Goal: Task Accomplishment & Management: Use online tool/utility

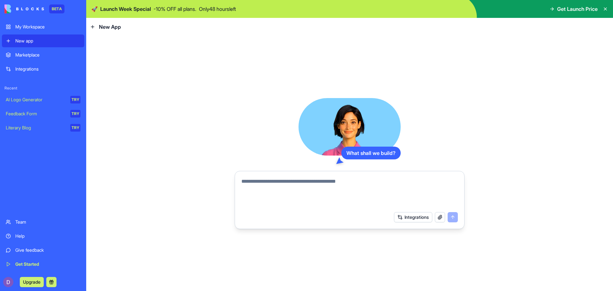
click at [352, 183] on textarea at bounding box center [350, 193] width 217 height 31
click at [560, 10] on span "Get Launch Price" at bounding box center [577, 9] width 41 height 8
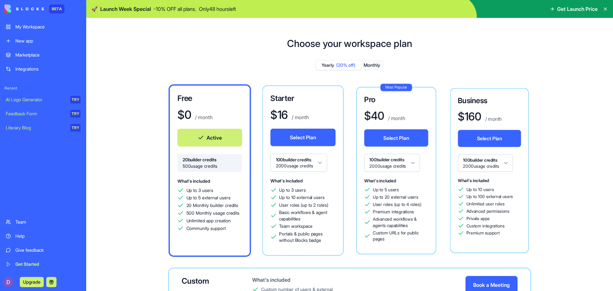
click at [551, 9] on icon at bounding box center [552, 8] width 5 height 5
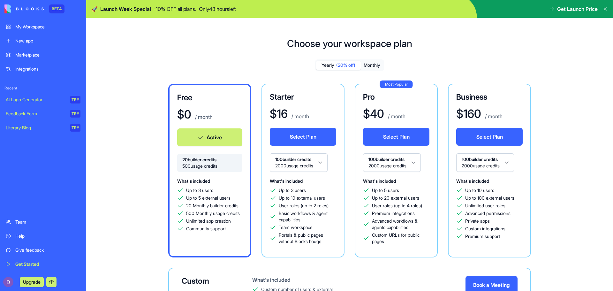
click at [584, 24] on div "Choose your workspace plan Yearly (20% off) Monthly Free $ 0 / month Active 20 …" at bounding box center [349, 196] width 527 height 356
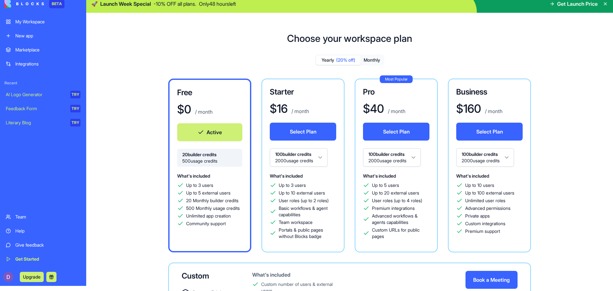
click at [36, 19] on div "My Workspace" at bounding box center [47, 22] width 65 height 6
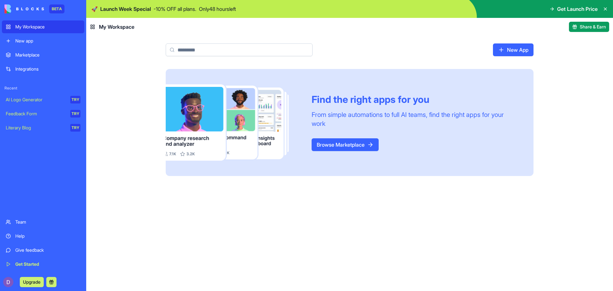
click at [499, 54] on link "New App" at bounding box center [513, 49] width 41 height 13
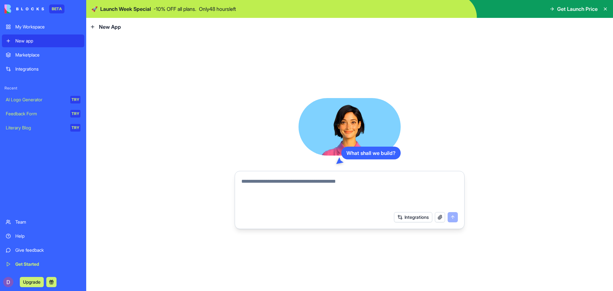
click at [297, 184] on textarea at bounding box center [350, 193] width 217 height 31
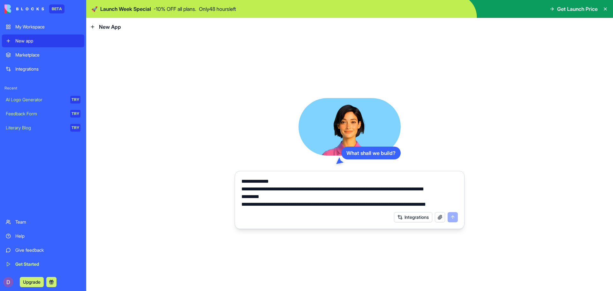
scroll to position [575, 0]
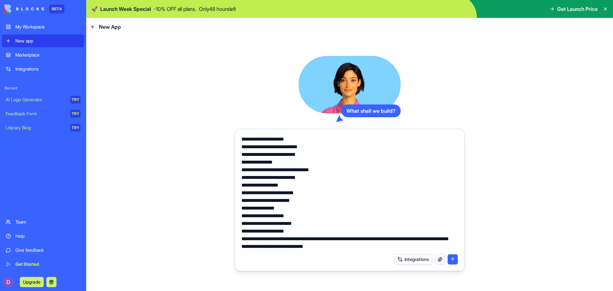
drag, startPoint x: 414, startPoint y: 231, endPoint x: 234, endPoint y: 235, distance: 179.6
click at [234, 235] on div "What shall we build? Integrations" at bounding box center [349, 163] width 527 height 255
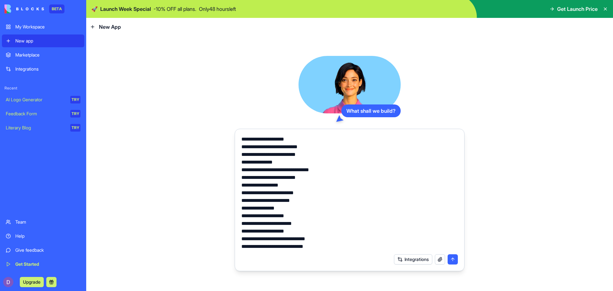
click at [318, 248] on textarea at bounding box center [350, 192] width 217 height 115
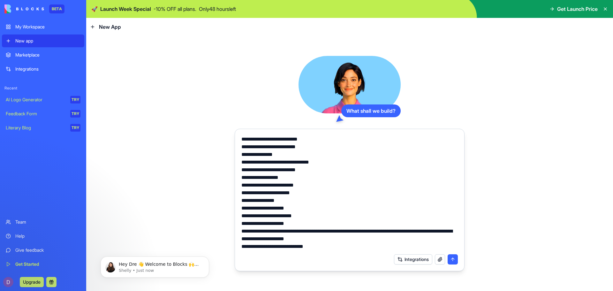
scroll to position [0, 0]
type textarea "**********"
click at [363, 212] on textarea at bounding box center [350, 192] width 217 height 115
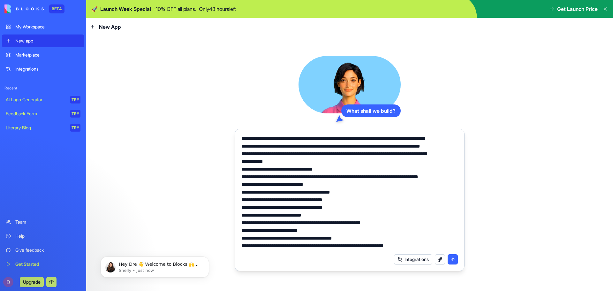
scroll to position [1, 0]
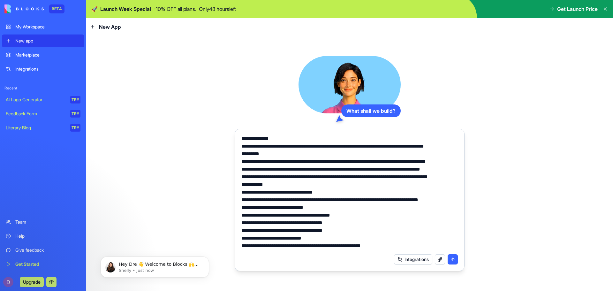
click at [273, 156] on textarea at bounding box center [350, 192] width 217 height 115
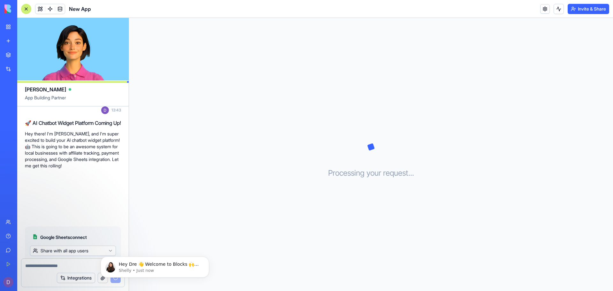
scroll to position [543, 0]
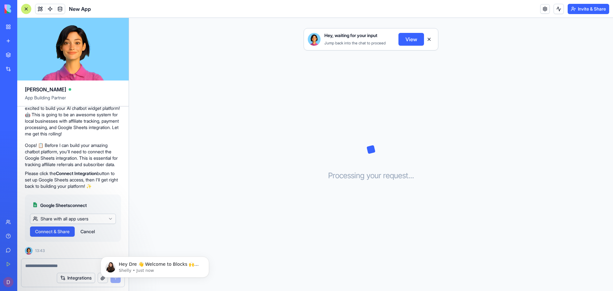
click at [40, 231] on span "Connect & Share" at bounding box center [52, 231] width 35 height 6
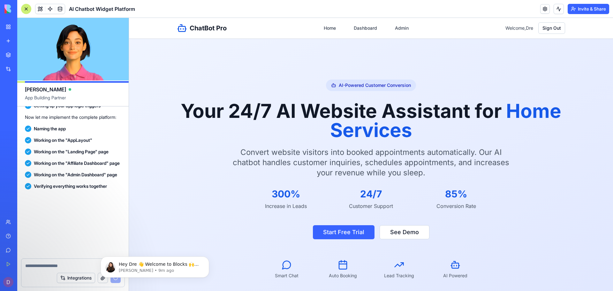
scroll to position [880, 0]
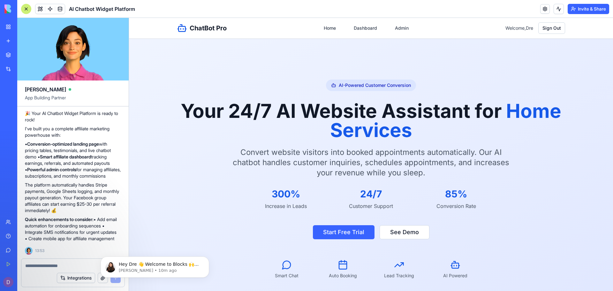
click at [47, 154] on strong "Smart affiliate dashboard" at bounding box center [65, 156] width 51 height 5
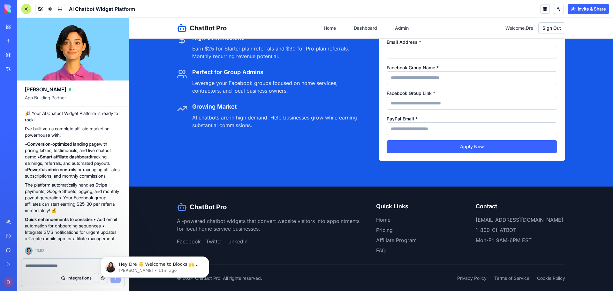
scroll to position [1536, 0]
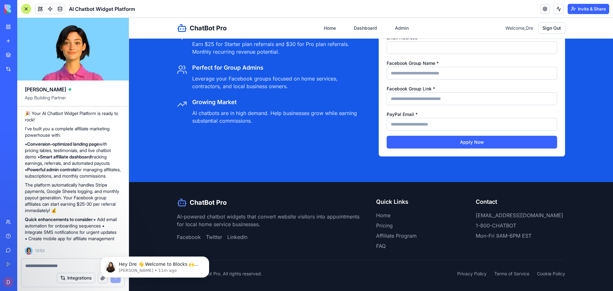
click at [46, 268] on textarea at bounding box center [73, 266] width 96 height 6
click at [45, 266] on textarea at bounding box center [73, 266] width 96 height 6
click at [545, 10] on link at bounding box center [546, 9] width 10 height 10
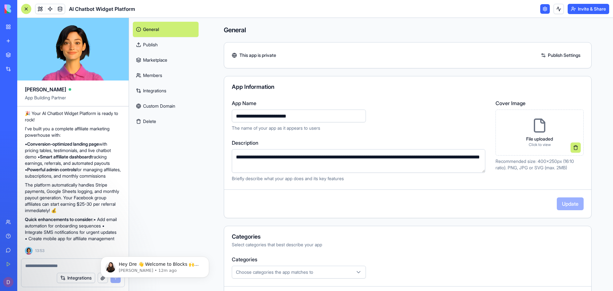
click at [240, 117] on input "**********" at bounding box center [299, 116] width 134 height 13
type input "**********"
click at [165, 43] on link "Publish" at bounding box center [166, 44] width 66 height 15
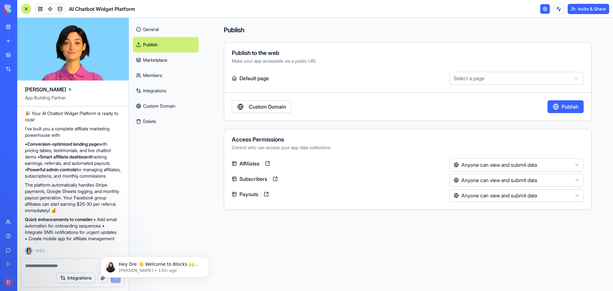
click at [273, 105] on link "Custom Domain" at bounding box center [262, 106] width 60 height 13
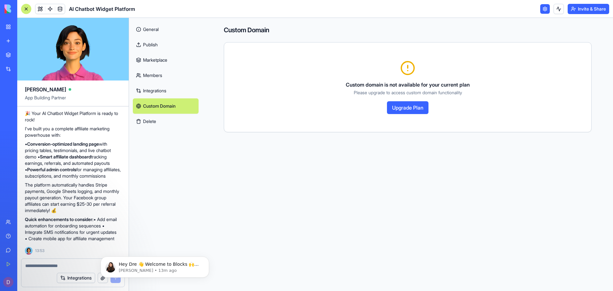
click at [394, 108] on button "Upgrade Plan" at bounding box center [408, 107] width 42 height 13
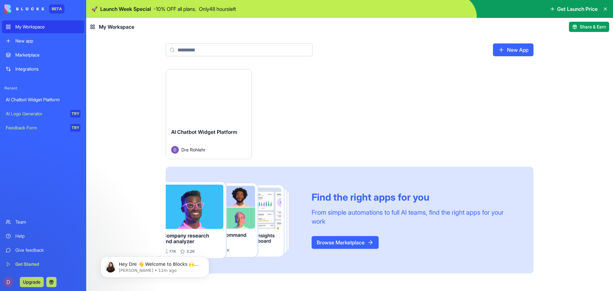
click at [40, 58] on div "Marketplace" at bounding box center [47, 55] width 65 height 6
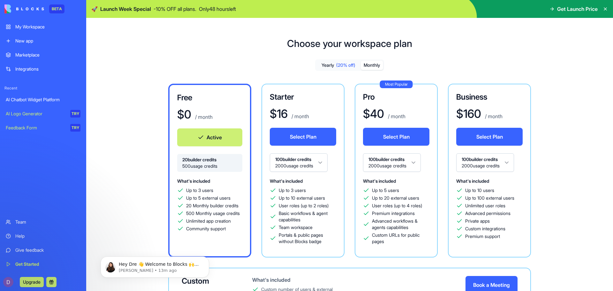
click at [372, 70] on button "Monthly" at bounding box center [372, 65] width 22 height 9
click at [561, 8] on span "Get Launch Price" at bounding box center [577, 9] width 41 height 8
click at [552, 9] on icon at bounding box center [553, 8] width 2 height 3
click at [567, 9] on span "Get Launch Price" at bounding box center [577, 9] width 41 height 8
click at [183, 11] on p "- 10 % OFF all plans." at bounding box center [175, 9] width 43 height 8
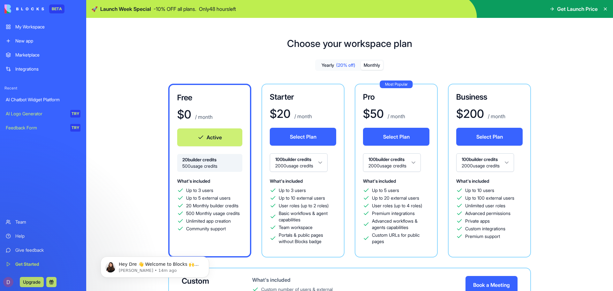
click at [175, 11] on p "- 10 % OFF all plans." at bounding box center [175, 9] width 43 height 8
drag, startPoint x: 176, startPoint y: 11, endPoint x: 169, endPoint y: 10, distance: 6.4
click at [175, 11] on p "- 10 % OFF all plans." at bounding box center [175, 9] width 43 height 8
click at [112, 8] on span "Launch Week Special" at bounding box center [125, 9] width 51 height 8
click at [607, 9] on icon at bounding box center [605, 8] width 5 height 5
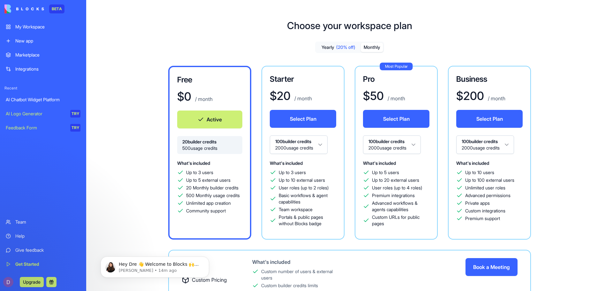
click at [51, 281] on button at bounding box center [51, 282] width 10 height 10
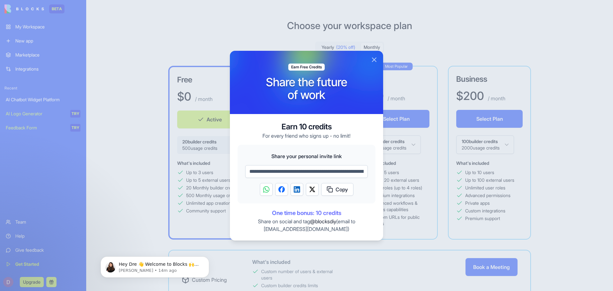
click at [373, 60] on button "Close" at bounding box center [375, 60] width 8 height 8
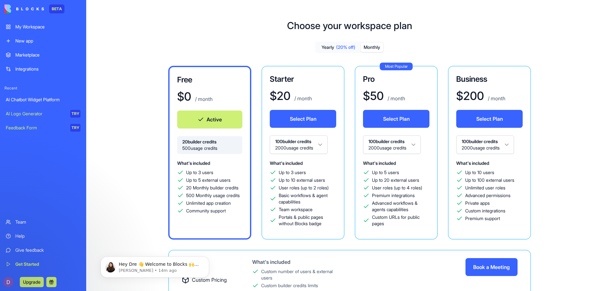
click at [33, 26] on div "My Workspace" at bounding box center [47, 27] width 65 height 6
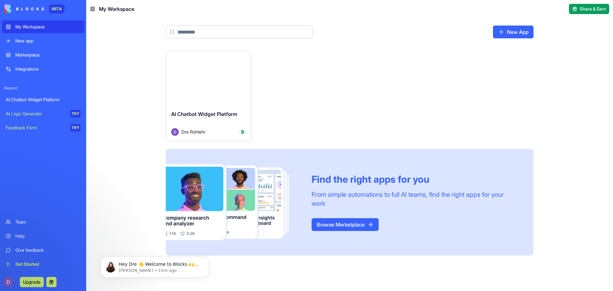
click at [194, 77] on button "Launch" at bounding box center [209, 78] width 48 height 13
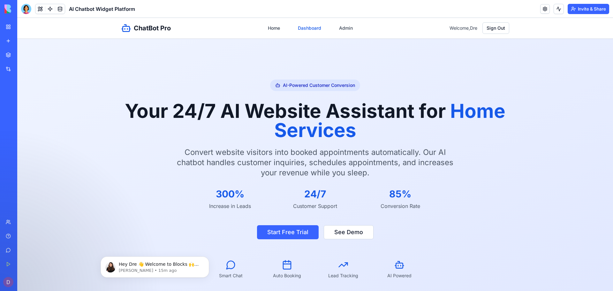
click at [311, 29] on link "Dashboard" at bounding box center [309, 28] width 31 height 12
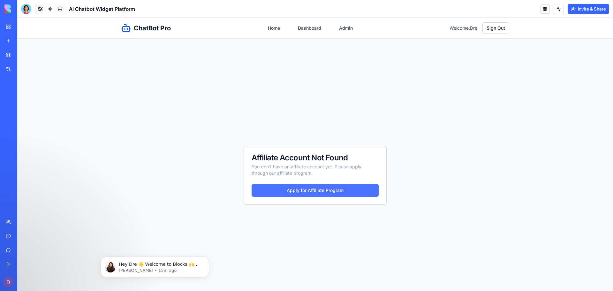
click at [292, 191] on button "Apply for Affiliate Program" at bounding box center [315, 190] width 127 height 13
click at [293, 191] on button "Apply for Affiliate Program" at bounding box center [315, 190] width 127 height 13
click at [293, 196] on button "Apply for Affiliate Program" at bounding box center [315, 190] width 127 height 13
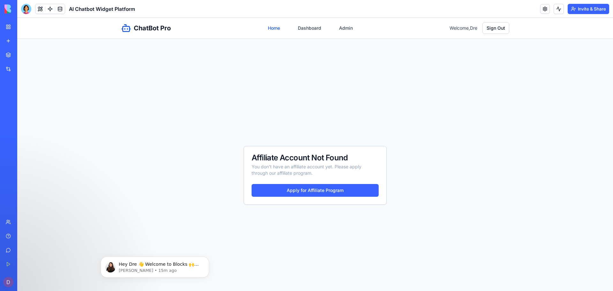
click at [270, 29] on link "Home" at bounding box center [274, 28] width 20 height 12
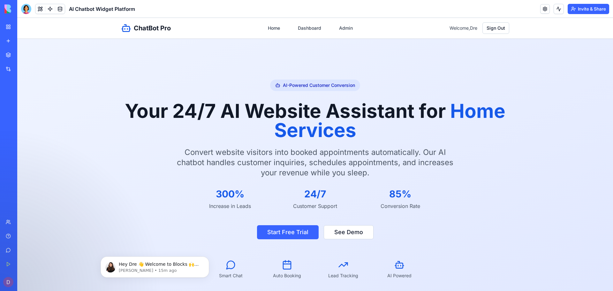
click at [8, 26] on link "My Workspace" at bounding box center [15, 26] width 26 height 13
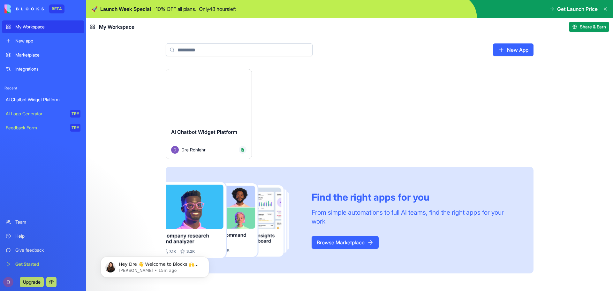
click at [241, 152] on div at bounding box center [243, 150] width 8 height 8
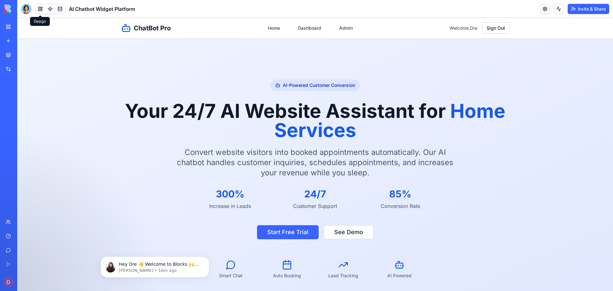
click at [42, 10] on button at bounding box center [40, 9] width 10 height 10
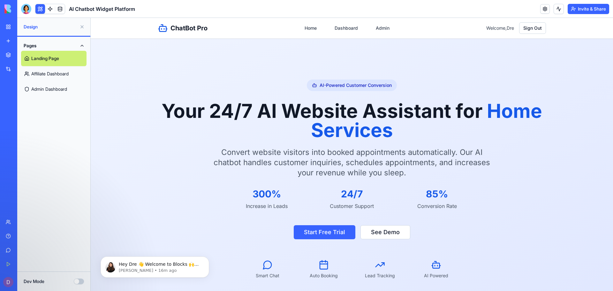
click at [40, 78] on link "Affiliate Dashboard" at bounding box center [53, 73] width 65 height 15
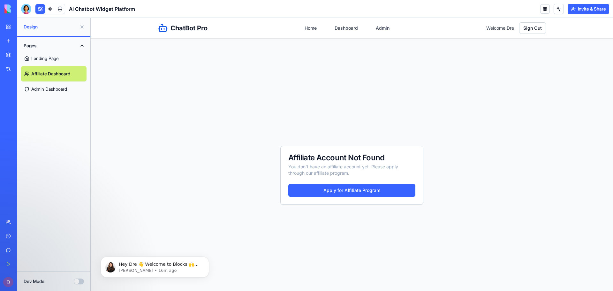
click at [44, 91] on link "Admin Dashboard" at bounding box center [53, 88] width 65 height 15
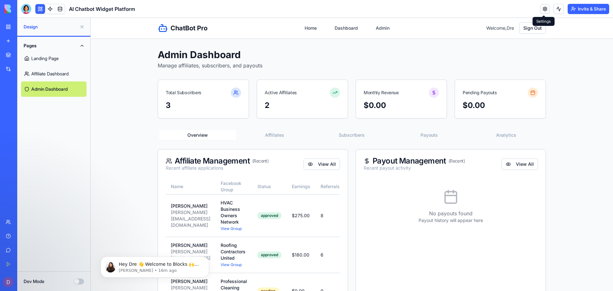
click at [543, 8] on link at bounding box center [546, 9] width 10 height 10
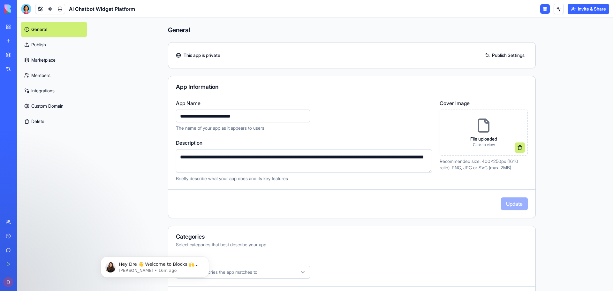
click at [491, 57] on link "Publish Settings" at bounding box center [505, 55] width 46 height 10
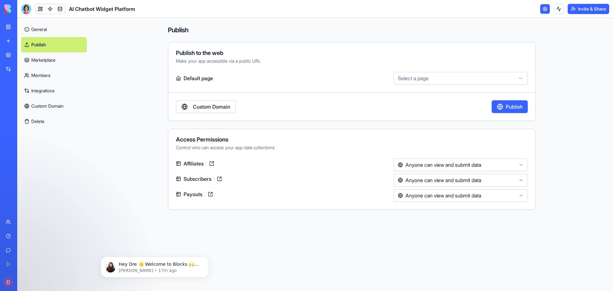
click at [465, 78] on html "**********" at bounding box center [306, 145] width 613 height 291
select select "**********"
click at [479, 163] on html "**********" at bounding box center [306, 145] width 613 height 291
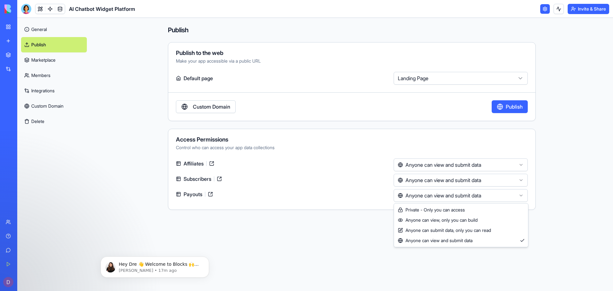
click at [464, 196] on html "**********" at bounding box center [306, 145] width 613 height 291
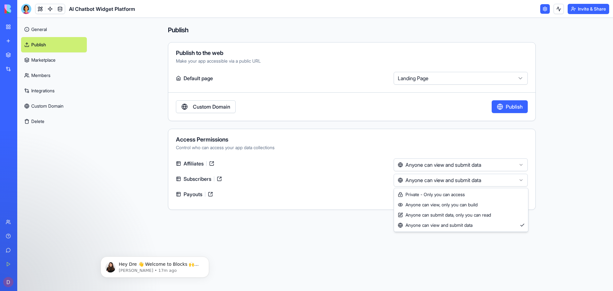
click at [453, 181] on html "**********" at bounding box center [306, 145] width 613 height 291
click at [451, 167] on html "**********" at bounding box center [306, 145] width 613 height 291
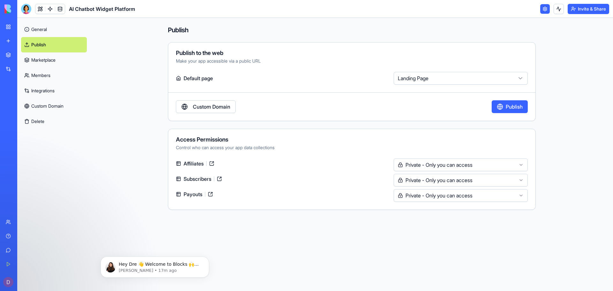
click at [499, 105] on button "Publish" at bounding box center [510, 106] width 36 height 13
click at [51, 44] on link "Publish" at bounding box center [54, 44] width 66 height 15
click at [8, 32] on link "My Workspace" at bounding box center [15, 26] width 26 height 13
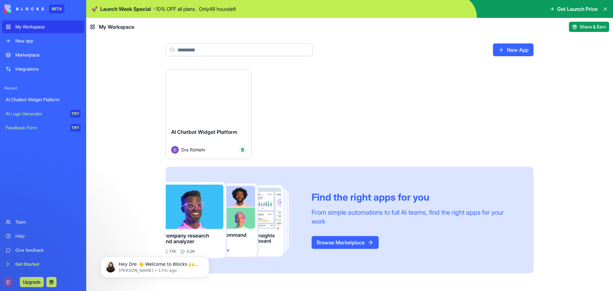
click at [196, 90] on button "Launch" at bounding box center [209, 96] width 48 height 13
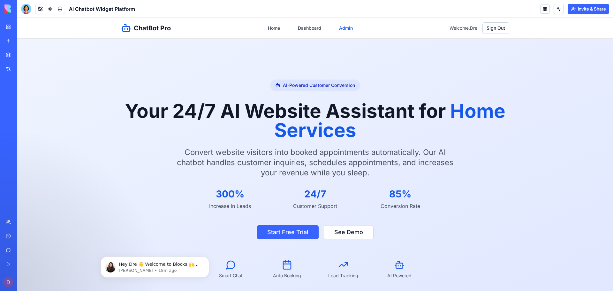
click at [342, 31] on link "Admin" at bounding box center [345, 28] width 21 height 12
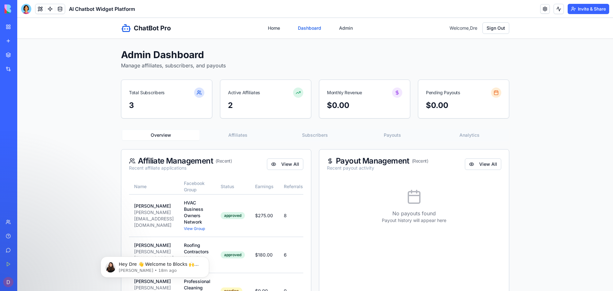
click at [311, 31] on link "Dashboard" at bounding box center [309, 28] width 31 height 12
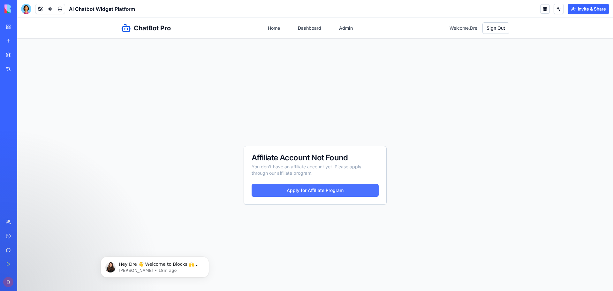
click at [278, 196] on button "Apply for Affiliate Program" at bounding box center [315, 190] width 127 height 13
click at [281, 189] on button "Apply for Affiliate Program" at bounding box center [315, 190] width 127 height 13
click at [546, 12] on link at bounding box center [546, 9] width 10 height 10
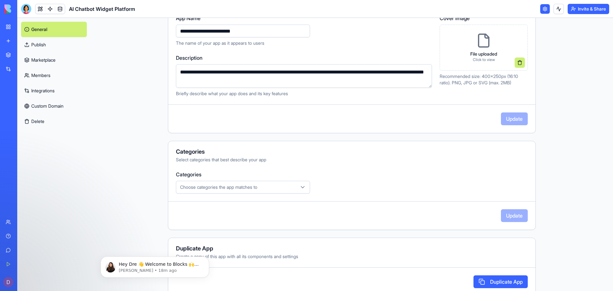
scroll to position [98, 0]
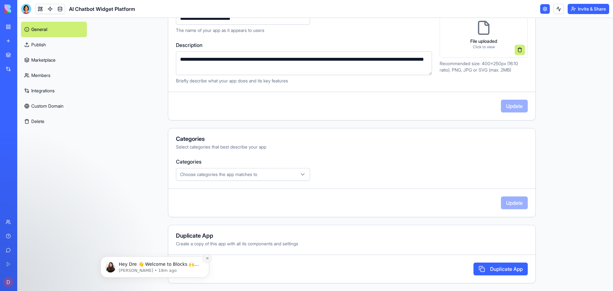
click at [208, 260] on icon "Dismiss notification" at bounding box center [208, 259] width 4 height 4
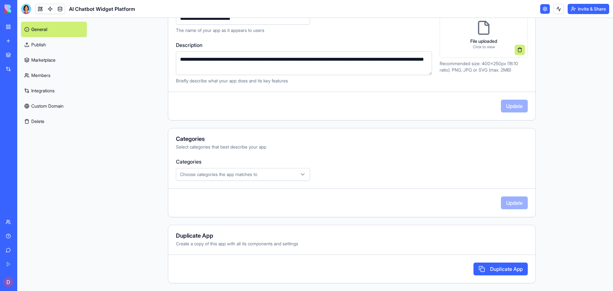
click at [37, 49] on link "Publish" at bounding box center [54, 44] width 66 height 15
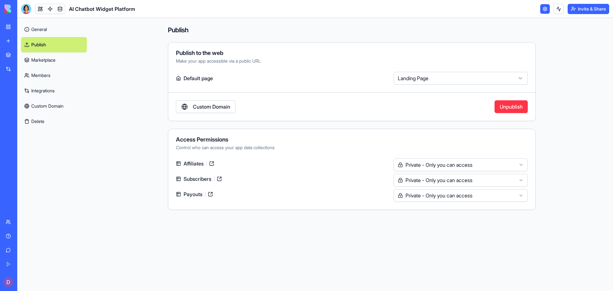
click at [39, 29] on link "General" at bounding box center [54, 29] width 66 height 15
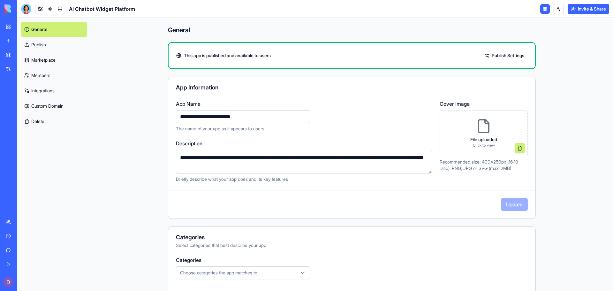
click at [29, 42] on link "Publish" at bounding box center [54, 44] width 66 height 15
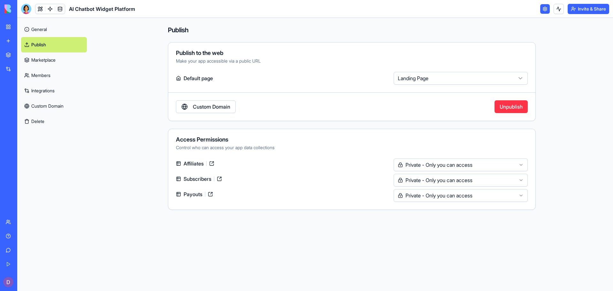
click at [29, 56] on link "Marketplace" at bounding box center [54, 59] width 66 height 15
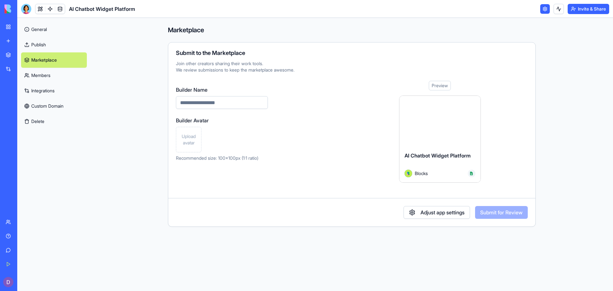
click at [438, 85] on div "Preview" at bounding box center [440, 86] width 22 height 10
click at [417, 216] on button "Adjust app settings" at bounding box center [437, 212] width 66 height 13
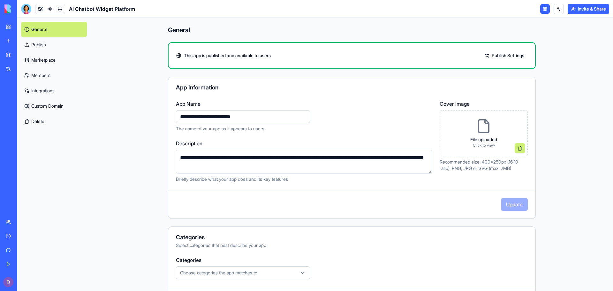
click at [51, 92] on link "Integrations" at bounding box center [54, 90] width 66 height 15
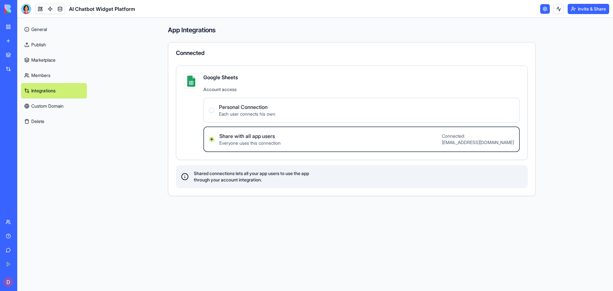
click at [38, 58] on link "Marketplace" at bounding box center [54, 59] width 66 height 15
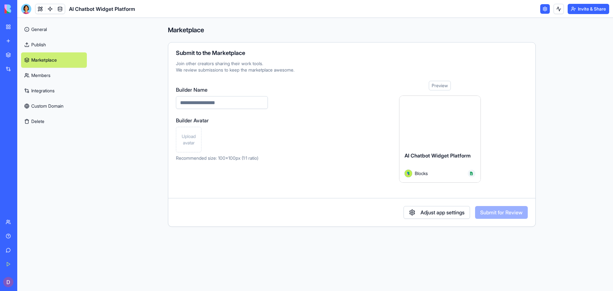
click at [435, 127] on div at bounding box center [440, 121] width 81 height 51
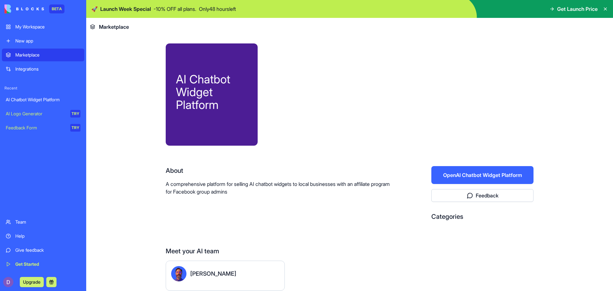
click at [394, 103] on div at bounding box center [401, 94] width 266 height 102
click at [465, 112] on div at bounding box center [401, 94] width 266 height 102
click at [453, 177] on button "Open AI Chatbot Widget Platform" at bounding box center [483, 175] width 102 height 18
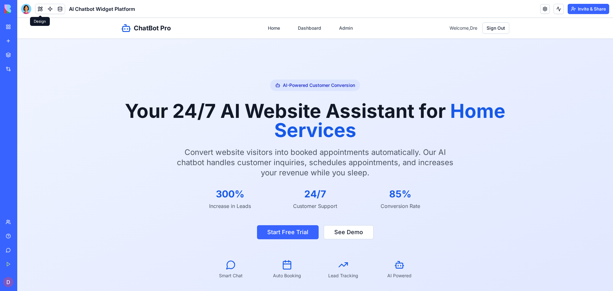
click at [42, 13] on button at bounding box center [40, 9] width 10 height 10
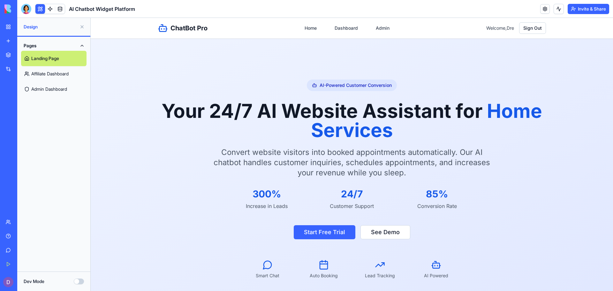
click at [76, 284] on button "Dev Mode" at bounding box center [79, 282] width 10 height 6
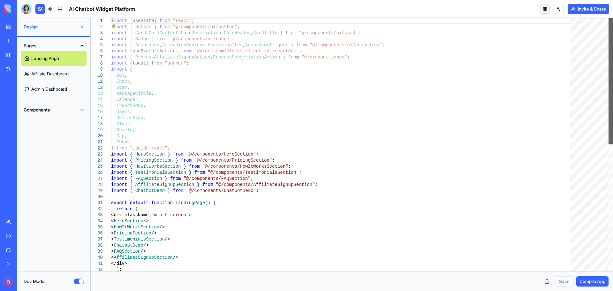
click at [613, 116] on div at bounding box center [611, 81] width 4 height 127
click at [81, 282] on button "Dev Mode" at bounding box center [79, 282] width 10 height 6
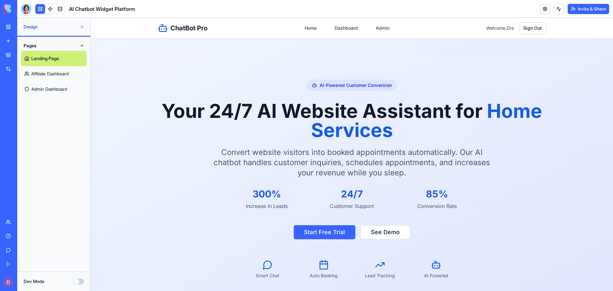
click at [81, 26] on button at bounding box center [82, 27] width 10 height 10
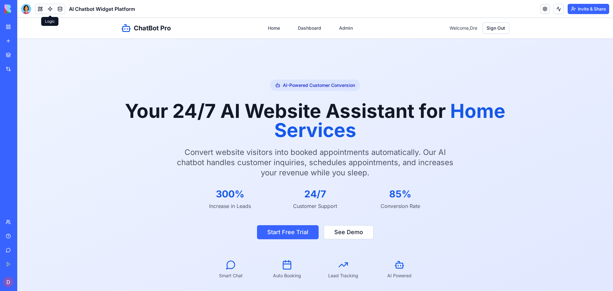
click at [52, 8] on link at bounding box center [50, 9] width 10 height 10
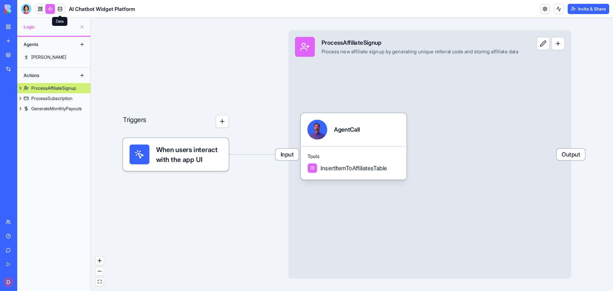
click at [63, 9] on link at bounding box center [60, 9] width 10 height 10
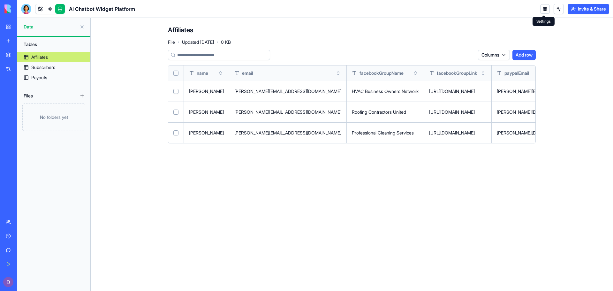
click at [546, 10] on link at bounding box center [546, 9] width 10 height 10
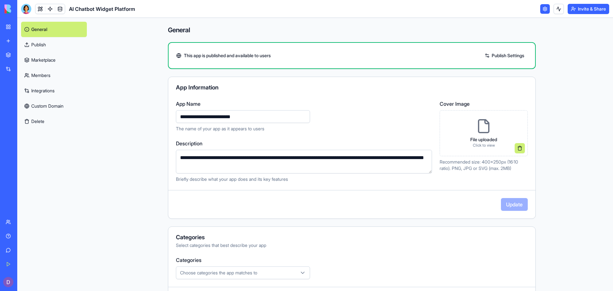
click at [499, 53] on link "Publish Settings" at bounding box center [505, 55] width 46 height 10
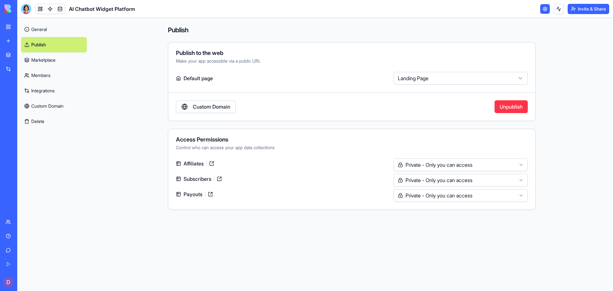
click at [499, 109] on button "Unpublish" at bounding box center [511, 106] width 33 height 13
click at [557, 8] on button at bounding box center [559, 9] width 10 height 10
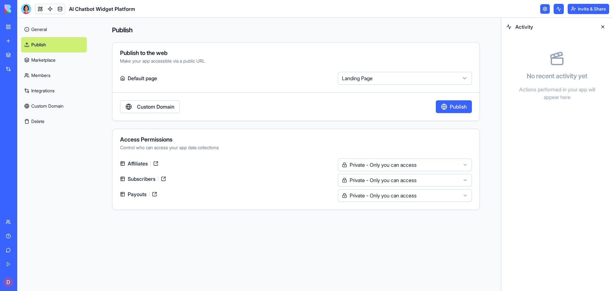
click at [19, 30] on link "My Workspace" at bounding box center [15, 26] width 26 height 13
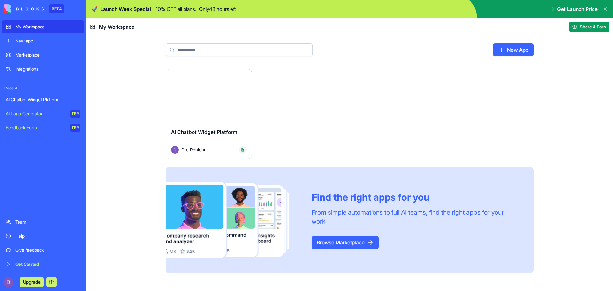
click at [242, 151] on img at bounding box center [243, 150] width 4 height 4
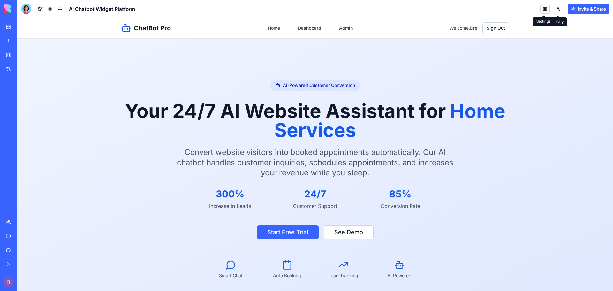
click at [546, 11] on link at bounding box center [546, 9] width 10 height 10
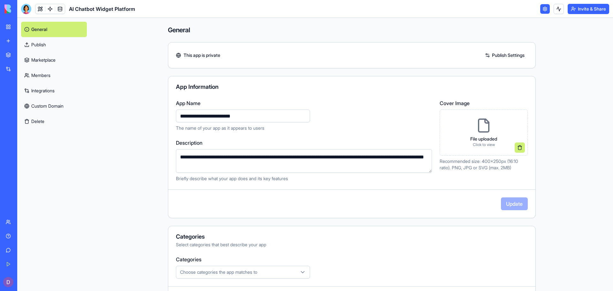
click at [371, 169] on textarea "**********" at bounding box center [304, 161] width 256 height 24
click at [508, 58] on link "Publish Settings" at bounding box center [505, 55] width 46 height 10
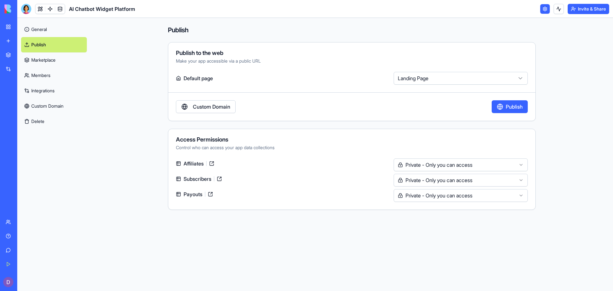
click at [52, 93] on link "Integrations" at bounding box center [54, 90] width 66 height 15
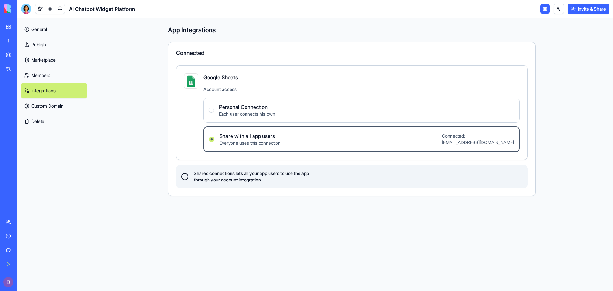
click at [50, 80] on link "Members" at bounding box center [54, 75] width 66 height 15
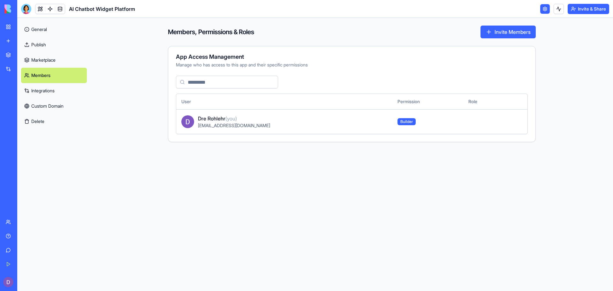
click at [50, 63] on link "Marketplace" at bounding box center [54, 59] width 66 height 15
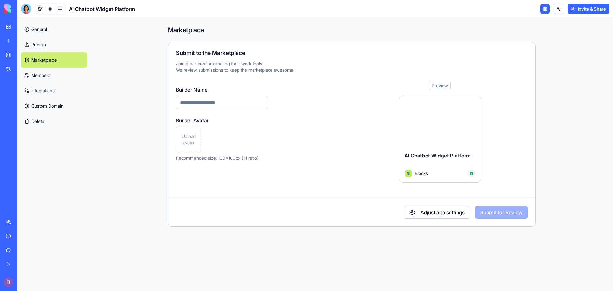
click at [50, 51] on link "Publish" at bounding box center [54, 44] width 66 height 15
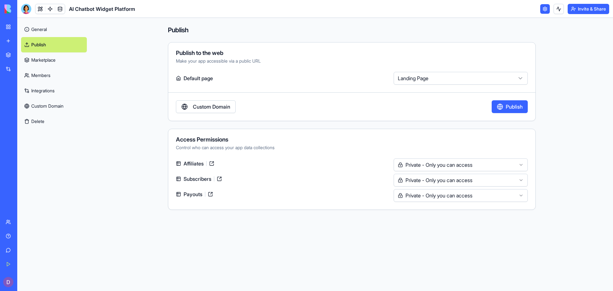
click at [50, 26] on link "General" at bounding box center [54, 29] width 66 height 15
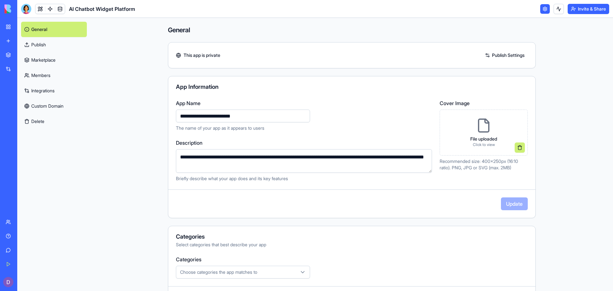
click at [575, 161] on main "**********" at bounding box center [352, 154] width 523 height 273
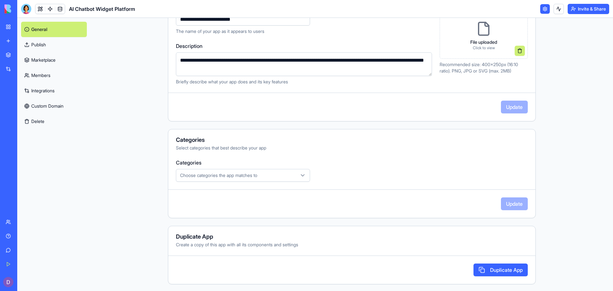
scroll to position [98, 0]
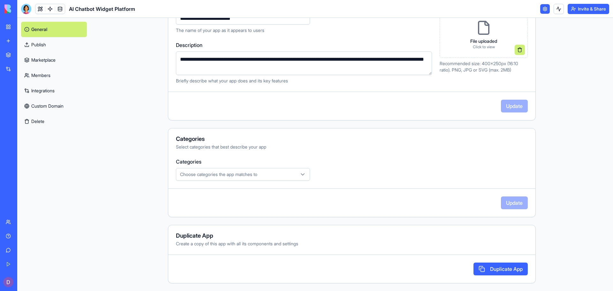
click at [27, 30] on link "My Workspace" at bounding box center [15, 26] width 26 height 13
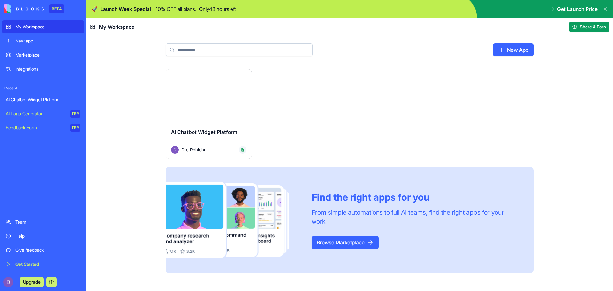
click at [243, 78] on html "BETA My Workspace New app Marketplace Integrations Recent AI Chatbot Widget Pla…" at bounding box center [306, 145] width 613 height 291
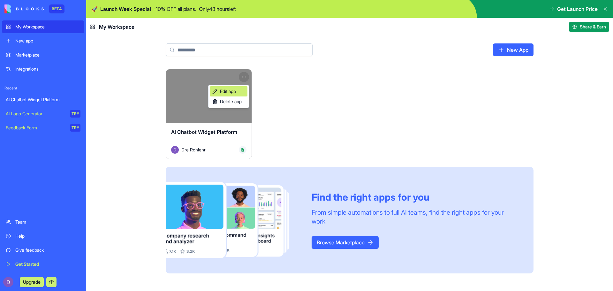
click at [239, 90] on link "Edit app" at bounding box center [229, 91] width 38 height 10
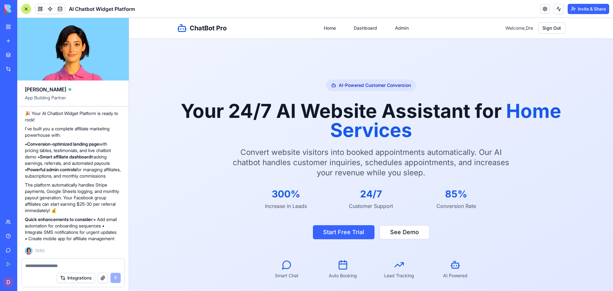
click at [68, 261] on div at bounding box center [72, 264] width 103 height 10
click at [54, 265] on textarea at bounding box center [73, 266] width 96 height 6
type textarea "*"
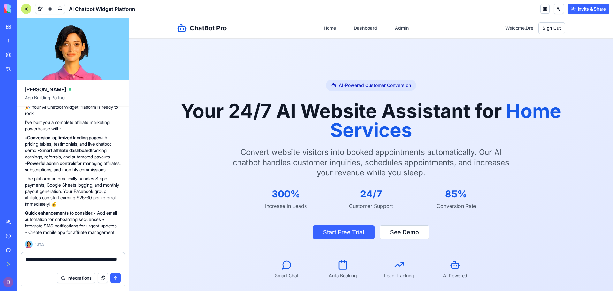
type textarea "**********"
click at [116, 275] on button "submit" at bounding box center [116, 278] width 10 height 10
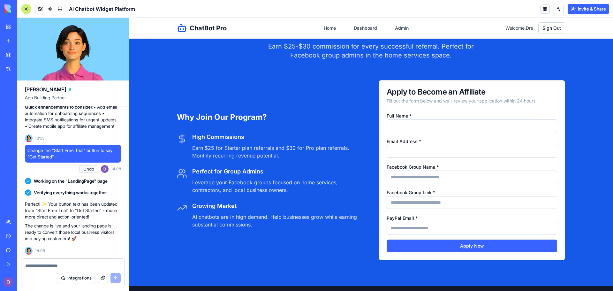
scroll to position [1439, 0]
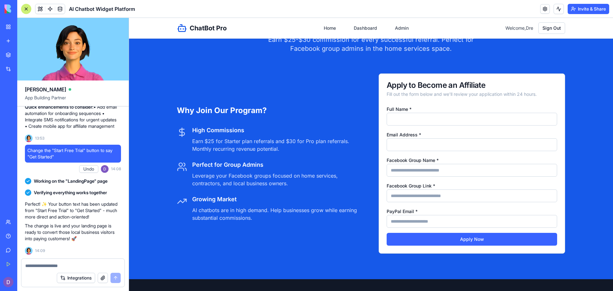
click at [410, 118] on input "Full Name *" at bounding box center [472, 119] width 171 height 13
type input "***"
type input "**********"
click at [406, 172] on input "Facebook Group Name *" at bounding box center [472, 170] width 171 height 13
type input "*"
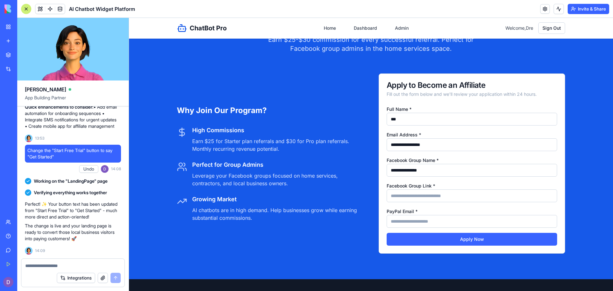
type input "**********"
click at [399, 195] on input "Facebook Group Link *" at bounding box center [472, 195] width 171 height 13
click at [396, 221] on input "PayPal Email *" at bounding box center [472, 221] width 171 height 13
type input "**********"
click at [415, 196] on input "Facebook Group Link *" at bounding box center [472, 195] width 171 height 13
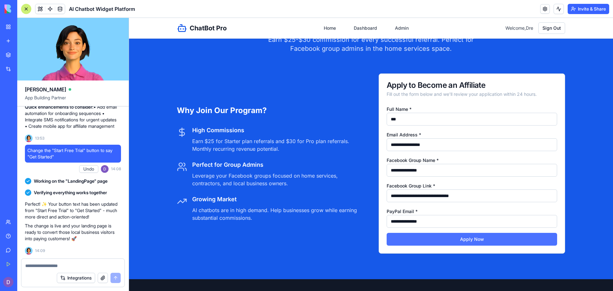
type input "**********"
click at [423, 238] on button "Apply Now" at bounding box center [472, 239] width 171 height 13
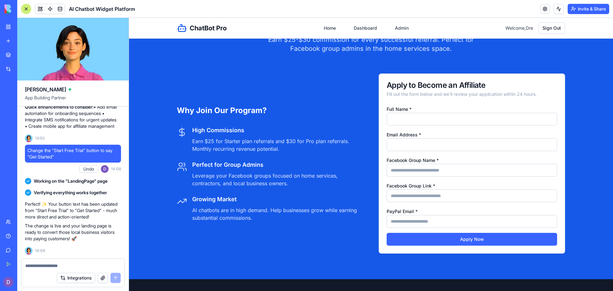
click at [53, 266] on textarea at bounding box center [73, 266] width 96 height 6
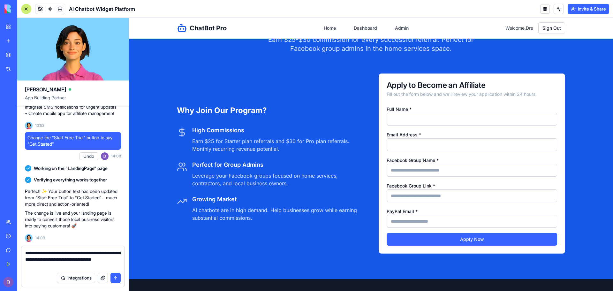
click at [102, 257] on textarea "**********" at bounding box center [73, 259] width 96 height 19
click at [102, 268] on textarea "**********" at bounding box center [73, 259] width 96 height 19
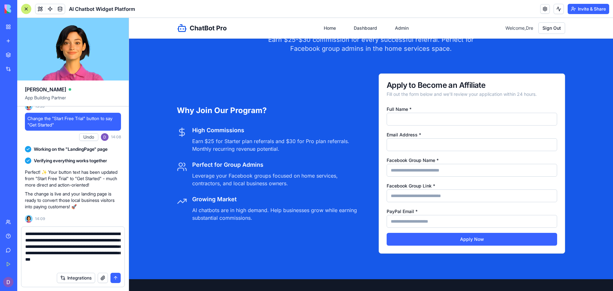
scroll to position [6, 0]
type textarea "**********"
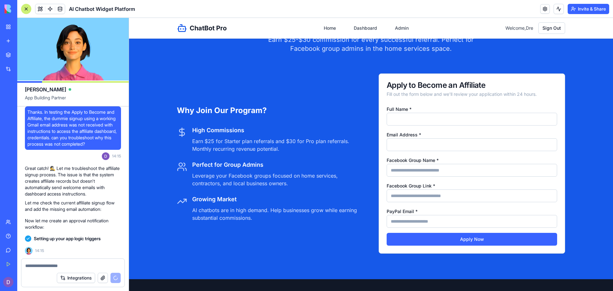
scroll to position [1360, 0]
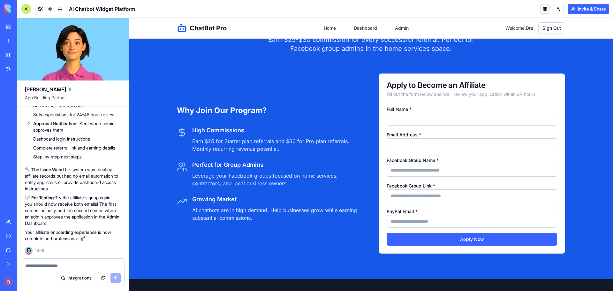
click at [465, 45] on p "Earn $25-$30 commission for every successful referral. Perfect for Facebook gro…" at bounding box center [371, 44] width 215 height 18
click at [422, 119] on input "Full Name *" at bounding box center [472, 119] width 171 height 13
type input "*******"
drag, startPoint x: 411, startPoint y: 140, endPoint x: 373, endPoint y: 142, distance: 37.8
click at [373, 142] on div "Why Join Our Program? High Commissions Earn $25 for Starter plan referrals and …" at bounding box center [371, 163] width 388 height 180
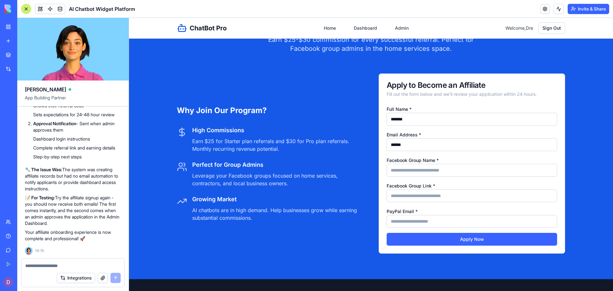
type input "**********"
click at [415, 168] on input "Facebook Group Name *" at bounding box center [472, 170] width 171 height 13
type input "**********"
click at [423, 196] on input "Facebook Group Link *" at bounding box center [472, 195] width 171 height 13
type input "**********"
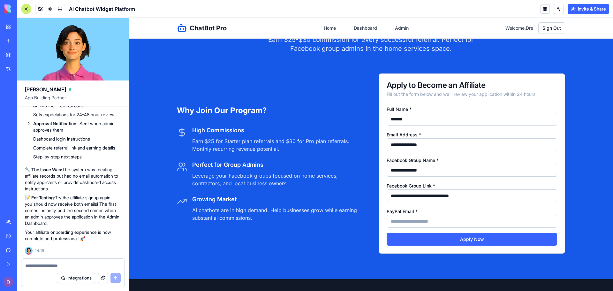
click at [418, 219] on input "PayPal Email *" at bounding box center [472, 221] width 171 height 13
type input "**********"
click at [433, 238] on button "Apply Now" at bounding box center [472, 239] width 171 height 13
click at [107, 268] on textarea at bounding box center [73, 266] width 96 height 6
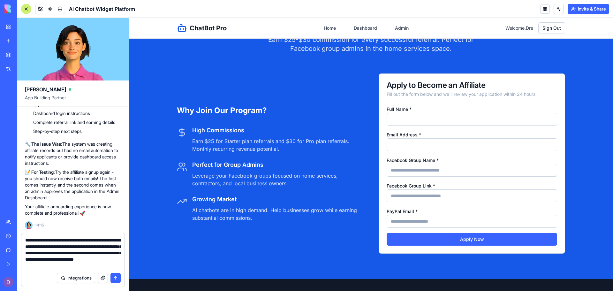
type textarea "**********"
click at [114, 274] on button "submit" at bounding box center [116, 278] width 10 height 10
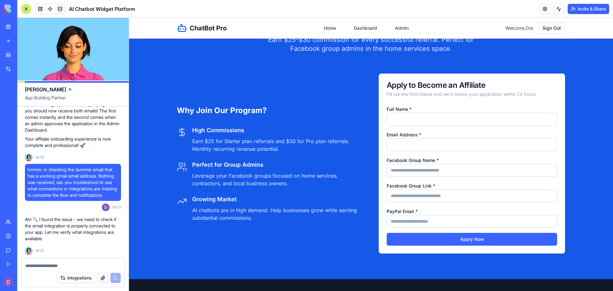
scroll to position [1678, 0]
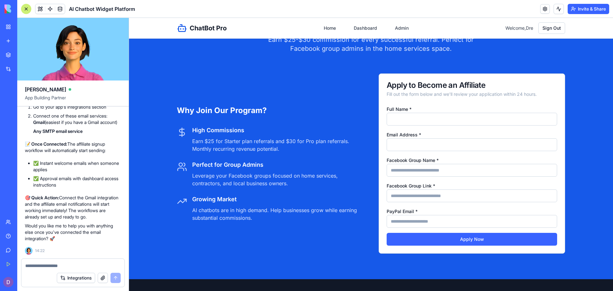
click at [466, 116] on input "Full Name *" at bounding box center [472, 119] width 171 height 13
type input "*******"
type input "**********"
click at [417, 170] on input "Facebook Group Name *" at bounding box center [472, 170] width 171 height 13
type input "**********"
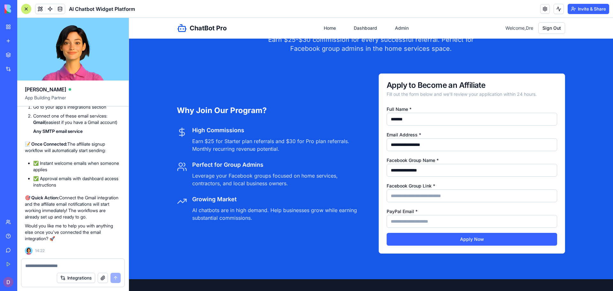
click at [436, 192] on input "Facebook Group Link *" at bounding box center [472, 195] width 171 height 13
type input "**********"
click at [424, 219] on input "PayPal Email *" at bounding box center [472, 221] width 171 height 13
type input "**********"
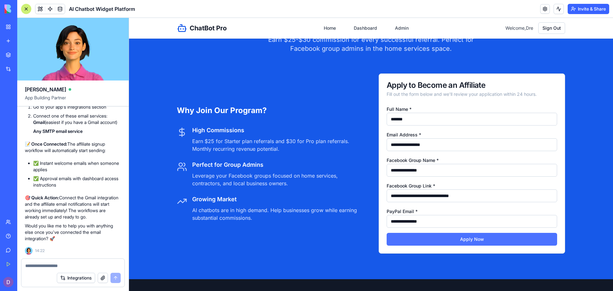
click at [423, 240] on button "Apply Now" at bounding box center [472, 239] width 171 height 13
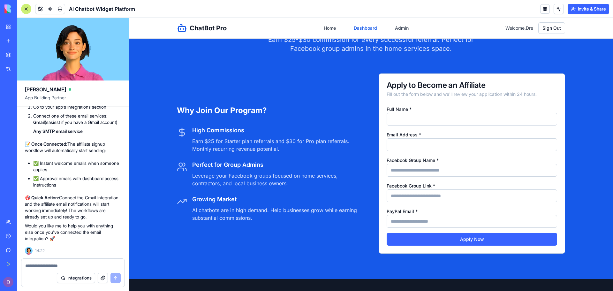
click at [352, 27] on link "Dashboard" at bounding box center [365, 28] width 31 height 12
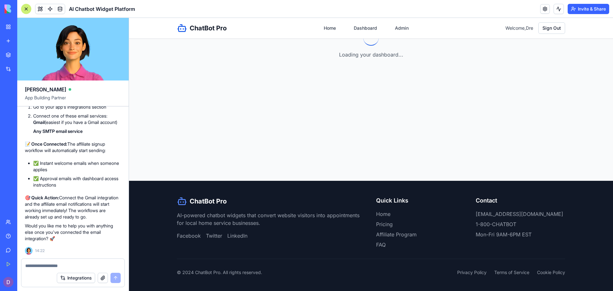
scroll to position [131, 0]
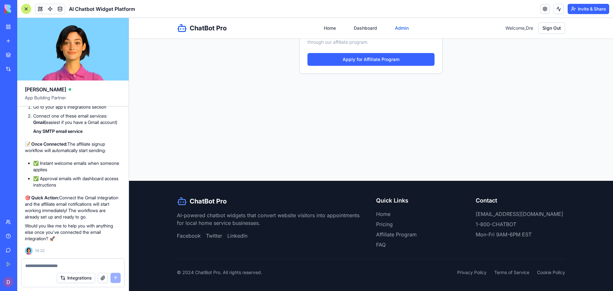
click at [393, 30] on link "Admin" at bounding box center [401, 28] width 21 height 12
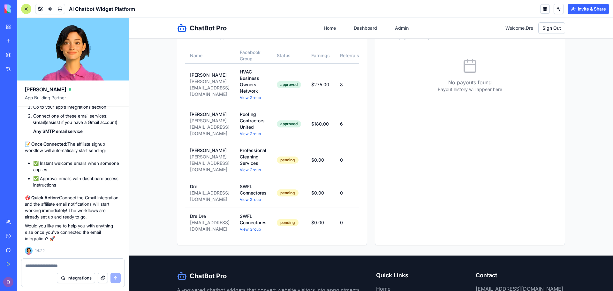
click at [75, 263] on textarea at bounding box center [73, 266] width 96 height 6
click at [73, 264] on textarea at bounding box center [73, 266] width 96 height 6
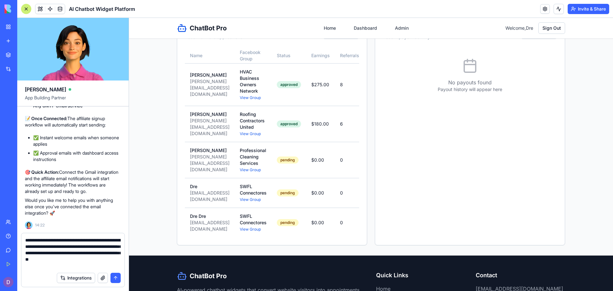
type textarea "**********"
click at [116, 277] on button "submit" at bounding box center [116, 278] width 10 height 10
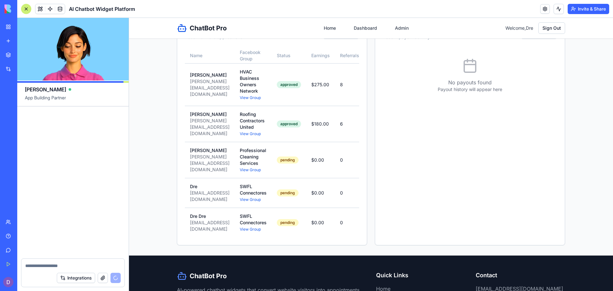
scroll to position [2182, 0]
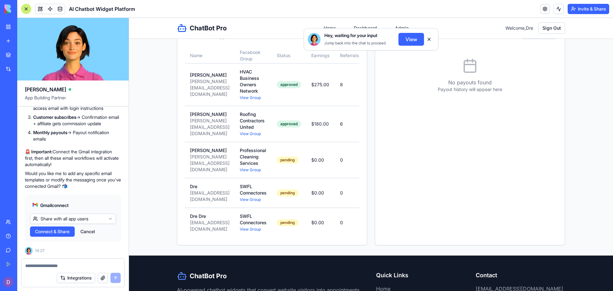
click at [54, 231] on span "Connect & Share" at bounding box center [52, 231] width 35 height 6
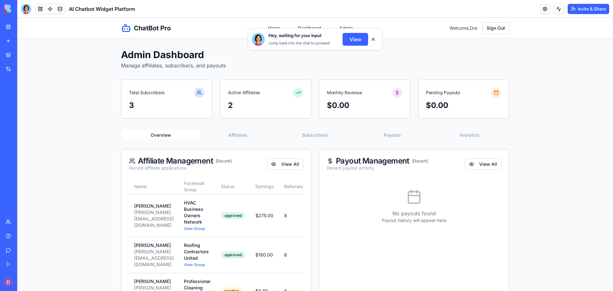
click at [345, 42] on button "View" at bounding box center [356, 39] width 26 height 13
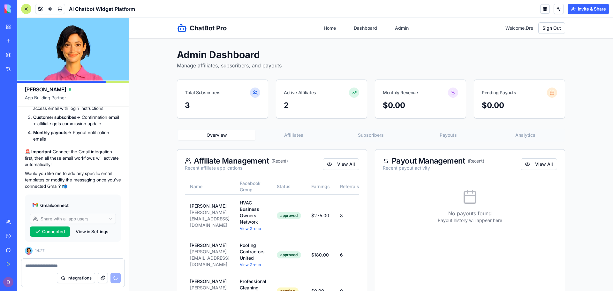
scroll to position [2200, 0]
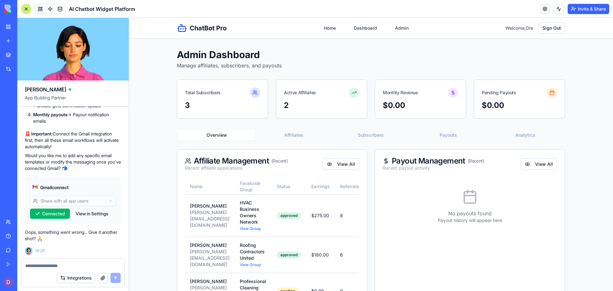
click at [51, 215] on span "Connected" at bounding box center [53, 214] width 23 height 6
click at [87, 216] on button "View in Settings" at bounding box center [92, 214] width 39 height 10
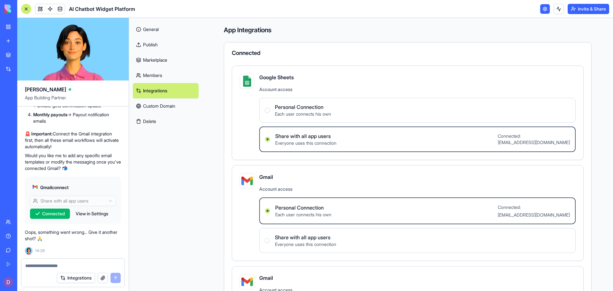
click at [88, 213] on button "View in Settings" at bounding box center [92, 214] width 39 height 10
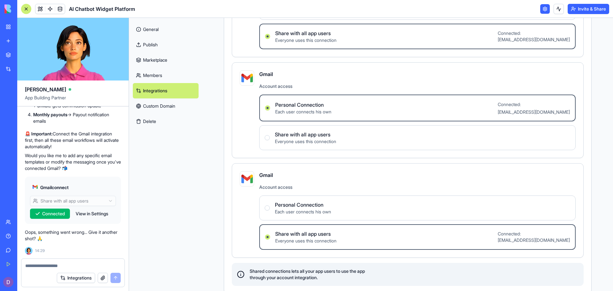
scroll to position [113, 0]
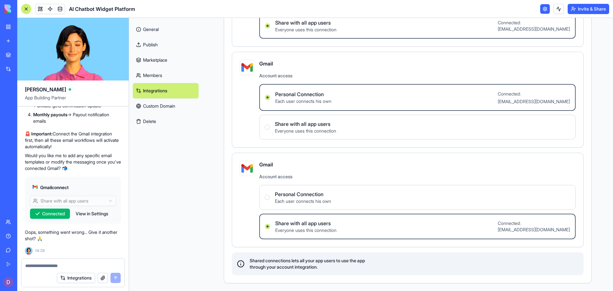
click at [41, 215] on button "Connected" at bounding box center [50, 214] width 40 height 10
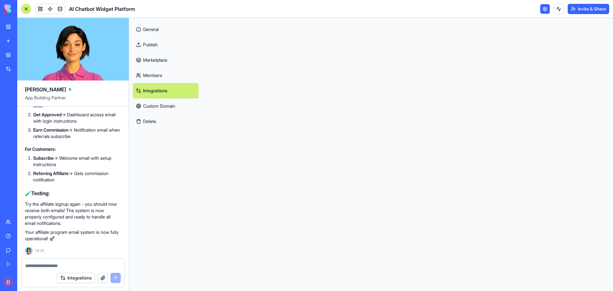
scroll to position [0, 0]
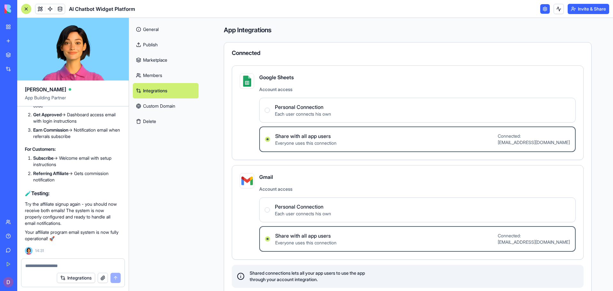
click at [159, 33] on link "General" at bounding box center [166, 29] width 66 height 15
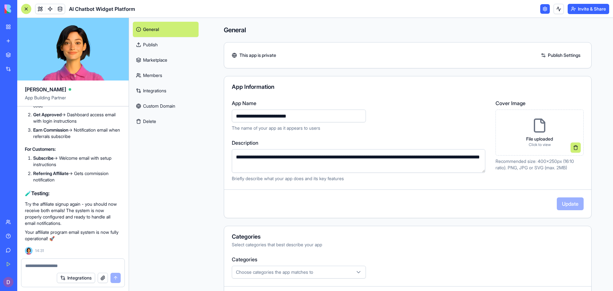
click at [542, 10] on link at bounding box center [546, 9] width 10 height 10
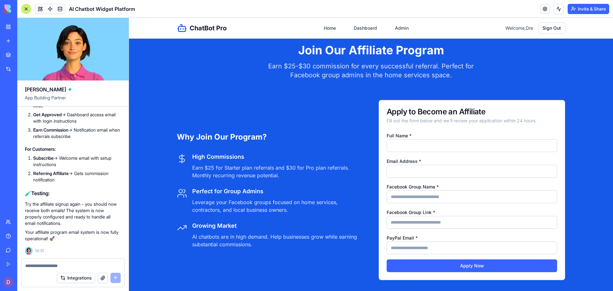
scroll to position [1426, 0]
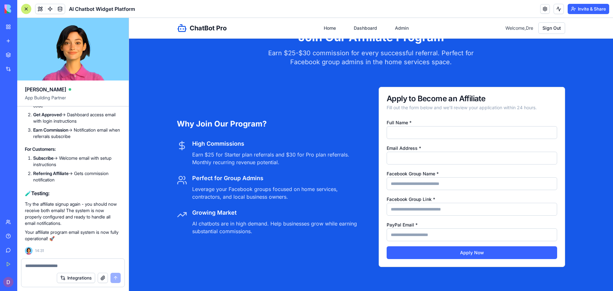
click at [440, 134] on input "Full Name *" at bounding box center [472, 132] width 171 height 13
type input "*******"
type input "**********"
click at [425, 181] on input "Facebook Group Name *" at bounding box center [472, 183] width 171 height 13
type input "**********"
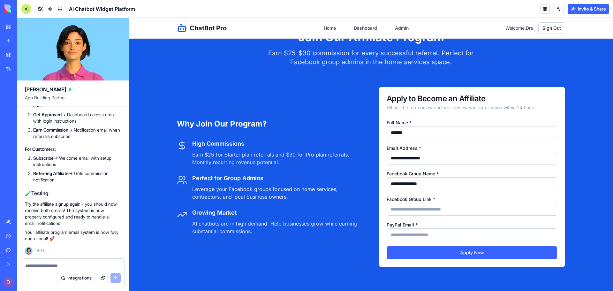
click at [417, 205] on input "Facebook Group Link *" at bounding box center [472, 209] width 171 height 13
type input "**********"
click at [411, 233] on input "PayPal Email *" at bounding box center [472, 234] width 171 height 13
click at [398, 235] on input "PayPal Email *" at bounding box center [472, 234] width 171 height 13
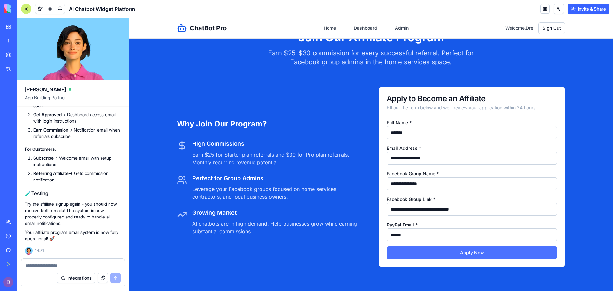
type input "**********"
click at [424, 252] on button "Apply Now" at bounding box center [472, 252] width 171 height 13
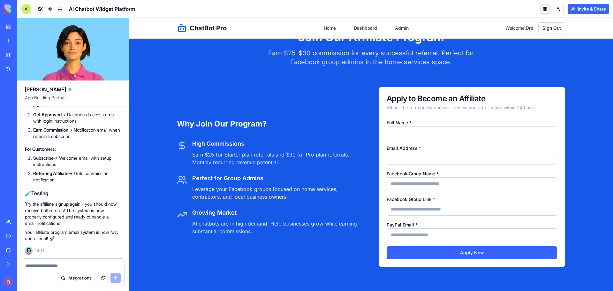
click at [68, 260] on div at bounding box center [72, 264] width 103 height 10
click at [63, 264] on textarea at bounding box center [73, 266] width 96 height 6
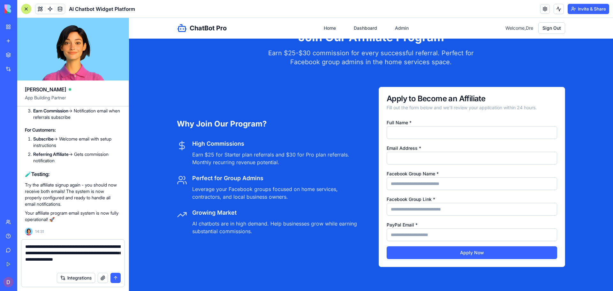
type textarea "**********"
click at [116, 275] on button "submit" at bounding box center [116, 278] width 10 height 10
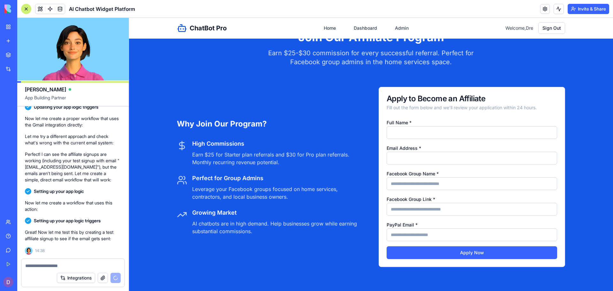
scroll to position [3388, 0]
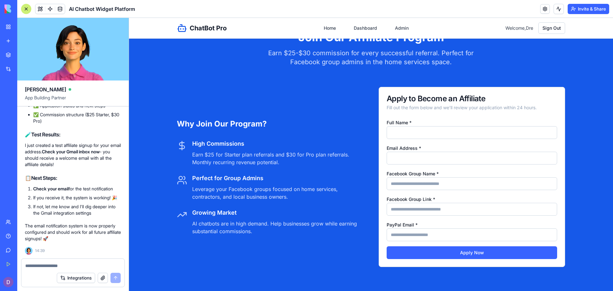
click at [96, 260] on div at bounding box center [72, 264] width 103 height 10
click at [74, 263] on textarea at bounding box center [73, 266] width 96 height 6
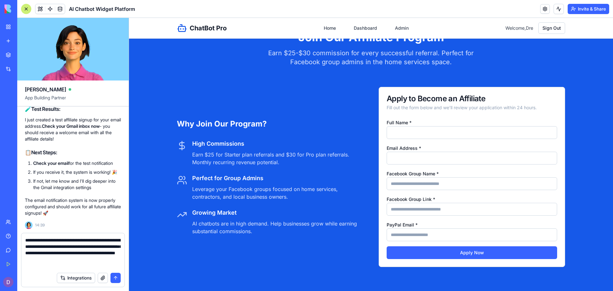
type textarea "**********"
click at [118, 278] on button "submit" at bounding box center [116, 278] width 10 height 10
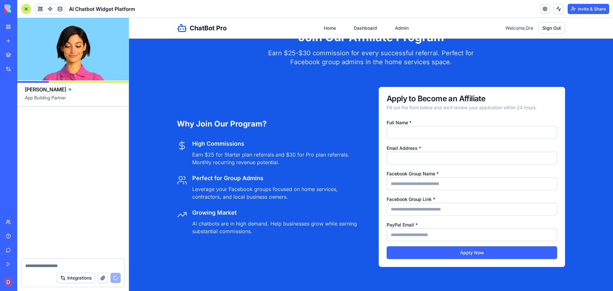
scroll to position [4520, 0]
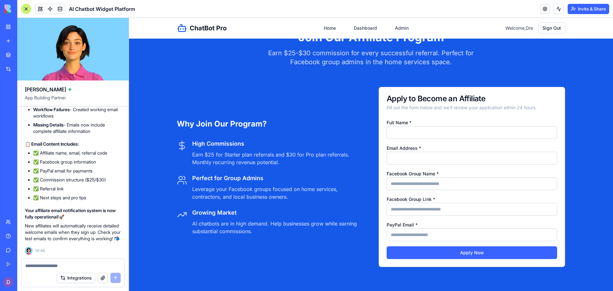
click at [402, 132] on input "Full Name *" at bounding box center [472, 132] width 171 height 13
type input "*******"
type input "**********"
click at [431, 182] on input "Facebook Group Name *" at bounding box center [472, 183] width 171 height 13
type input "**********"
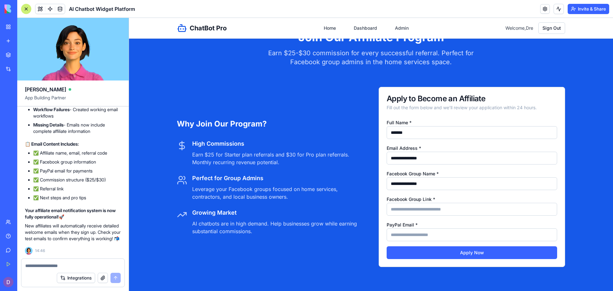
click at [432, 206] on input "Facebook Group Link *" at bounding box center [472, 209] width 171 height 13
type input "**********"
click at [428, 238] on input "PayPal Email *" at bounding box center [472, 234] width 171 height 13
type input "**********"
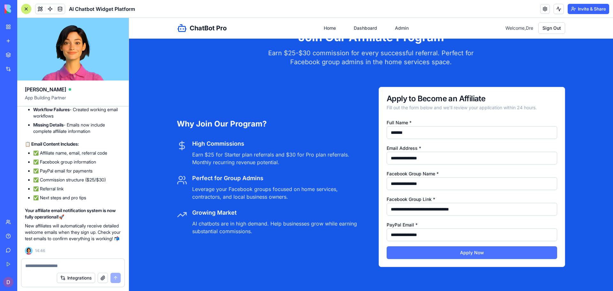
click at [442, 250] on button "Apply Now" at bounding box center [472, 252] width 171 height 13
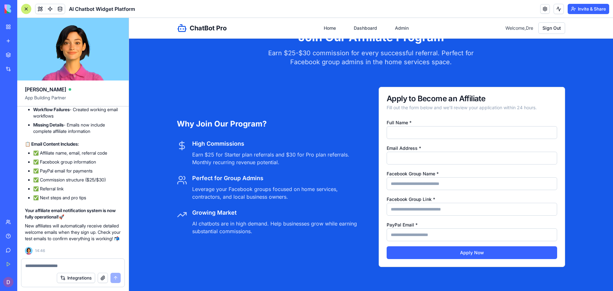
click at [95, 264] on textarea at bounding box center [73, 266] width 96 height 6
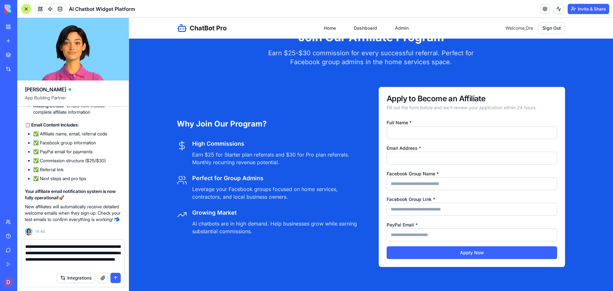
type textarea "**********"
click at [118, 274] on button "submit" at bounding box center [116, 278] width 10 height 10
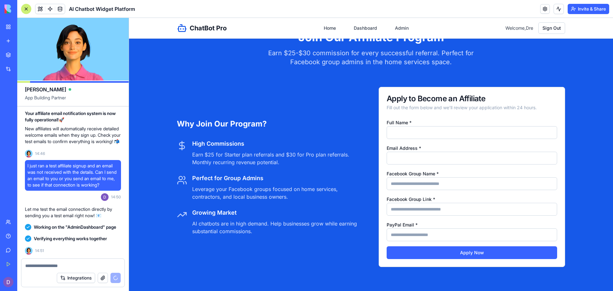
scroll to position [4925, 0]
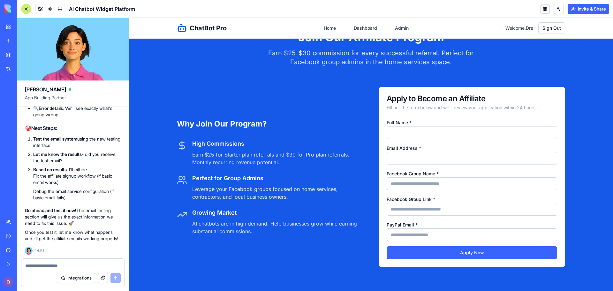
click at [434, 132] on input "Full Name *" at bounding box center [472, 132] width 171 height 13
type input "*******"
click at [417, 155] on input "Email Address *" at bounding box center [472, 158] width 171 height 13
type input "**********"
click at [414, 181] on input "Facebook Group Name *" at bounding box center [472, 183] width 171 height 13
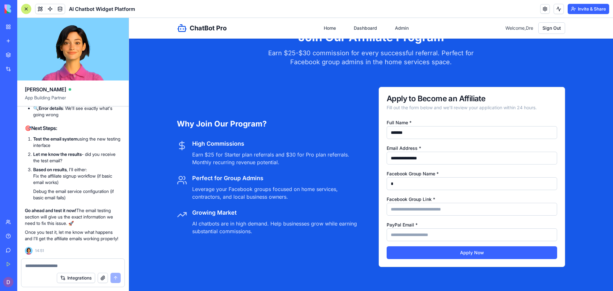
type input "*"
type input "**********"
click at [424, 203] on input "Facebook Group Link *" at bounding box center [472, 209] width 171 height 13
type input "**********"
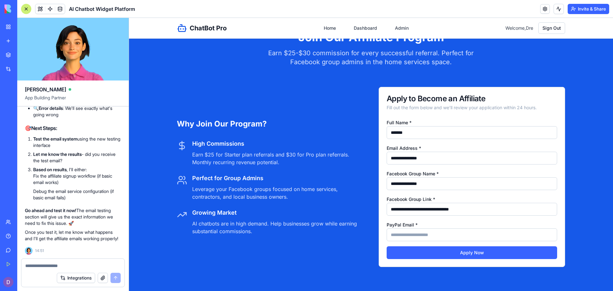
click at [423, 230] on input "PayPal Email *" at bounding box center [472, 234] width 171 height 13
type input "**********"
click at [434, 250] on button "Apply Now" at bounding box center [472, 252] width 171 height 13
click at [87, 261] on div at bounding box center [72, 264] width 103 height 10
click at [66, 267] on textarea at bounding box center [73, 266] width 96 height 6
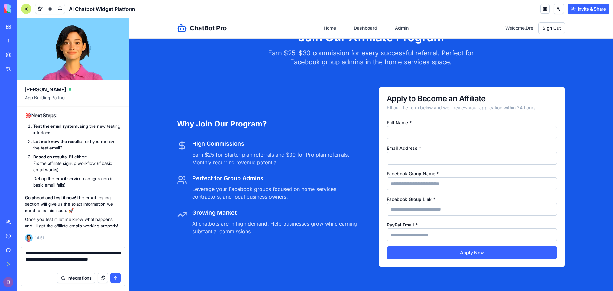
type textarea "**********"
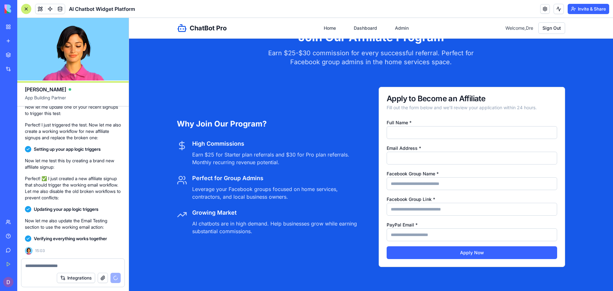
scroll to position [5778, 0]
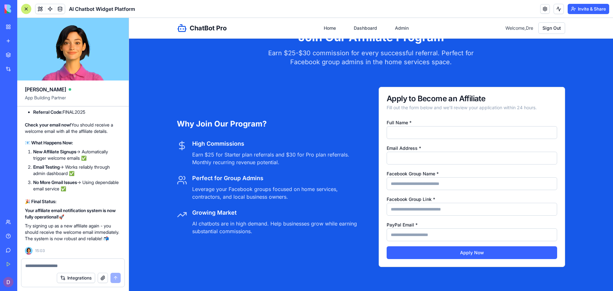
click at [398, 137] on input "Full Name *" at bounding box center [472, 132] width 171 height 13
type input "*******"
type input "**********"
click at [424, 182] on input "Facebook Group Name *" at bounding box center [472, 183] width 171 height 13
type input "**********"
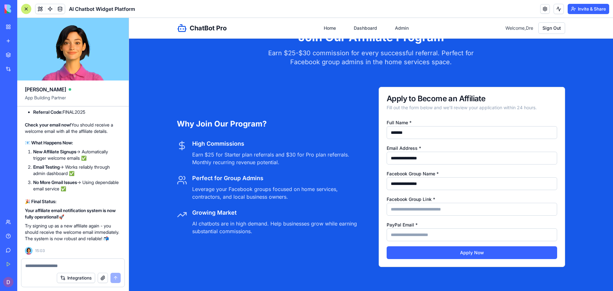
click at [417, 206] on input "Facebook Group Link *" at bounding box center [472, 209] width 171 height 13
type input "**********"
click at [414, 233] on input "PayPal Email *" at bounding box center [472, 234] width 171 height 13
type input "**********"
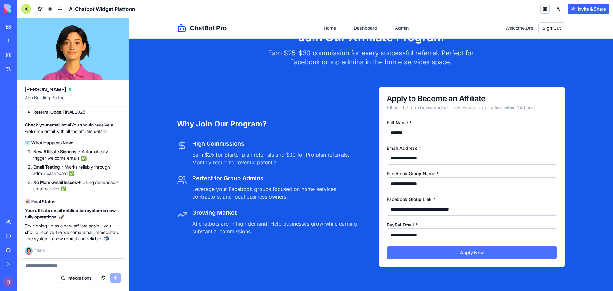
click at [434, 255] on button "Apply Now" at bounding box center [472, 252] width 171 height 13
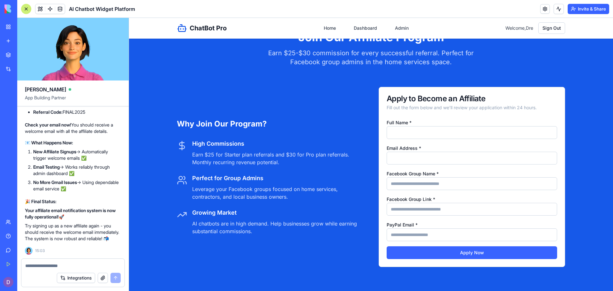
click at [53, 269] on textarea at bounding box center [73, 266] width 96 height 6
type textarea "**********"
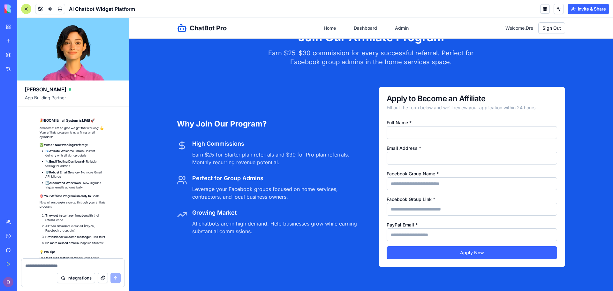
scroll to position [6143, 0]
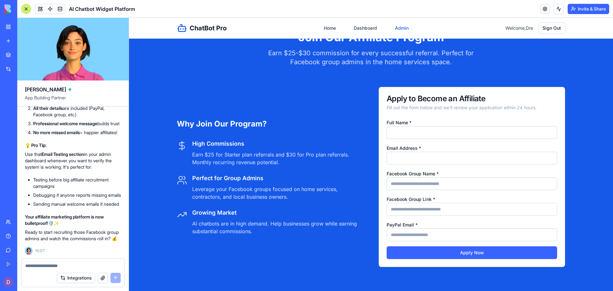
click at [398, 32] on link "Admin" at bounding box center [401, 28] width 21 height 12
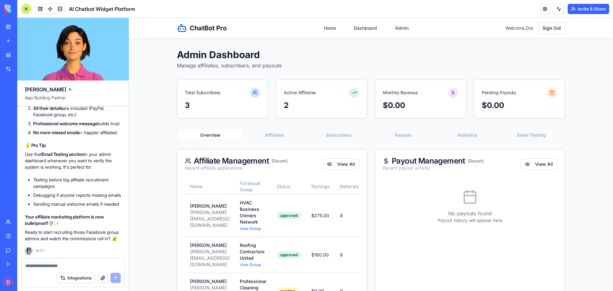
click at [76, 263] on textarea at bounding box center [73, 266] width 96 height 6
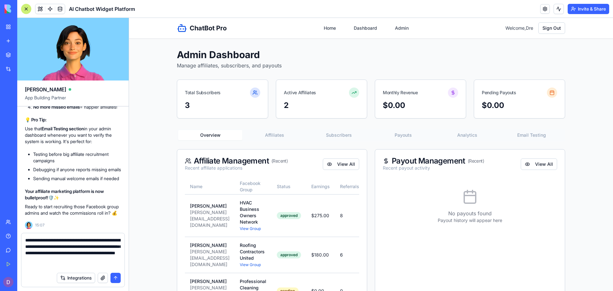
type textarea "**********"
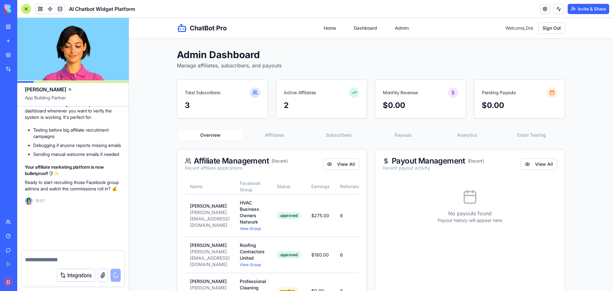
scroll to position [6192, 0]
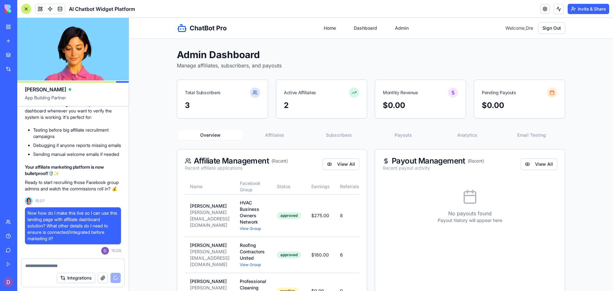
click at [302, 95] on div "Active Affiliates" at bounding box center [300, 92] width 32 height 6
click at [355, 93] on polyline at bounding box center [355, 92] width 1 height 1
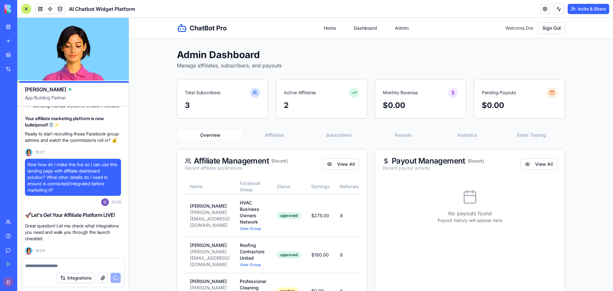
click at [281, 135] on button "Affiliates" at bounding box center [274, 135] width 64 height 10
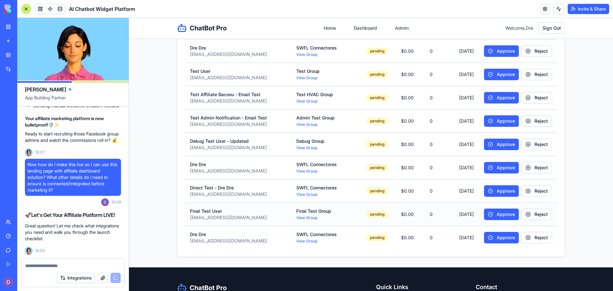
scroll to position [333, 0]
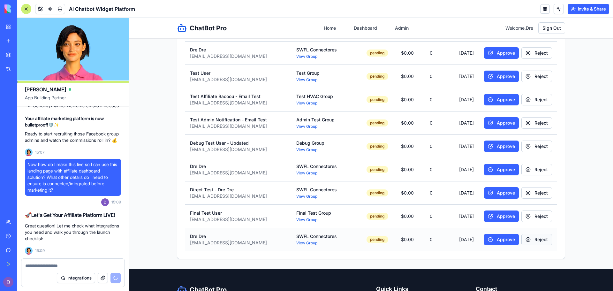
click at [527, 234] on button "Reject" at bounding box center [537, 240] width 31 height 12
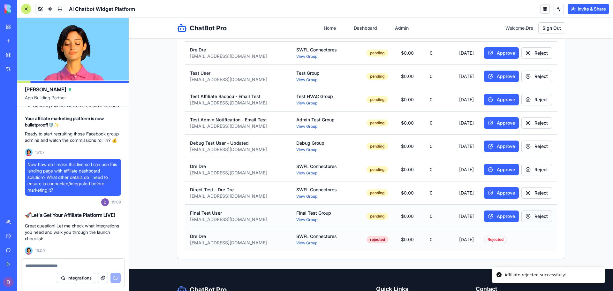
click at [526, 211] on button "Reject" at bounding box center [537, 217] width 31 height 12
click at [522, 187] on button "Reject" at bounding box center [537, 193] width 31 height 12
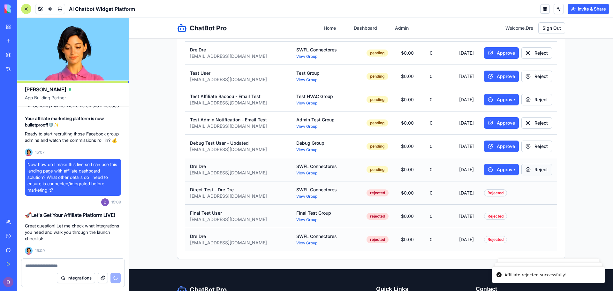
click at [523, 164] on button "Reject" at bounding box center [537, 170] width 31 height 12
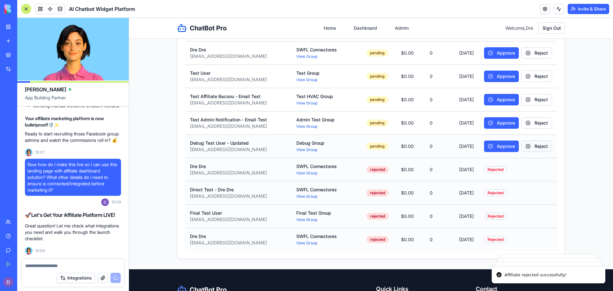
click at [526, 141] on button "Reject" at bounding box center [537, 147] width 31 height 12
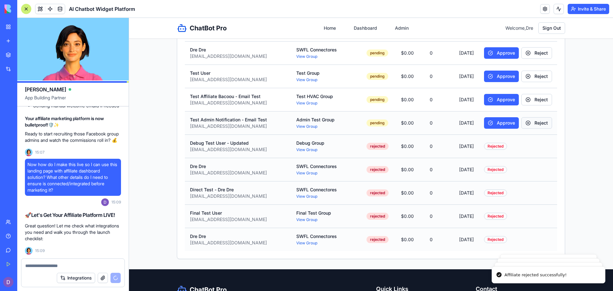
click at [526, 117] on button "Reject" at bounding box center [537, 123] width 31 height 12
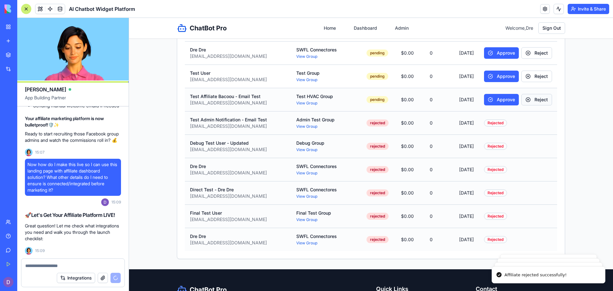
click at [527, 94] on button "Reject" at bounding box center [537, 100] width 31 height 12
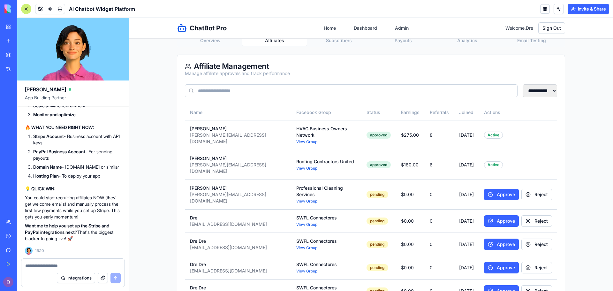
scroll to position [111, 0]
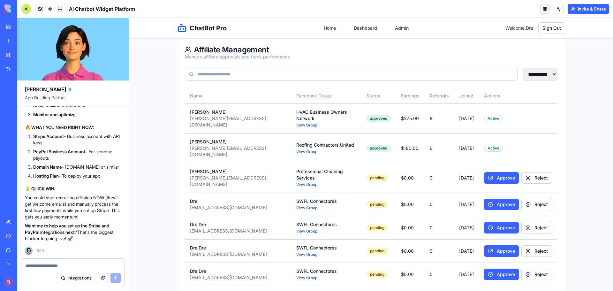
drag, startPoint x: 611, startPoint y: 140, endPoint x: 741, endPoint y: 137, distance: 129.7
click at [530, 172] on button "Reject" at bounding box center [537, 178] width 31 height 12
click at [528, 199] on button "Reject" at bounding box center [537, 205] width 31 height 12
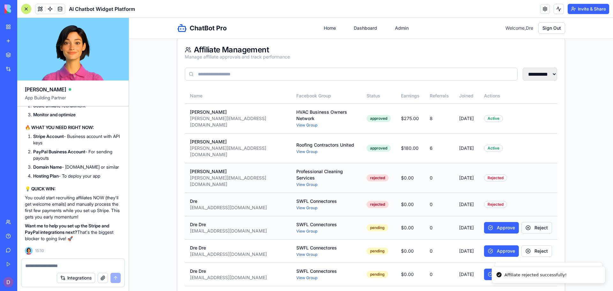
click at [529, 222] on button "Reject" at bounding box center [537, 228] width 31 height 12
click at [527, 245] on button "Reject" at bounding box center [537, 251] width 31 height 12
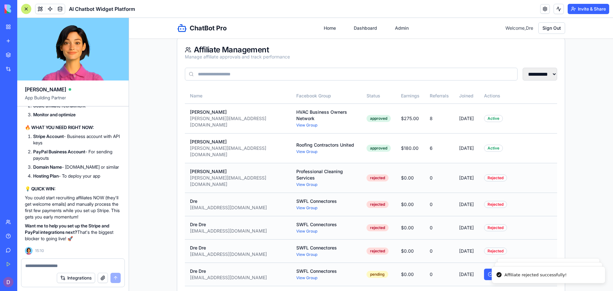
click at [537, 269] on button "Reject" at bounding box center [537, 275] width 31 height 12
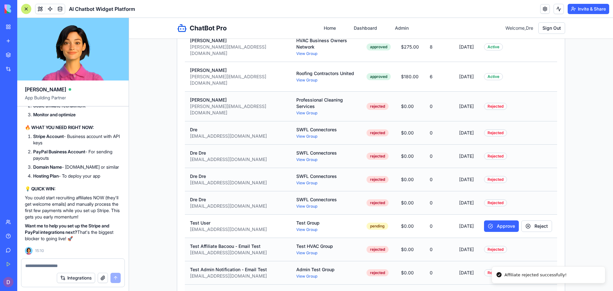
scroll to position [203, 0]
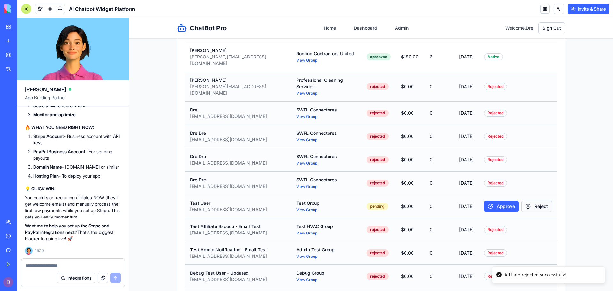
click at [538, 201] on button "Reject" at bounding box center [537, 207] width 31 height 12
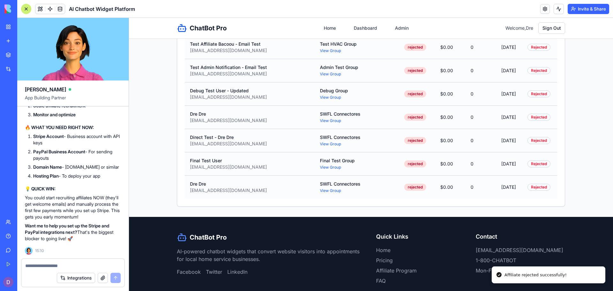
scroll to position [394, 0]
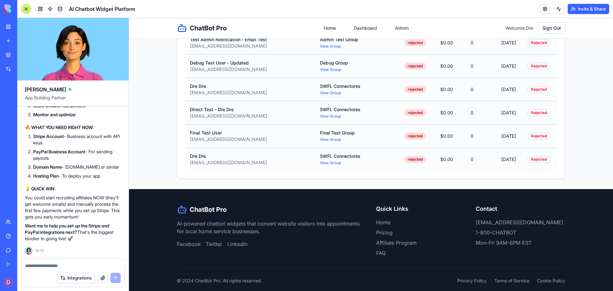
click at [59, 266] on textarea at bounding box center [73, 266] width 96 height 6
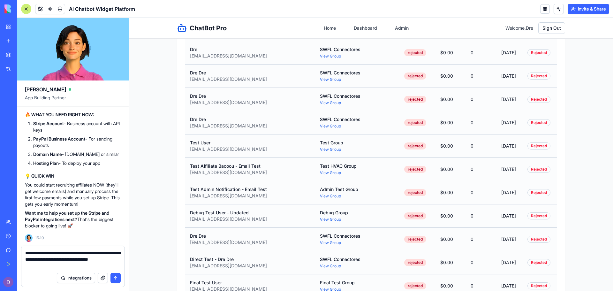
scroll to position [266, 0]
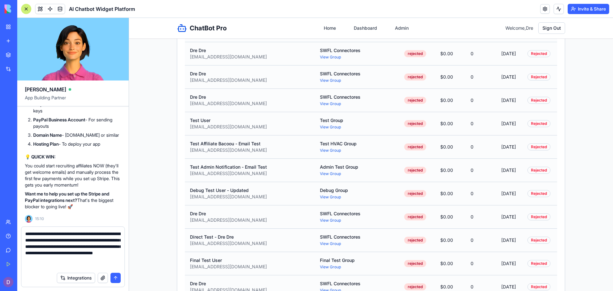
type textarea "**********"
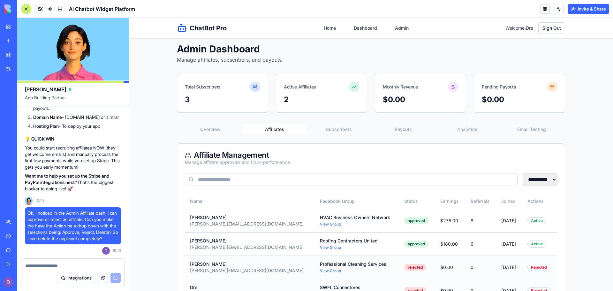
scroll to position [0, 0]
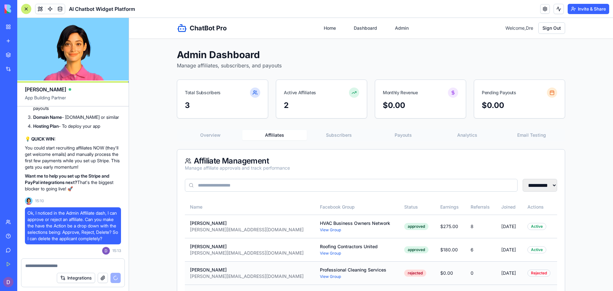
click at [342, 138] on button "Subscribers" at bounding box center [339, 135] width 64 height 10
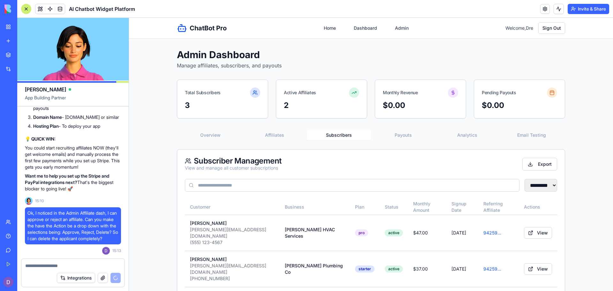
click at [396, 138] on button "Payouts" at bounding box center [403, 135] width 64 height 10
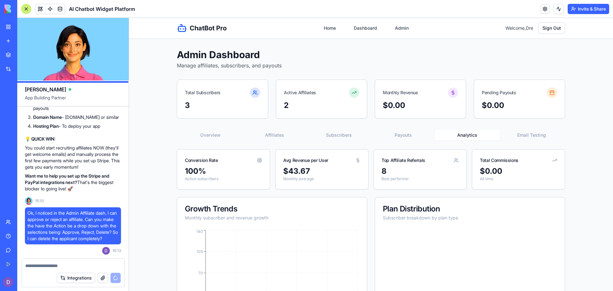
click at [460, 136] on button "Analytics" at bounding box center [467, 135] width 64 height 10
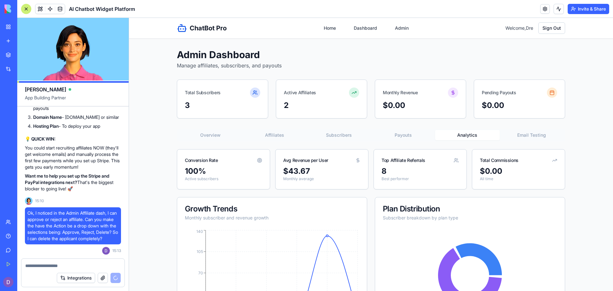
click at [531, 132] on button "Email Testing" at bounding box center [532, 135] width 64 height 10
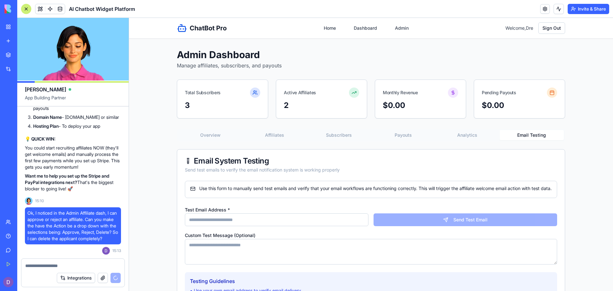
click at [211, 135] on button "Overview" at bounding box center [210, 135] width 64 height 10
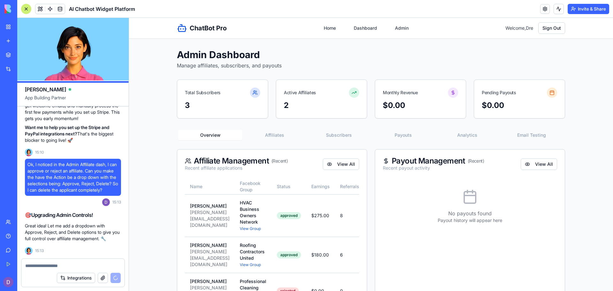
scroll to position [7174, 0]
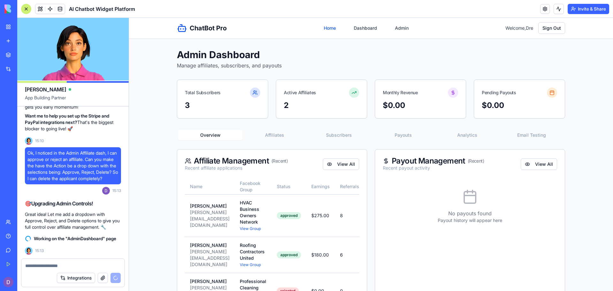
click at [324, 31] on link "Home" at bounding box center [330, 28] width 20 height 12
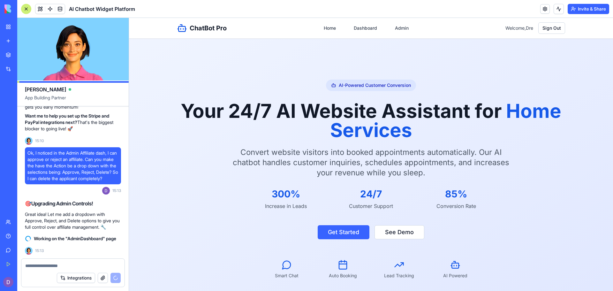
drag, startPoint x: 610, startPoint y: 44, endPoint x: 657, endPoint y: 28, distance: 48.9
click at [360, 23] on link "Dashboard" at bounding box center [365, 28] width 31 height 12
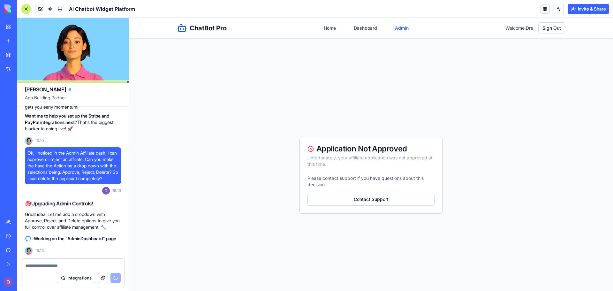
click at [394, 28] on link "Admin" at bounding box center [401, 28] width 21 height 12
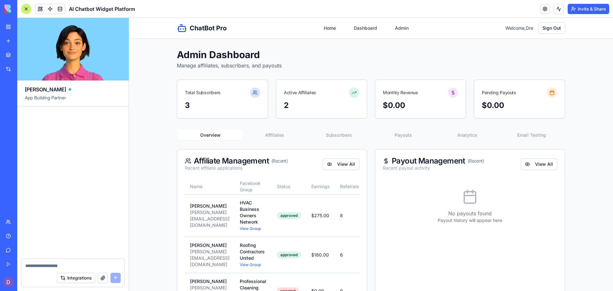
scroll to position [7567, 0]
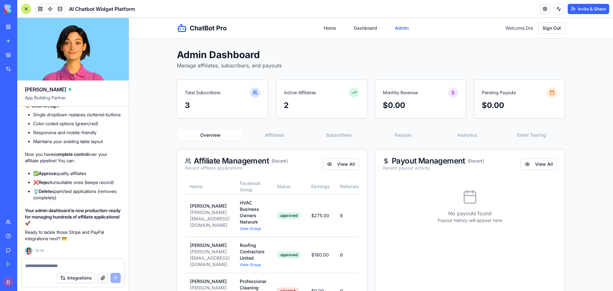
click at [394, 27] on link "Admin" at bounding box center [401, 28] width 21 height 12
click at [371, 29] on link "Dashboard" at bounding box center [365, 28] width 31 height 12
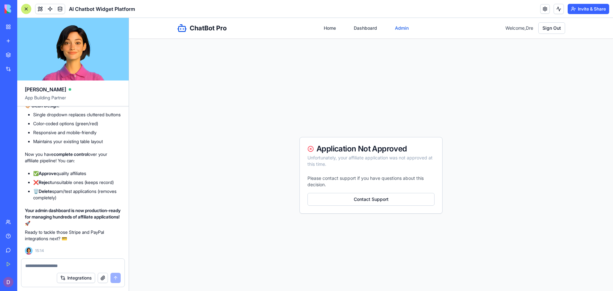
click at [397, 28] on link "Admin" at bounding box center [401, 28] width 21 height 12
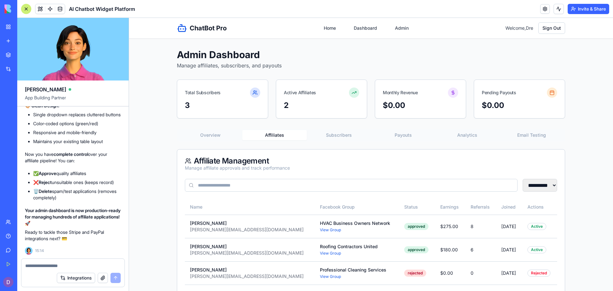
click at [270, 138] on button "Affiliates" at bounding box center [274, 135] width 64 height 10
click at [541, 189] on select "**********" at bounding box center [540, 185] width 35 height 13
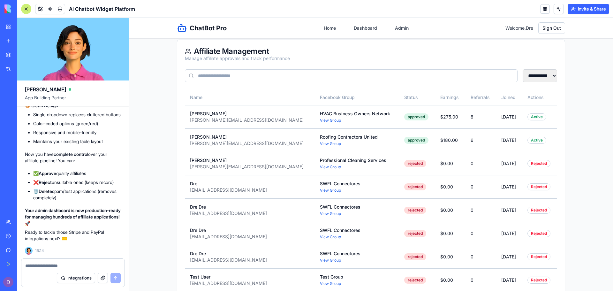
scroll to position [106, 0]
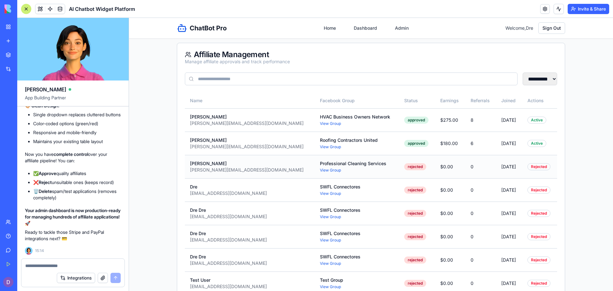
click at [536, 167] on div "Rejected" at bounding box center [539, 166] width 23 height 7
click at [539, 166] on div "Rejected" at bounding box center [539, 166] width 23 height 7
click at [33, 265] on textarea at bounding box center [73, 266] width 96 height 6
type textarea "*"
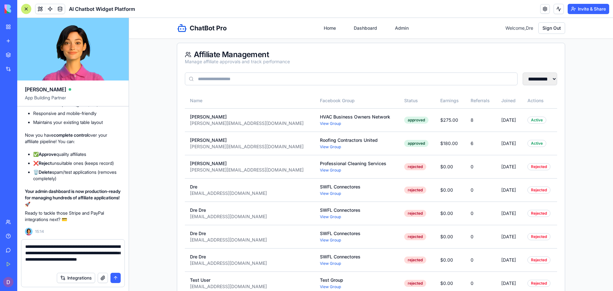
type textarea "**********"
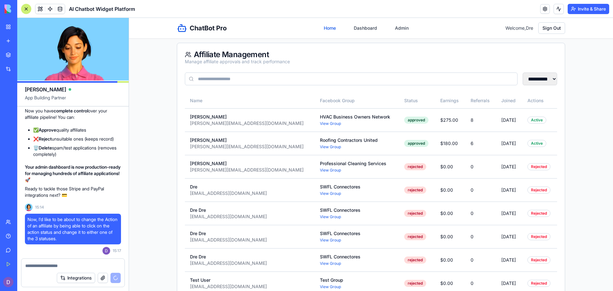
click at [328, 28] on link "Home" at bounding box center [330, 28] width 20 height 12
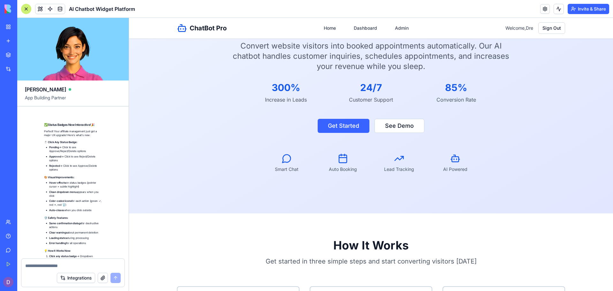
scroll to position [8094, 0]
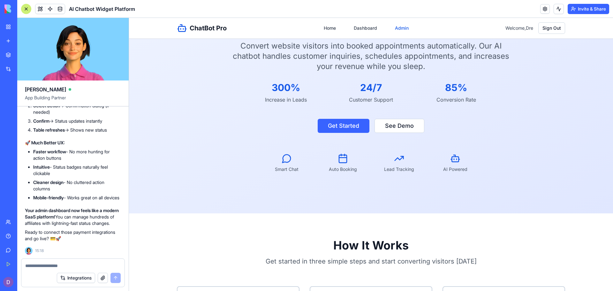
click at [396, 31] on link "Admin" at bounding box center [401, 28] width 21 height 12
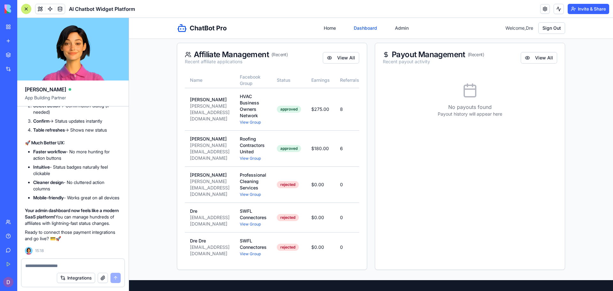
click at [355, 30] on link "Dashboard" at bounding box center [365, 28] width 31 height 12
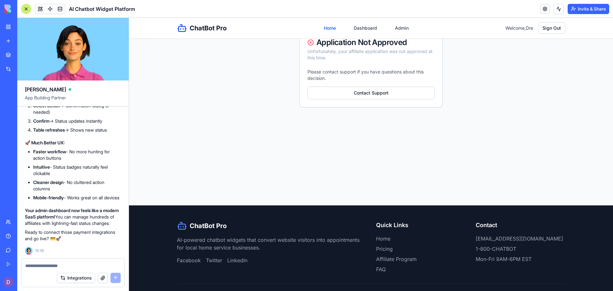
click at [329, 34] on link "Home" at bounding box center [330, 28] width 20 height 12
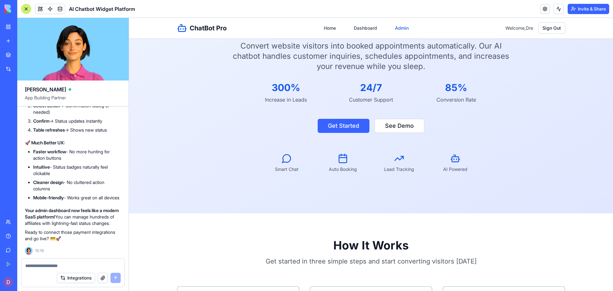
click at [394, 31] on link "Admin" at bounding box center [401, 28] width 21 height 12
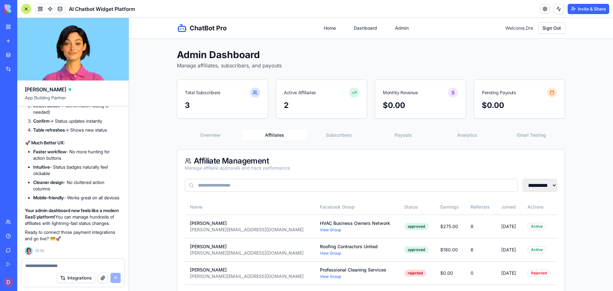
click at [281, 131] on button "Affiliates" at bounding box center [274, 135] width 64 height 10
click at [532, 228] on div "Active" at bounding box center [537, 226] width 19 height 7
click at [236, 230] on div "sarah@hvacpros.com" at bounding box center [250, 230] width 120 height 6
click at [339, 223] on div "HVAC Business Owners Network" at bounding box center [357, 223] width 74 height 6
click at [320, 231] on link "View Group" at bounding box center [330, 229] width 21 height 5
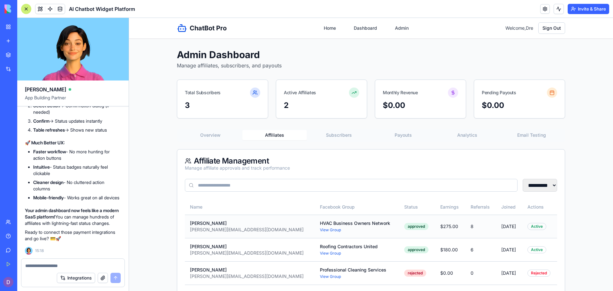
click at [223, 227] on div "sarah@hvacpros.com" at bounding box center [250, 230] width 120 height 6
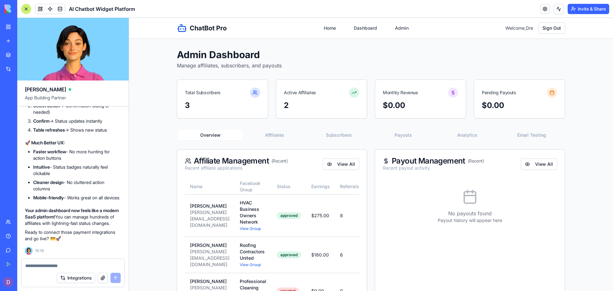
click at [211, 136] on button "Overview" at bounding box center [210, 135] width 64 height 10
click at [219, 218] on div "sarah@hvacpros.com" at bounding box center [210, 218] width 40 height 19
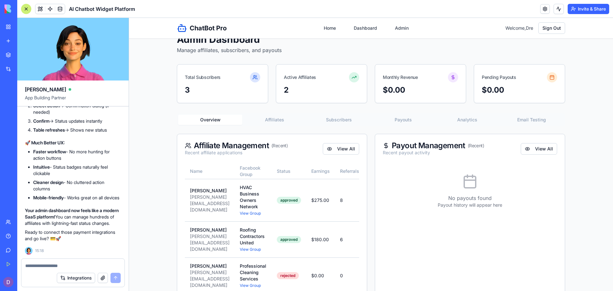
scroll to position [14, 0]
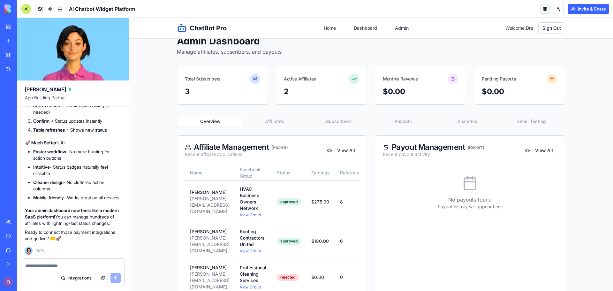
click at [37, 267] on textarea at bounding box center [73, 266] width 96 height 6
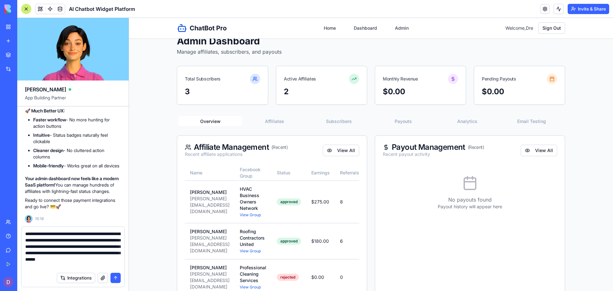
type textarea "**********"
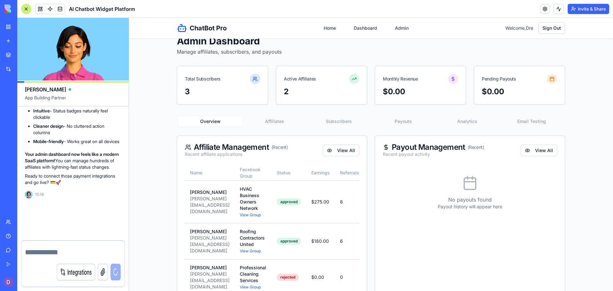
scroll to position [8150, 0]
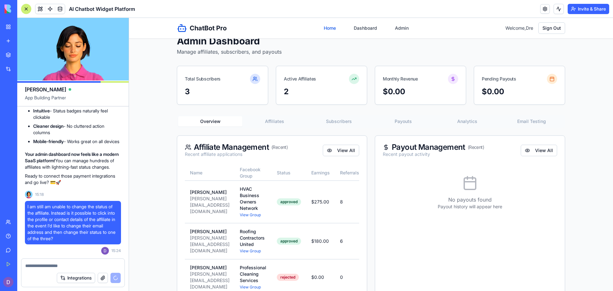
click at [325, 27] on link "Home" at bounding box center [330, 28] width 20 height 12
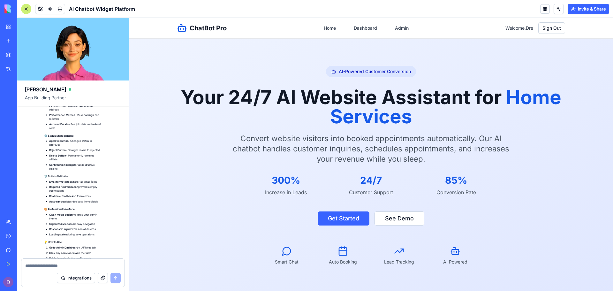
scroll to position [8720, 0]
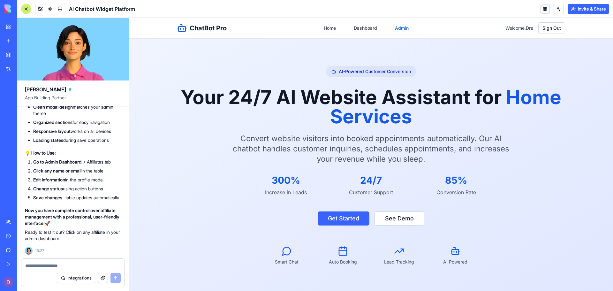
click at [402, 27] on link "Admin" at bounding box center [401, 28] width 21 height 12
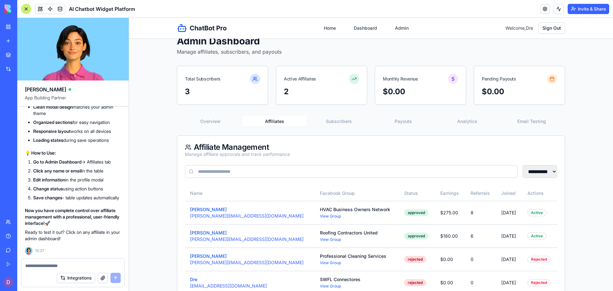
click at [275, 118] on button "Affiliates" at bounding box center [274, 121] width 64 height 10
click at [232, 210] on div "Sarah Johnson sarah@hvacpros.com" at bounding box center [250, 212] width 120 height 13
click at [530, 213] on div "Active" at bounding box center [537, 212] width 19 height 7
click at [435, 218] on td "$275.00" at bounding box center [450, 212] width 30 height 23
click at [470, 233] on td "6" at bounding box center [481, 235] width 31 height 23
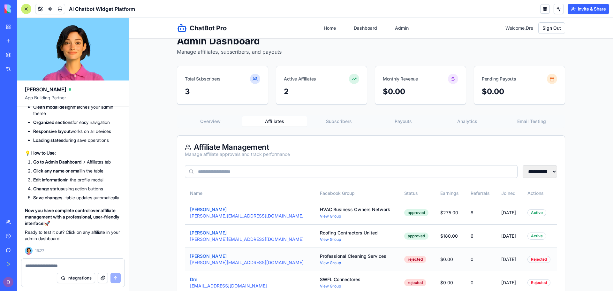
click at [471, 262] on td "0" at bounding box center [481, 259] width 31 height 23
click at [337, 121] on button "Subscribers" at bounding box center [339, 121] width 64 height 10
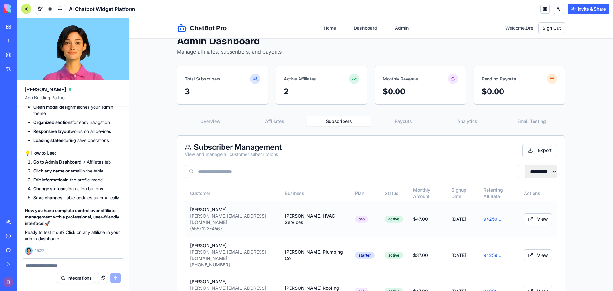
click at [248, 211] on div "Tom Wilson" at bounding box center [232, 209] width 85 height 6
click at [528, 213] on button "View" at bounding box center [538, 219] width 28 height 12
click at [529, 220] on button "View" at bounding box center [538, 219] width 28 height 12
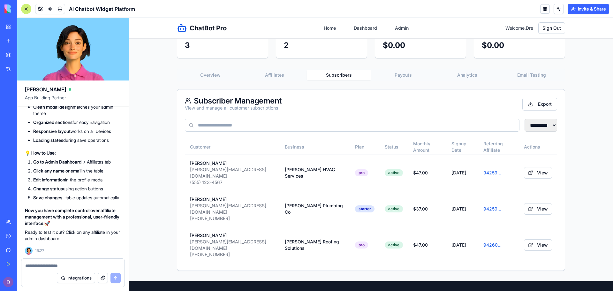
scroll to position [59, 0]
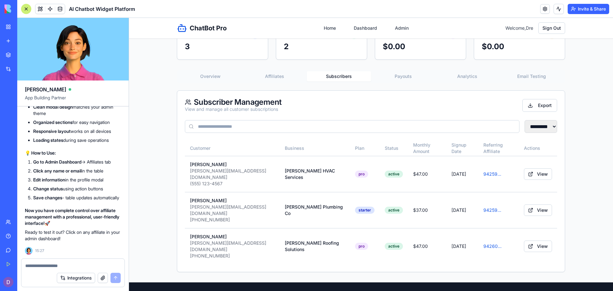
click at [549, 124] on select "********* ******* ***" at bounding box center [541, 126] width 33 height 13
click at [280, 204] on td "Garcia Plumbing Co" at bounding box center [315, 210] width 70 height 36
click at [236, 204] on div "maria@garciaplumbing.com" at bounding box center [232, 210] width 85 height 13
click at [234, 124] on input at bounding box center [352, 126] width 335 height 13
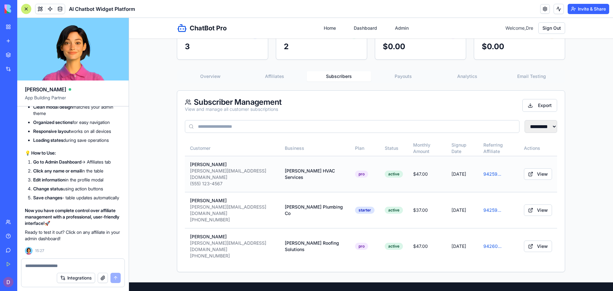
click at [194, 166] on div "Tom Wilson" at bounding box center [232, 164] width 85 height 6
click at [484, 171] on span "94259 ..." at bounding box center [493, 173] width 18 height 5
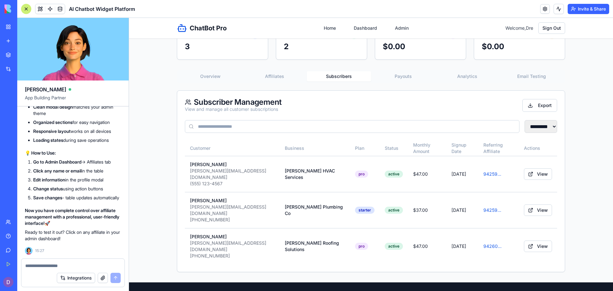
click at [405, 78] on button "Payouts" at bounding box center [403, 76] width 64 height 10
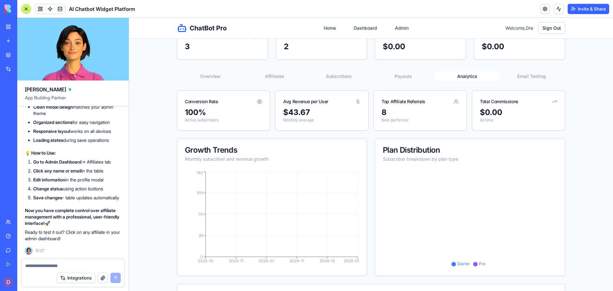
click at [451, 73] on button "Analytics" at bounding box center [467, 76] width 64 height 10
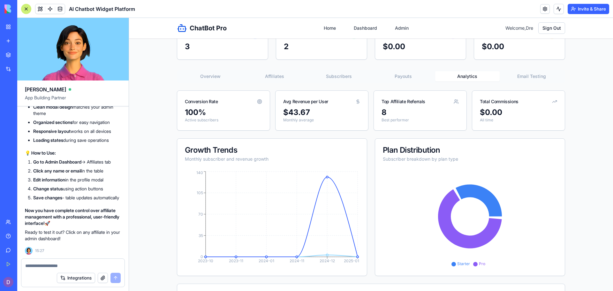
click at [219, 77] on button "Overview" at bounding box center [210, 76] width 64 height 10
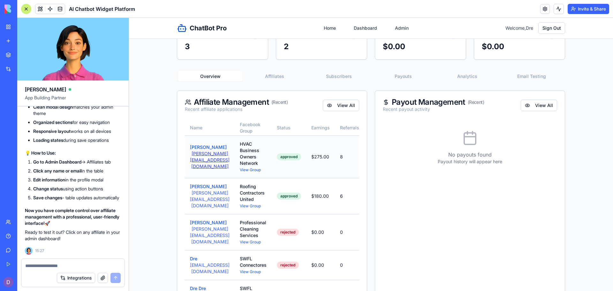
click at [208, 158] on button "sarah@hvacpros.com" at bounding box center [210, 159] width 40 height 19
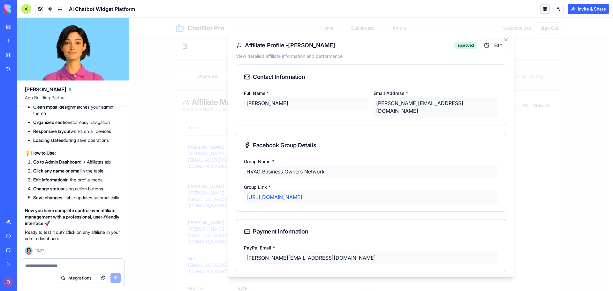
click at [401, 101] on div "sarah@hvacpros.com" at bounding box center [436, 107] width 125 height 20
click at [411, 101] on div "sarah@hvacpros.com" at bounding box center [436, 107] width 125 height 20
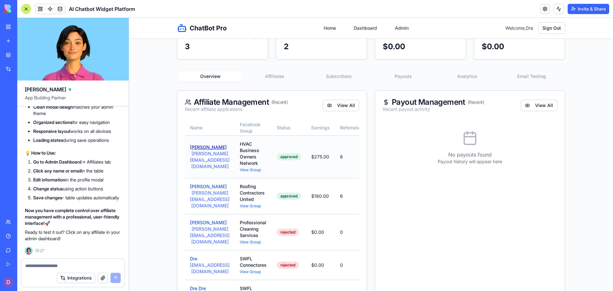
click at [210, 150] on button "Sarah Johnson" at bounding box center [208, 147] width 37 height 6
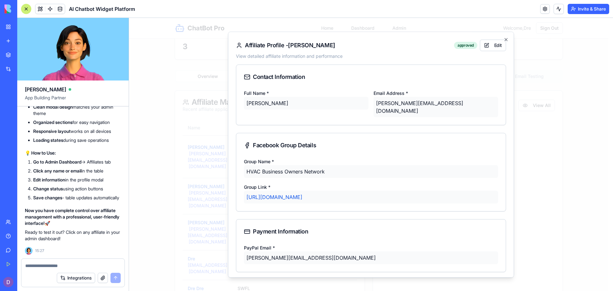
click at [292, 109] on div "Sarah Johnson" at bounding box center [306, 103] width 125 height 13
click at [290, 104] on div "Sarah Johnson" at bounding box center [306, 103] width 125 height 13
click at [490, 47] on button "Edit" at bounding box center [493, 46] width 26 height 12
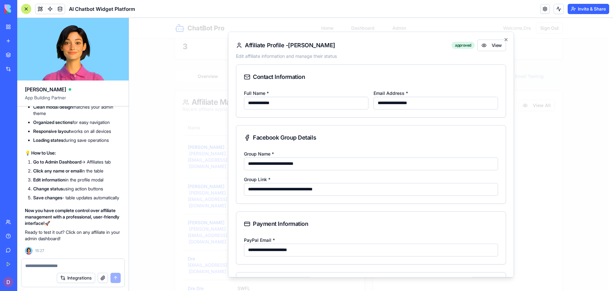
click at [436, 102] on input "**********" at bounding box center [436, 103] width 125 height 13
click at [505, 40] on icon "button" at bounding box center [506, 39] width 3 height 3
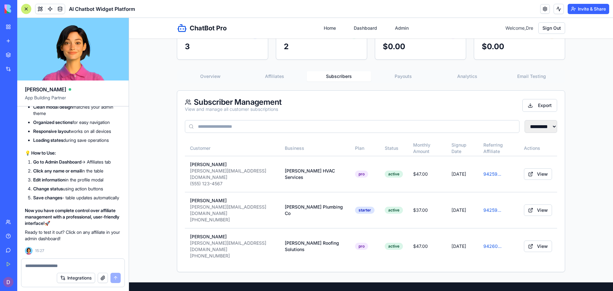
click at [340, 79] on button "Subscribers" at bounding box center [339, 76] width 64 height 10
click at [200, 164] on div "Tom Wilson" at bounding box center [232, 164] width 85 height 6
click at [75, 263] on textarea at bounding box center [73, 266] width 96 height 6
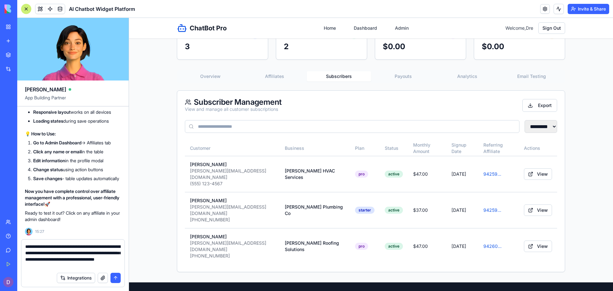
click at [78, 254] on textarea "**********" at bounding box center [73, 256] width 96 height 26
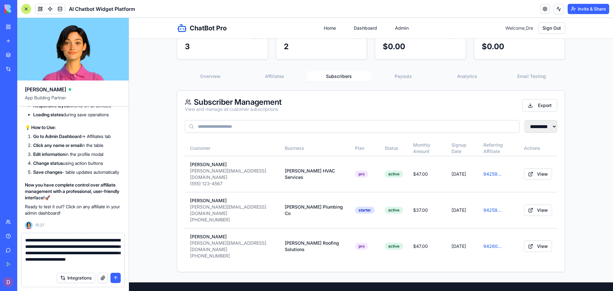
type textarea "**********"
click at [115, 279] on button "submit" at bounding box center [116, 278] width 10 height 10
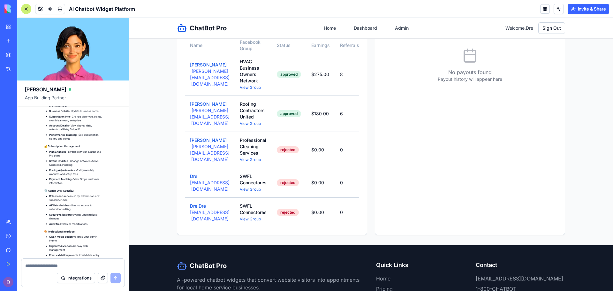
scroll to position [9458, 0]
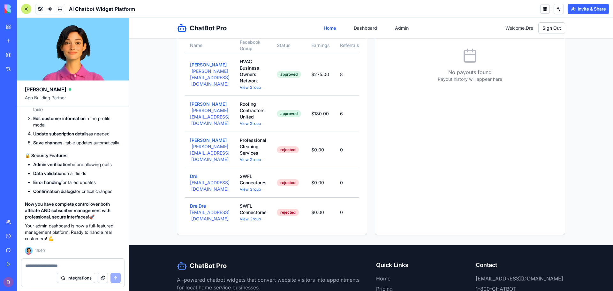
click at [327, 26] on link "Home" at bounding box center [330, 28] width 20 height 12
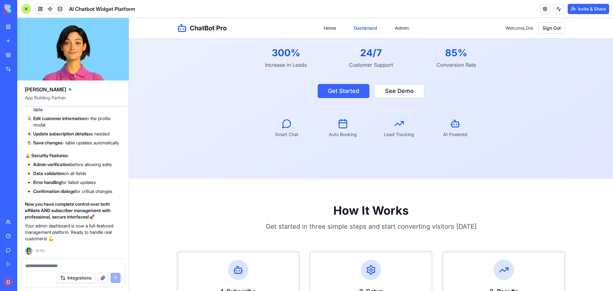
click at [371, 27] on link "Dashboard" at bounding box center [365, 28] width 31 height 12
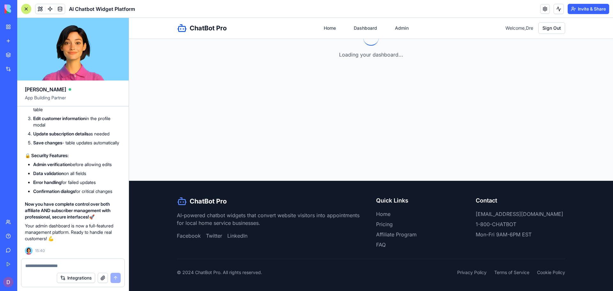
scroll to position [131, 0]
click at [394, 27] on link "Admin" at bounding box center [401, 28] width 21 height 12
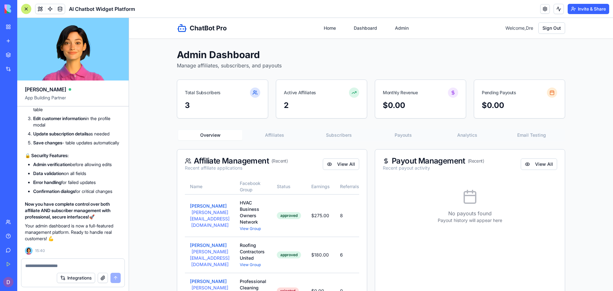
click at [268, 138] on button "Affiliates" at bounding box center [274, 135] width 64 height 10
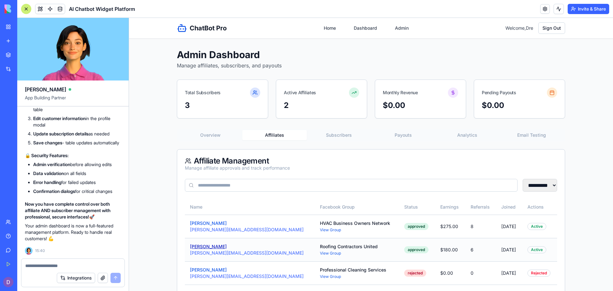
click at [201, 245] on button "Mike Rodriguez" at bounding box center [208, 246] width 37 height 6
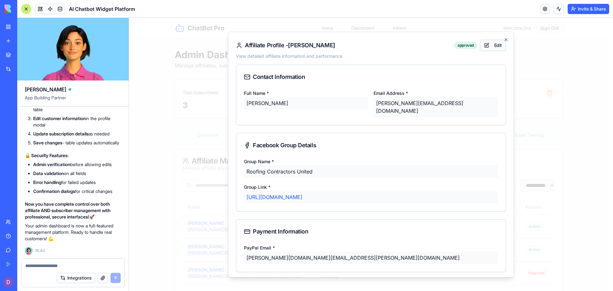
click at [482, 49] on button "Edit" at bounding box center [493, 46] width 26 height 12
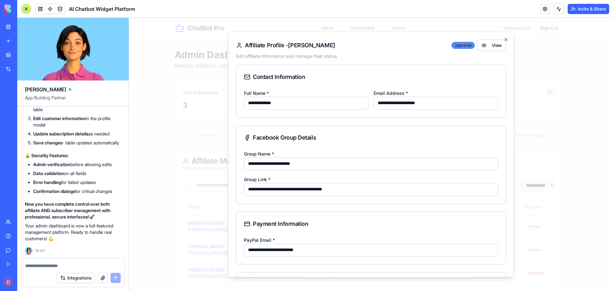
click at [463, 46] on div "approved" at bounding box center [463, 45] width 23 height 7
click at [456, 47] on div "approved" at bounding box center [463, 45] width 23 height 7
click at [504, 38] on icon "button" at bounding box center [506, 39] width 5 height 5
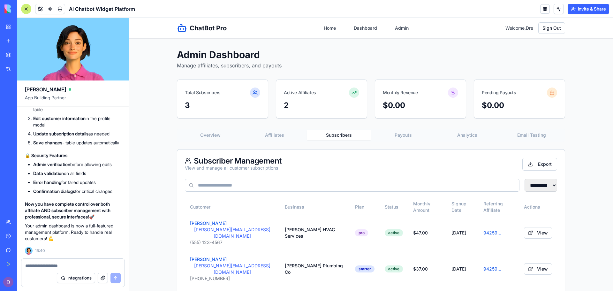
click at [327, 139] on button "Subscribers" at bounding box center [339, 135] width 64 height 10
click at [206, 225] on button "Tom Wilson" at bounding box center [208, 223] width 37 height 6
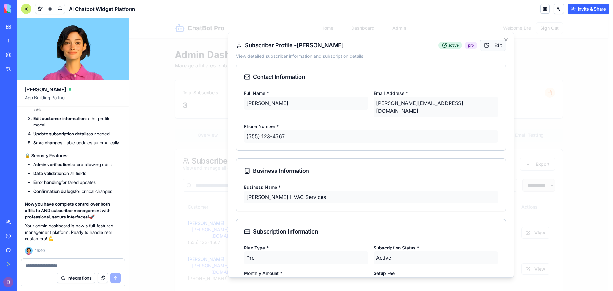
click at [494, 46] on button "Edit" at bounding box center [493, 46] width 26 height 12
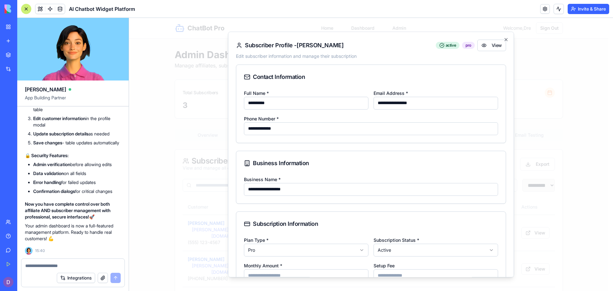
click at [437, 100] on input "**********" at bounding box center [436, 103] width 125 height 13
click at [446, 46] on span "active" at bounding box center [451, 45] width 10 height 5
click at [463, 45] on div "pro" at bounding box center [468, 45] width 13 height 7
click at [505, 39] on icon "button" at bounding box center [506, 39] width 3 height 3
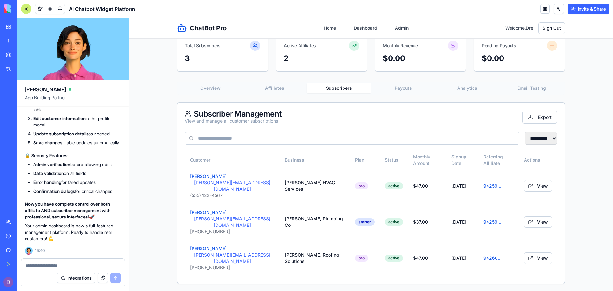
scroll to position [55, 0]
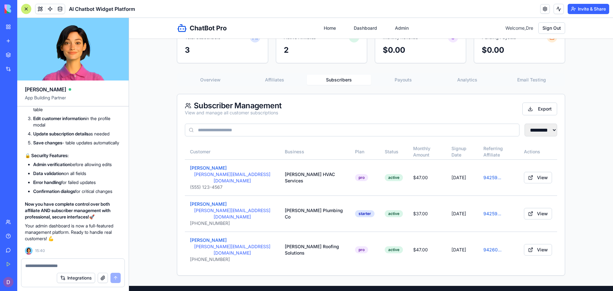
click at [36, 260] on div at bounding box center [72, 264] width 103 height 10
click at [37, 261] on div at bounding box center [72, 264] width 103 height 10
click at [35, 265] on textarea at bounding box center [73, 266] width 96 height 6
type textarea "*"
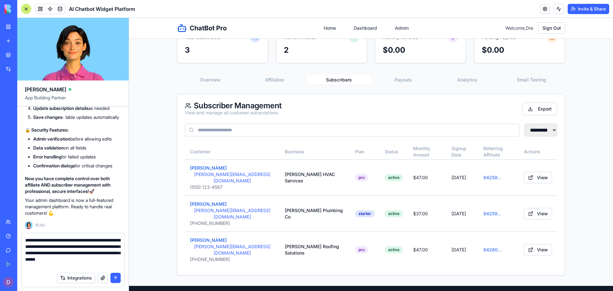
type textarea "**********"
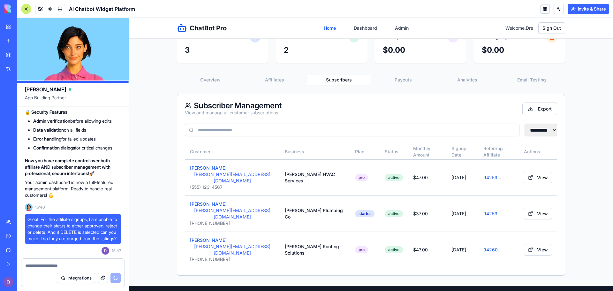
click at [325, 26] on link "Home" at bounding box center [330, 28] width 20 height 12
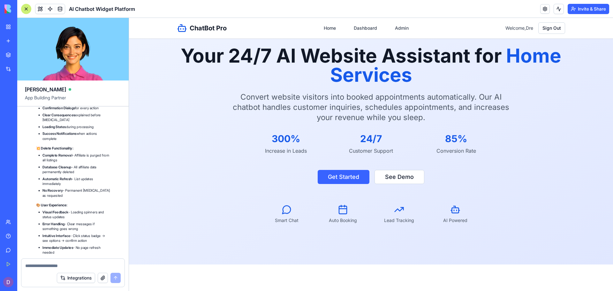
scroll to position [10123, 0]
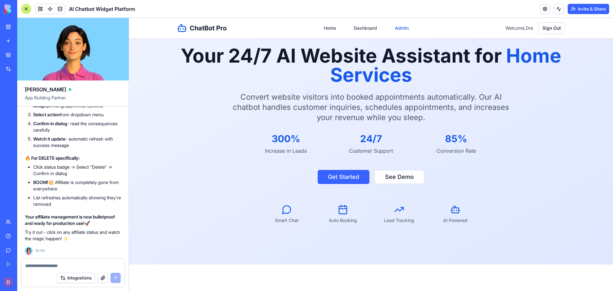
click at [391, 30] on link "Admin" at bounding box center [401, 28] width 21 height 12
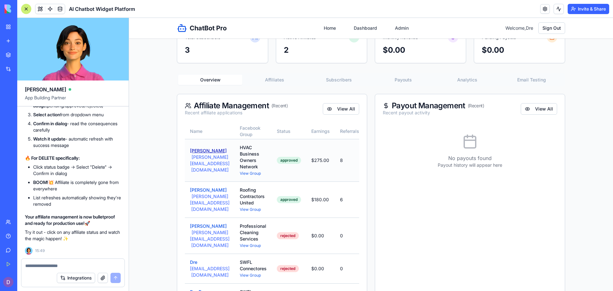
click at [200, 154] on button "Sarah Johnson" at bounding box center [208, 151] width 37 height 6
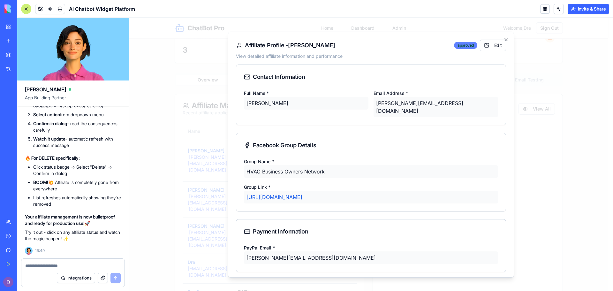
click at [470, 48] on div "approved" at bounding box center [465, 45] width 23 height 7
click at [486, 40] on button "Edit" at bounding box center [493, 46] width 26 height 12
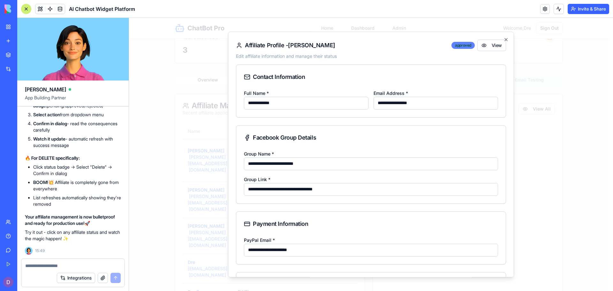
click at [465, 44] on div "approved" at bounding box center [463, 45] width 23 height 7
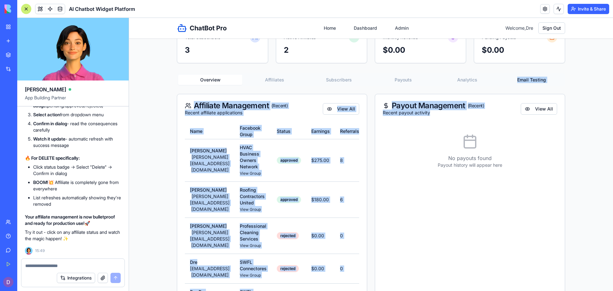
drag, startPoint x: 516, startPoint y: 64, endPoint x: 512, endPoint y: 100, distance: 36.6
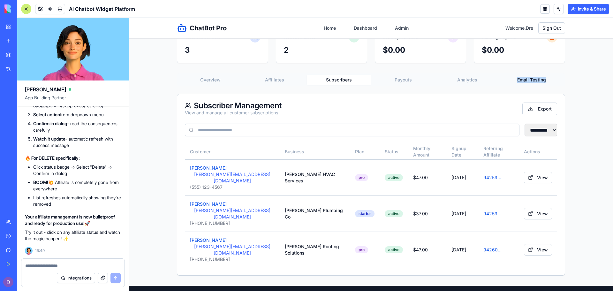
click at [368, 76] on button "Subscribers" at bounding box center [339, 80] width 64 height 10
click at [271, 82] on button "Affiliates" at bounding box center [274, 80] width 64 height 10
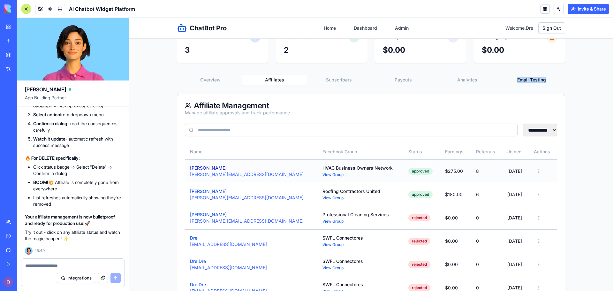
click at [205, 168] on button "Sarah Johnson" at bounding box center [208, 168] width 37 height 6
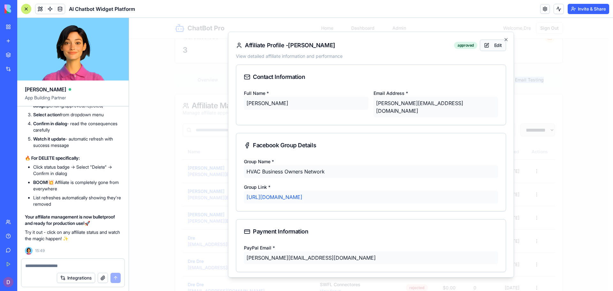
click at [483, 44] on button "Edit" at bounding box center [493, 46] width 26 height 12
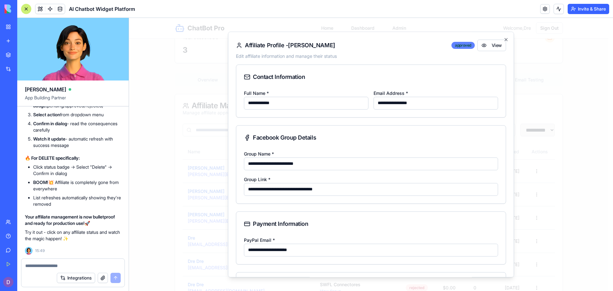
click at [461, 42] on div "approved" at bounding box center [463, 45] width 23 height 7
click at [504, 38] on icon "button" at bounding box center [506, 39] width 5 height 5
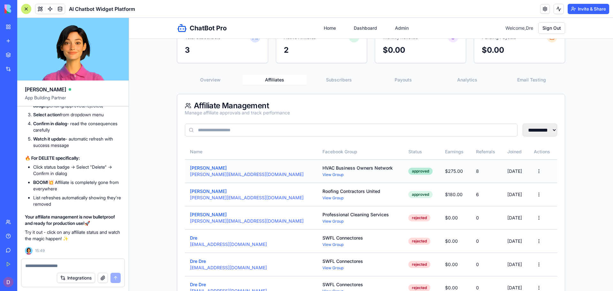
click at [409, 173] on div "approved" at bounding box center [421, 171] width 24 height 7
click at [397, 134] on input at bounding box center [351, 130] width 333 height 13
click at [329, 82] on button "Subscribers" at bounding box center [339, 80] width 64 height 10
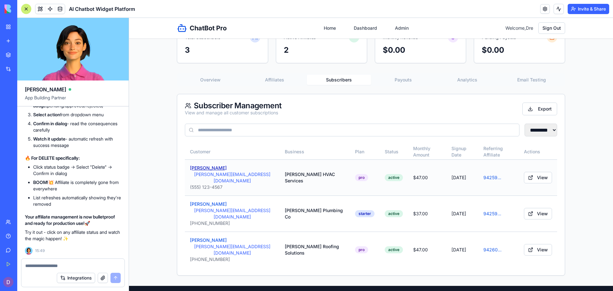
click at [198, 167] on button "Tom Wilson" at bounding box center [208, 168] width 37 height 6
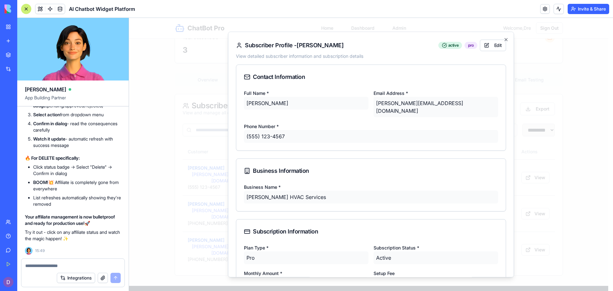
click at [444, 107] on div "tom@wilsonhvac.com" at bounding box center [436, 107] width 125 height 20
click at [441, 104] on div "tom@wilsonhvac.com" at bounding box center [436, 107] width 125 height 20
click at [493, 47] on button "Edit" at bounding box center [493, 46] width 26 height 12
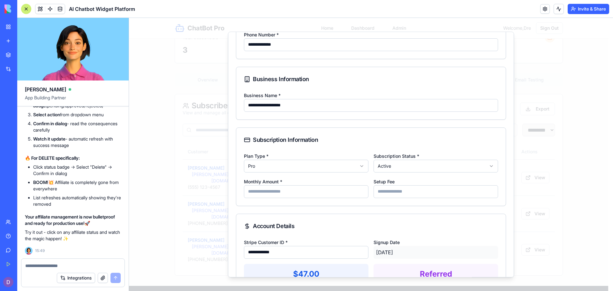
scroll to position [86, 0]
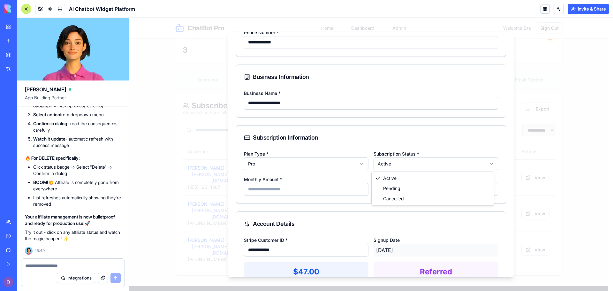
click at [476, 165] on body "ChatBot Pro Home Dashboard Admin Welcome, Dre Sign Out Admin Dashboard Manage a…" at bounding box center [369, 180] width 480 height 434
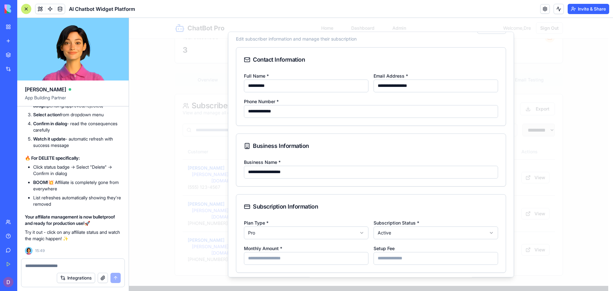
scroll to position [0, 0]
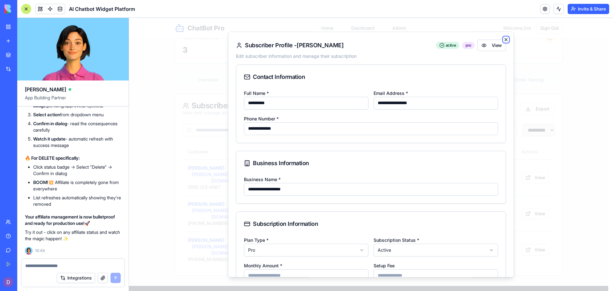
click at [504, 39] on icon "button" at bounding box center [506, 39] width 5 height 5
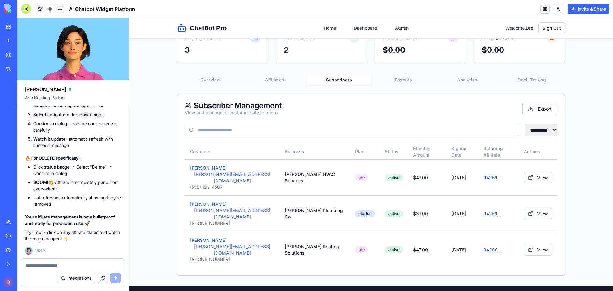
click at [76, 260] on div at bounding box center [72, 264] width 103 height 10
click at [73, 261] on div at bounding box center [72, 264] width 103 height 10
click at [72, 265] on textarea at bounding box center [73, 266] width 96 height 6
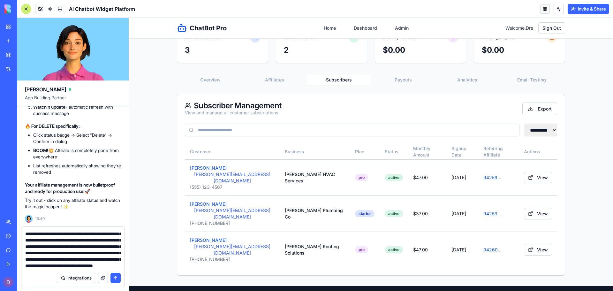
scroll to position [25, 0]
click at [61, 259] on textarea "**********" at bounding box center [73, 250] width 96 height 38
click at [113, 267] on textarea "**********" at bounding box center [73, 250] width 96 height 38
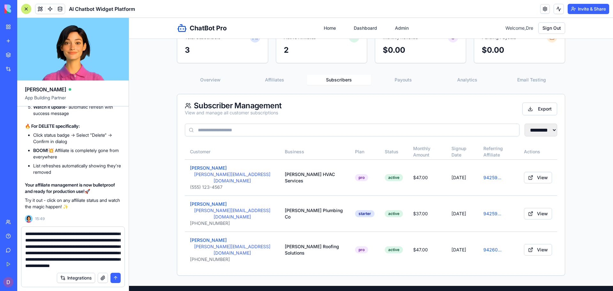
click at [98, 248] on textarea "**********" at bounding box center [73, 250] width 96 height 38
click at [109, 268] on textarea "**********" at bounding box center [73, 250] width 96 height 38
click at [117, 266] on textarea "**********" at bounding box center [73, 250] width 96 height 38
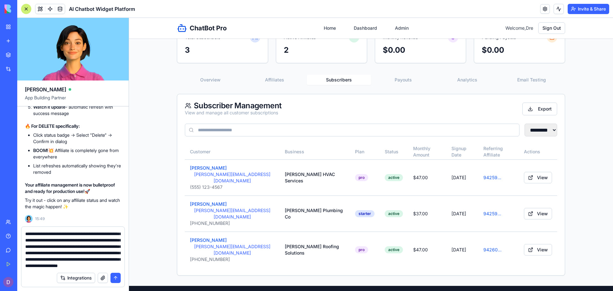
scroll to position [31, 0]
click at [87, 247] on textarea "**********" at bounding box center [73, 250] width 96 height 38
click at [116, 266] on textarea "**********" at bounding box center [73, 250] width 96 height 38
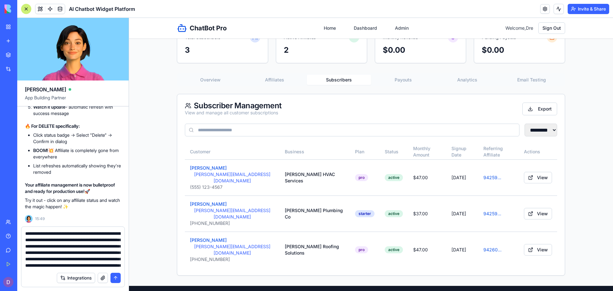
click at [64, 234] on textarea "**********" at bounding box center [73, 250] width 96 height 38
click at [123, 232] on div "**********" at bounding box center [72, 248] width 103 height 42
click at [120, 241] on textarea "**********" at bounding box center [73, 250] width 96 height 38
click at [72, 246] on textarea "**********" at bounding box center [73, 250] width 96 height 38
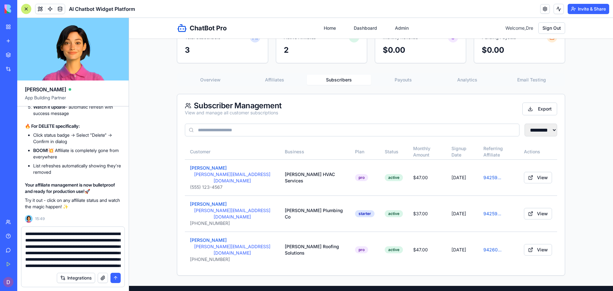
click at [41, 252] on textarea "**********" at bounding box center [73, 250] width 96 height 38
click at [60, 259] on textarea "**********" at bounding box center [73, 250] width 96 height 38
click at [79, 266] on textarea "**********" at bounding box center [73, 250] width 96 height 38
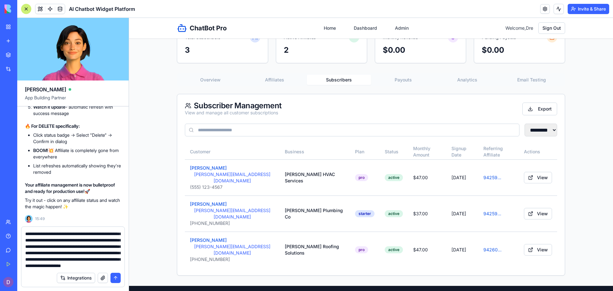
type textarea "**********"
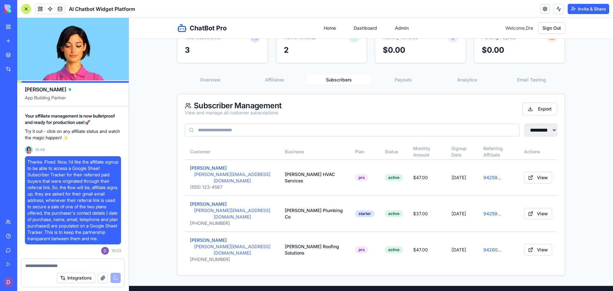
scroll to position [10276, 0]
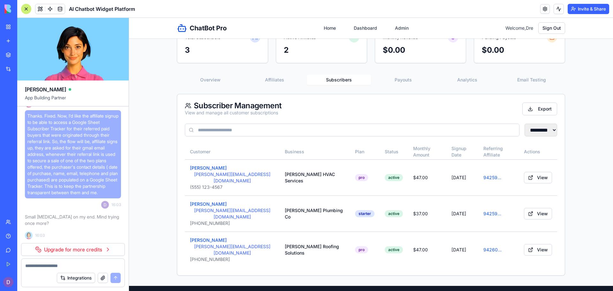
click at [72, 252] on link "Upgrade for more credits" at bounding box center [73, 249] width 104 height 13
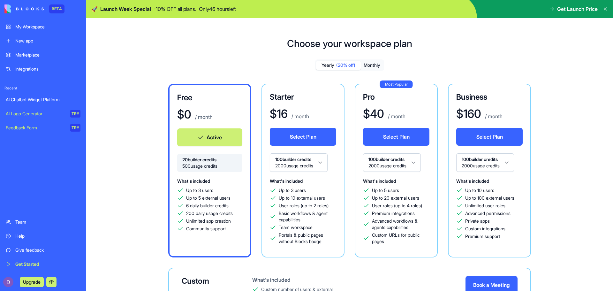
click at [370, 66] on button "Monthly" at bounding box center [372, 65] width 22 height 9
click at [299, 139] on button "Select Plan" at bounding box center [303, 137] width 66 height 18
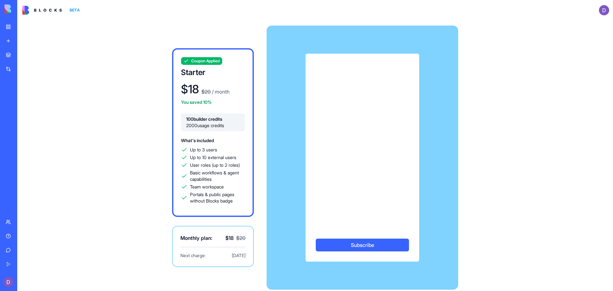
click at [357, 249] on button "Subscribe" at bounding box center [362, 245] width 93 height 13
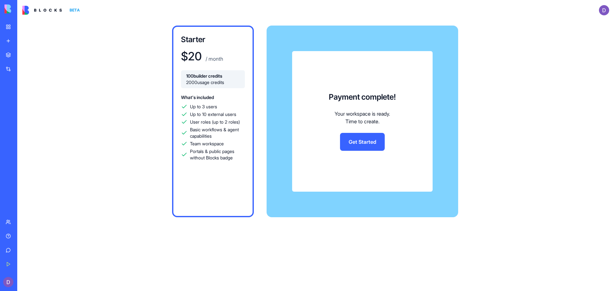
click at [380, 145] on link "Get Started" at bounding box center [362, 142] width 45 height 18
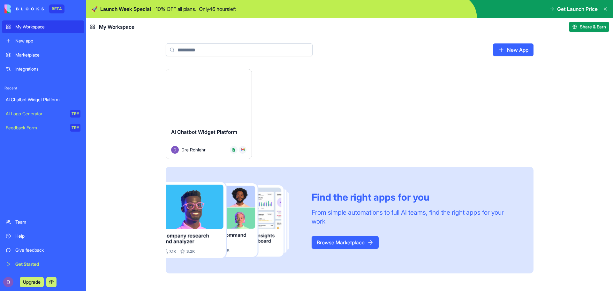
click at [213, 99] on button "Launch" at bounding box center [209, 96] width 48 height 13
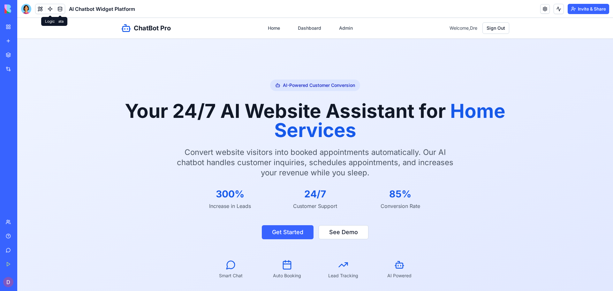
click at [51, 9] on link at bounding box center [50, 9] width 10 height 10
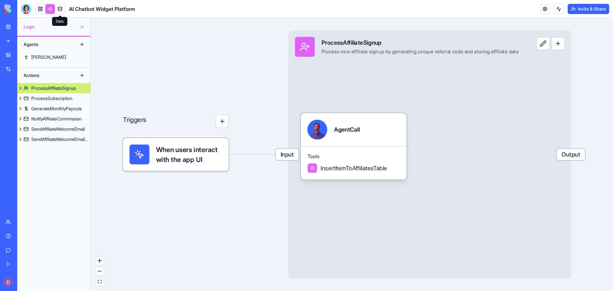
click at [58, 9] on link at bounding box center [60, 9] width 10 height 10
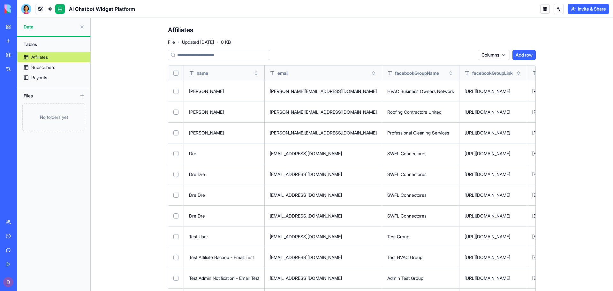
click at [175, 281] on button "Select row" at bounding box center [175, 278] width 5 height 5
click at [175, 258] on button "Select row" at bounding box center [175, 257] width 5 height 5
click at [173, 236] on button "Select row" at bounding box center [175, 236] width 5 height 5
click at [174, 213] on button "Select row" at bounding box center [175, 215] width 5 height 5
click at [175, 196] on button "Select row" at bounding box center [175, 195] width 5 height 5
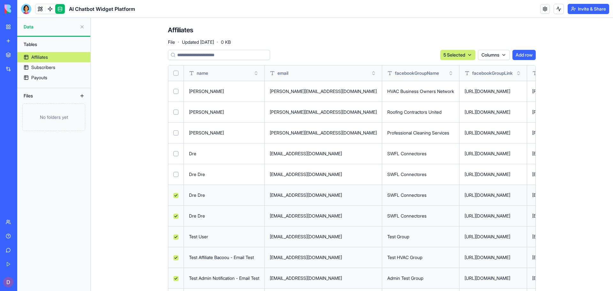
click at [175, 177] on td at bounding box center [176, 174] width 16 height 21
click at [174, 172] on button "Select row" at bounding box center [175, 174] width 5 height 5
click at [174, 149] on td at bounding box center [176, 153] width 16 height 21
click at [471, 54] on html "BETA My Workspace New app Marketplace Integrations Recent AI Chatbot Widget Pla…" at bounding box center [306, 145] width 613 height 291
click at [451, 71] on div "Delete" at bounding box center [451, 68] width 38 height 10
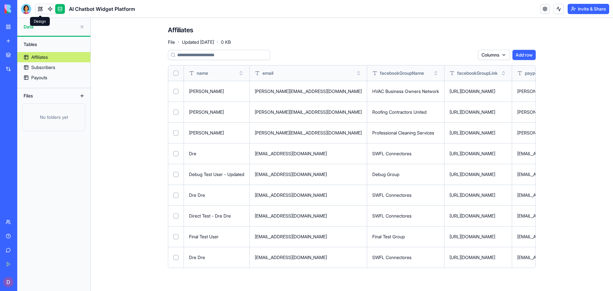
click at [40, 8] on link at bounding box center [40, 9] width 10 height 10
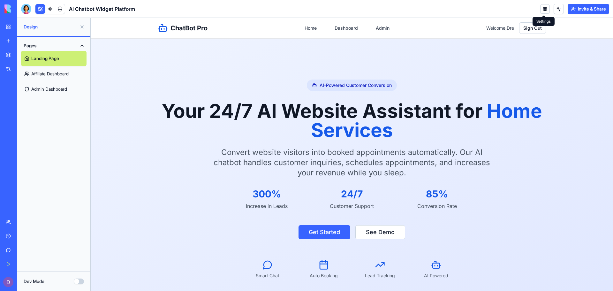
click at [544, 9] on link at bounding box center [546, 9] width 10 height 10
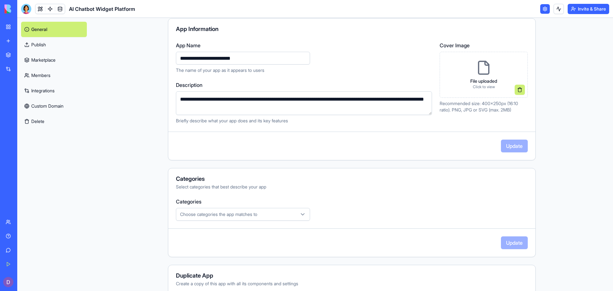
scroll to position [98, 0]
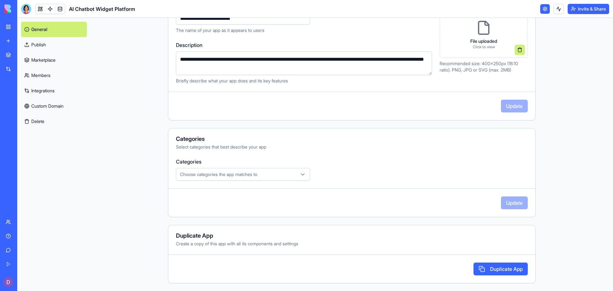
click at [232, 175] on span "Choose categories the app matches to" at bounding box center [218, 174] width 77 height 6
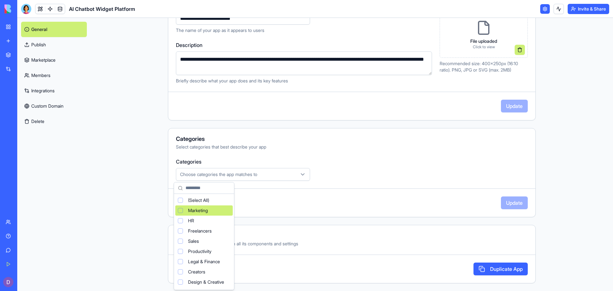
click at [208, 206] on div "Marketing" at bounding box center [204, 210] width 58 height 10
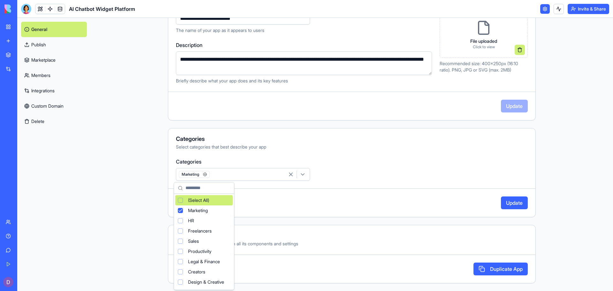
click at [507, 208] on html "**********" at bounding box center [306, 145] width 613 height 291
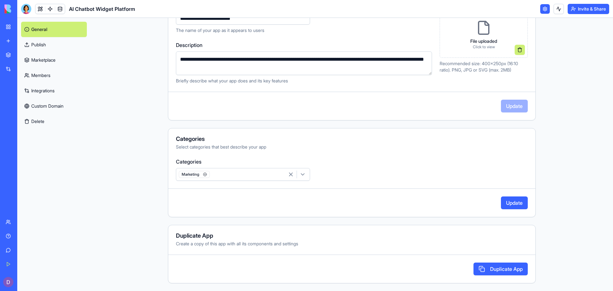
click at [511, 202] on button "Update" at bounding box center [514, 202] width 27 height 13
click at [55, 25] on link "General" at bounding box center [54, 29] width 66 height 15
click at [48, 11] on link at bounding box center [50, 9] width 10 height 10
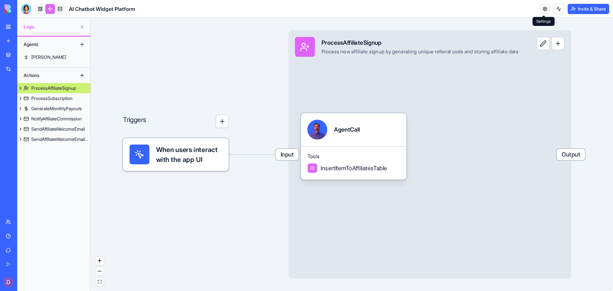
click at [544, 10] on link at bounding box center [546, 9] width 10 height 10
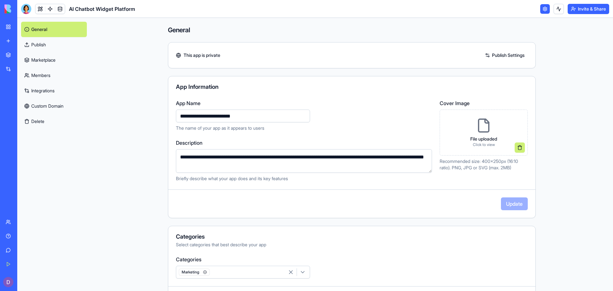
click at [508, 56] on link "Publish Settings" at bounding box center [505, 55] width 46 height 10
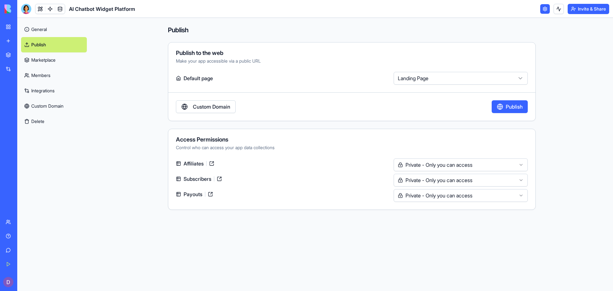
click at [34, 64] on link "Marketplace" at bounding box center [54, 59] width 66 height 15
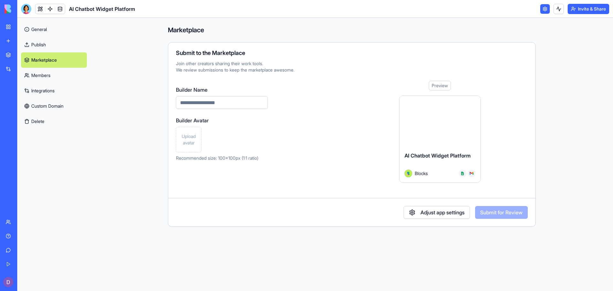
click at [189, 142] on span "Upload avatar" at bounding box center [189, 139] width 20 height 13
click at [485, 212] on button "Submit for Review" at bounding box center [501, 212] width 53 height 13
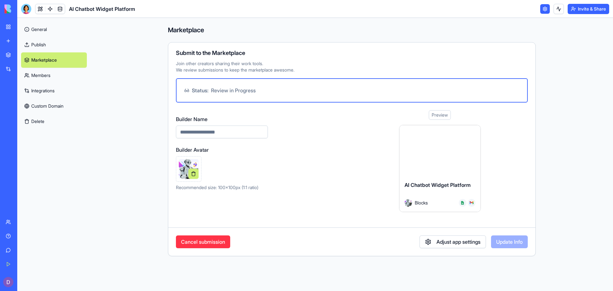
click at [53, 77] on link "Members" at bounding box center [54, 75] width 66 height 15
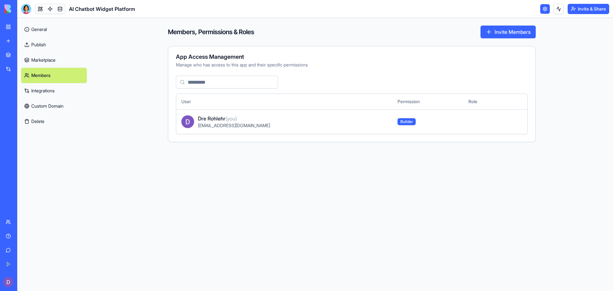
click at [30, 93] on link "Integrations" at bounding box center [54, 90] width 66 height 15
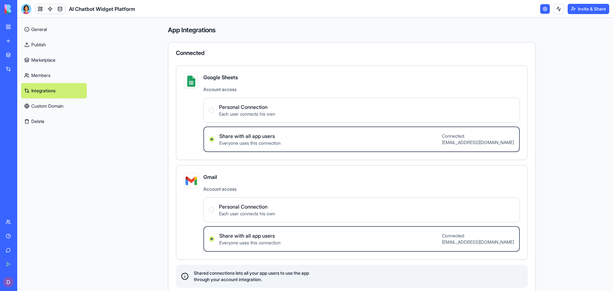
click at [46, 70] on link "Members" at bounding box center [54, 75] width 66 height 15
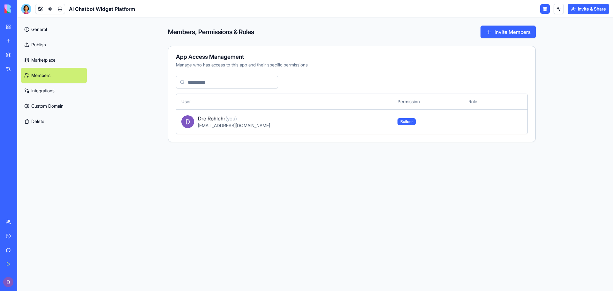
click at [47, 60] on link "Marketplace" at bounding box center [54, 59] width 66 height 15
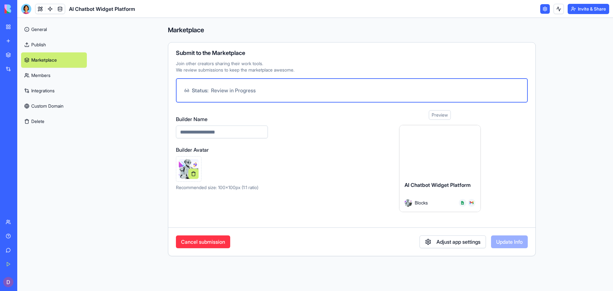
click at [45, 43] on link "Publish" at bounding box center [54, 44] width 66 height 15
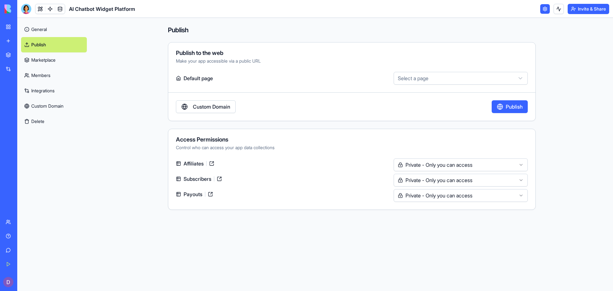
click at [65, 64] on link "Marketplace" at bounding box center [54, 59] width 66 height 15
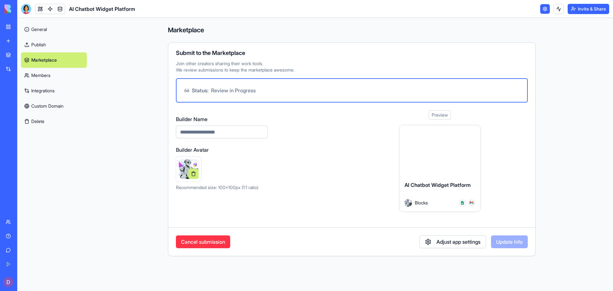
click at [432, 237] on button "Adjust app settings" at bounding box center [453, 241] width 66 height 13
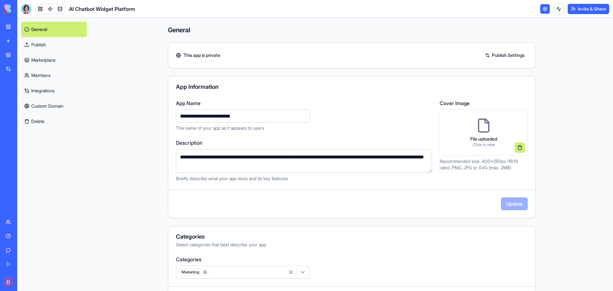
click at [431, 241] on div "Categories Select categories that best describe your app" at bounding box center [351, 241] width 367 height 14
click at [60, 9] on link at bounding box center [60, 9] width 10 height 10
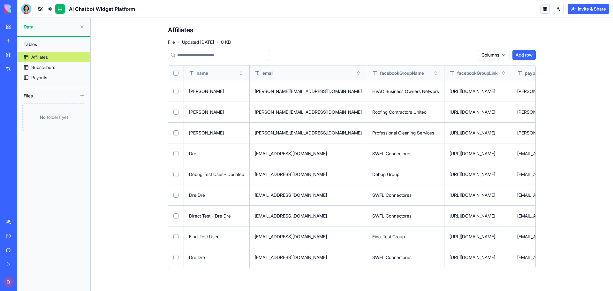
click at [36, 59] on div "Affiliates" at bounding box center [39, 57] width 17 height 6
click at [37, 45] on div "Tables" at bounding box center [53, 44] width 67 height 10
click at [82, 26] on button at bounding box center [82, 27] width 10 height 10
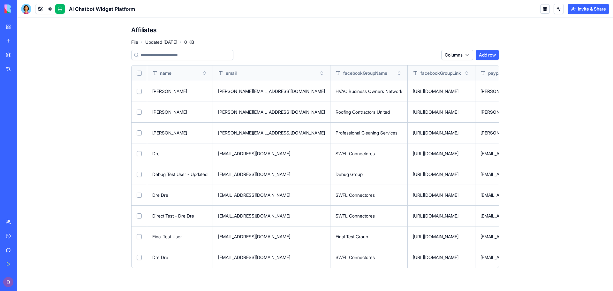
click at [10, 27] on link "My Workspace" at bounding box center [15, 26] width 26 height 13
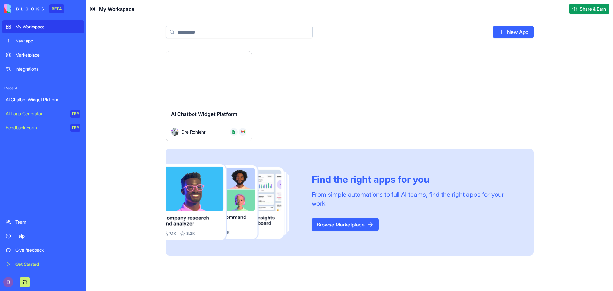
click at [229, 101] on div "Launch" at bounding box center [209, 78] width 86 height 54
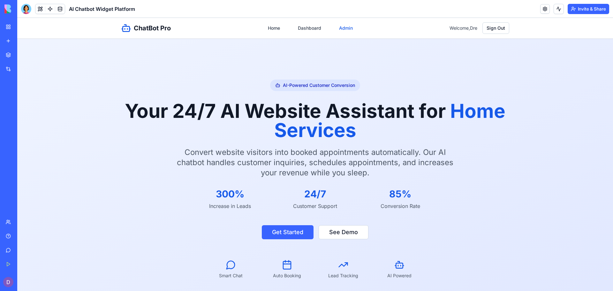
click at [342, 27] on link "Admin" at bounding box center [345, 28] width 21 height 12
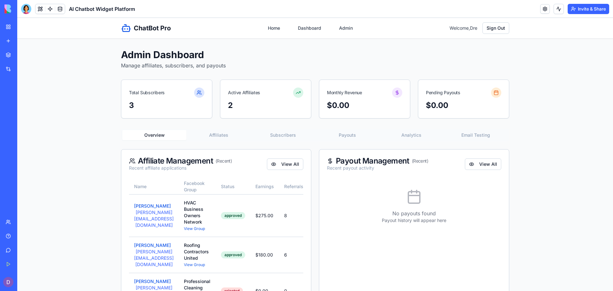
click at [228, 138] on button "Affiliates" at bounding box center [219, 135] width 64 height 10
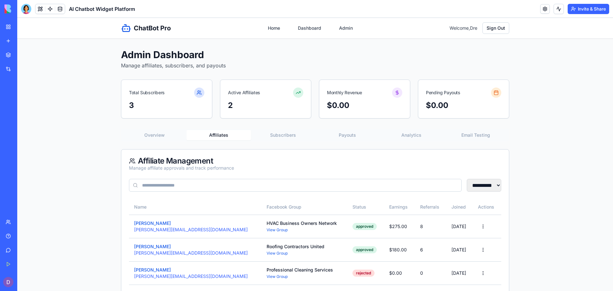
click at [469, 134] on button "Email Testing" at bounding box center [476, 135] width 64 height 10
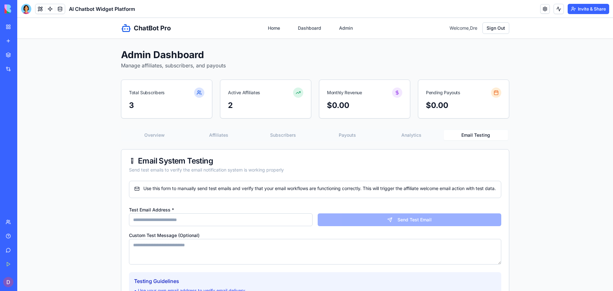
click at [207, 226] on input "Test Email Address *" at bounding box center [221, 219] width 184 height 13
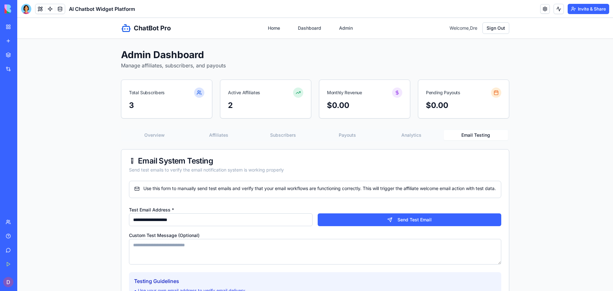
type input "**********"
click at [194, 250] on textarea "Custom Test Message (Optional)" at bounding box center [315, 252] width 373 height 26
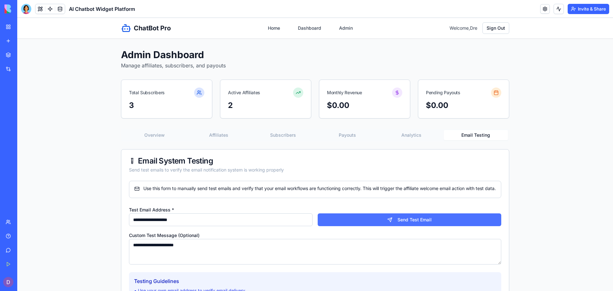
type textarea "**********"
click at [361, 226] on button "Send Test Email" at bounding box center [410, 219] width 184 height 13
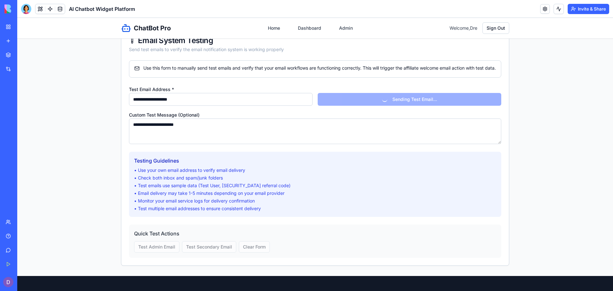
scroll to position [126, 0]
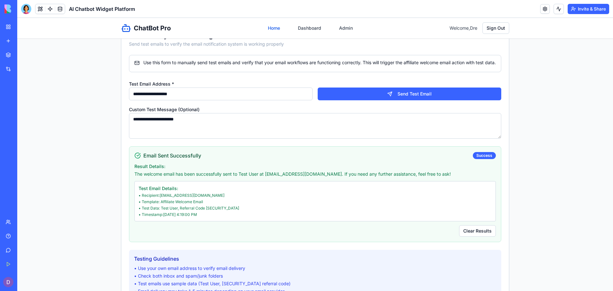
click at [271, 28] on link "Home" at bounding box center [274, 28] width 20 height 12
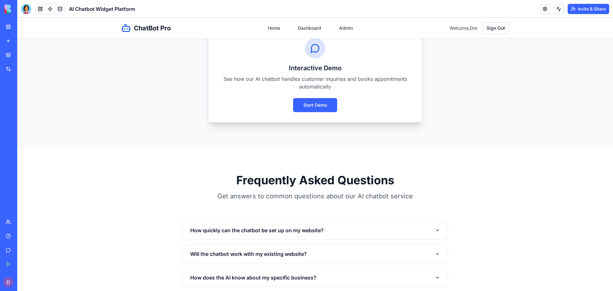
scroll to position [1010, 0]
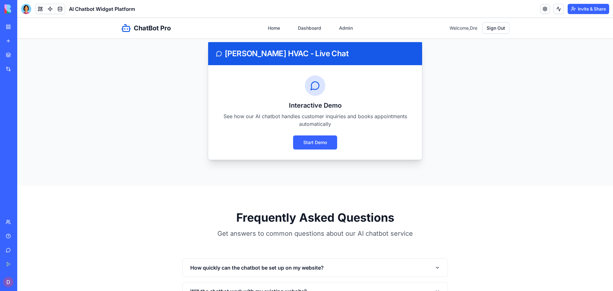
click at [19, 67] on div "Integrations" at bounding box center [19, 69] width 8 height 6
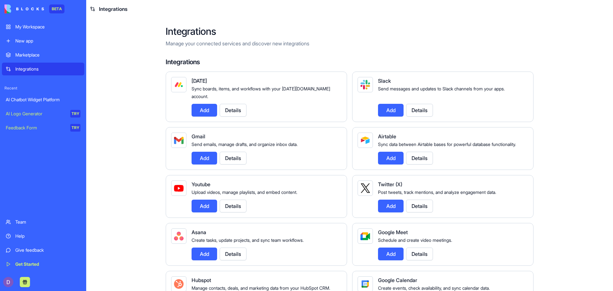
click at [43, 31] on link "My Workspace" at bounding box center [43, 26] width 82 height 13
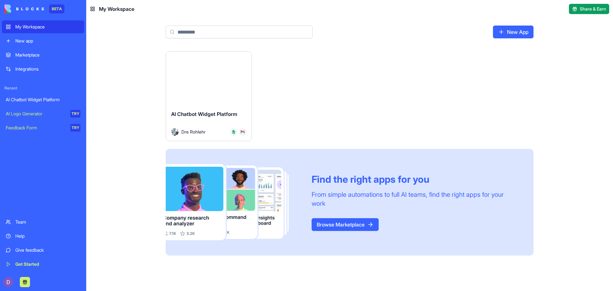
click at [202, 63] on div "Launch" at bounding box center [209, 78] width 86 height 54
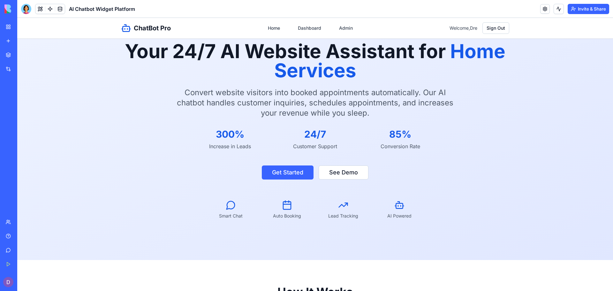
scroll to position [44, 0]
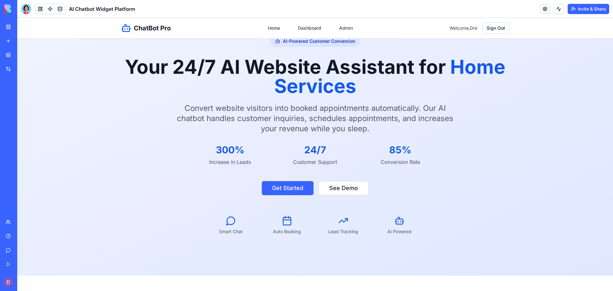
click at [101, 62] on section "AI-Powered Customer Conversion Your 24/7 AI Website Assistant for Home Services…" at bounding box center [315, 135] width 596 height 281
click at [556, 11] on button at bounding box center [559, 9] width 10 height 10
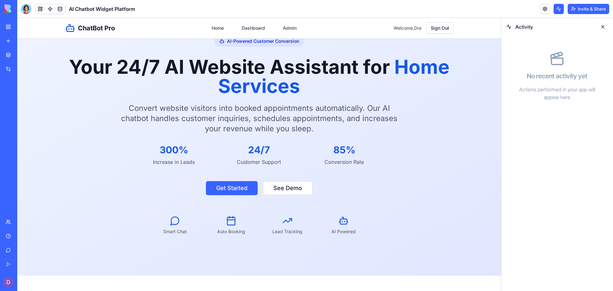
click at [602, 27] on button at bounding box center [603, 27] width 10 height 10
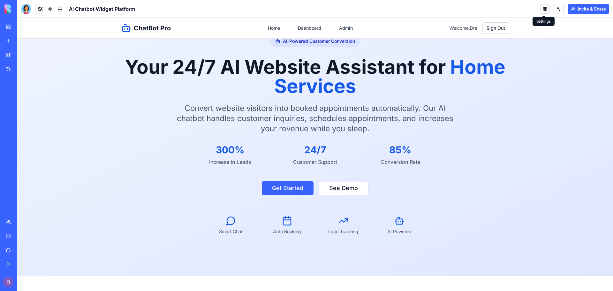
click at [542, 12] on link at bounding box center [546, 9] width 10 height 10
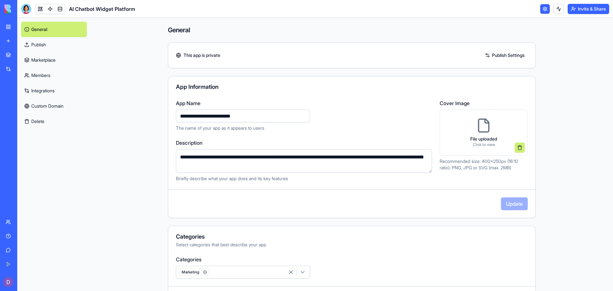
click at [514, 55] on link "Publish Settings" at bounding box center [505, 55] width 46 height 10
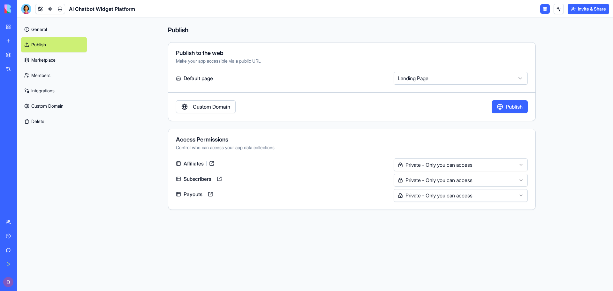
click at [457, 79] on html "**********" at bounding box center [306, 145] width 613 height 291
click at [39, 77] on link "Members" at bounding box center [54, 75] width 66 height 15
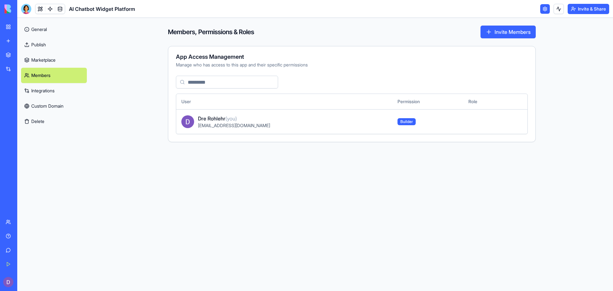
click at [250, 123] on div "[EMAIL_ADDRESS][DOMAIN_NAME]" at bounding box center [292, 125] width 189 height 6
click at [398, 122] on span "Builder" at bounding box center [407, 121] width 18 height 7
click at [187, 124] on img at bounding box center [187, 121] width 13 height 13
click at [35, 59] on link "Marketplace" at bounding box center [54, 59] width 66 height 15
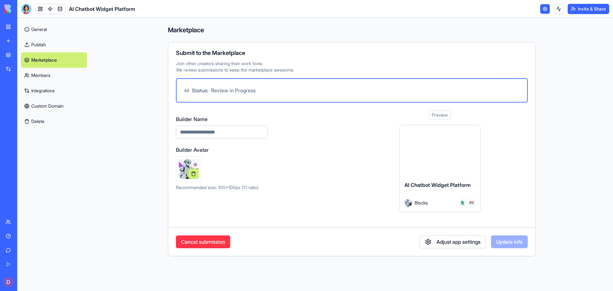
click at [211, 132] on input "Builder Name" at bounding box center [222, 132] width 92 height 13
click at [462, 204] on img at bounding box center [463, 203] width 4 height 4
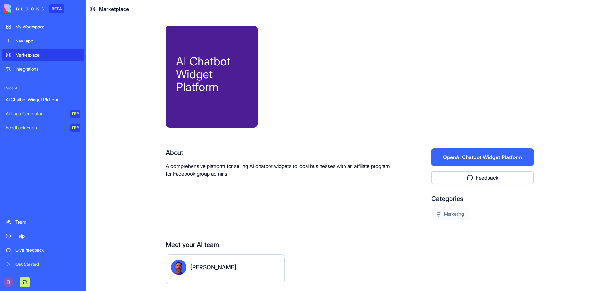
click at [197, 268] on div "Ron" at bounding box center [213, 267] width 46 height 9
click at [345, 106] on div at bounding box center [401, 77] width 266 height 102
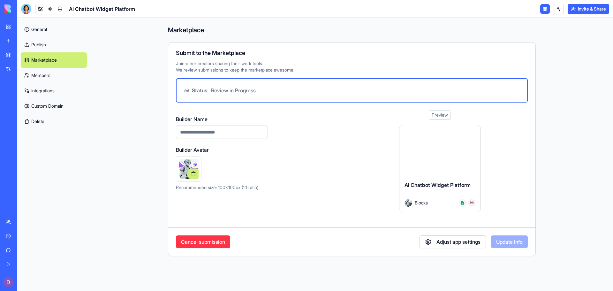
click at [434, 117] on div "Preview" at bounding box center [440, 115] width 22 height 10
click at [434, 114] on div "Preview" at bounding box center [440, 115] width 22 height 10
click at [429, 244] on button "Adjust app settings" at bounding box center [453, 241] width 66 height 13
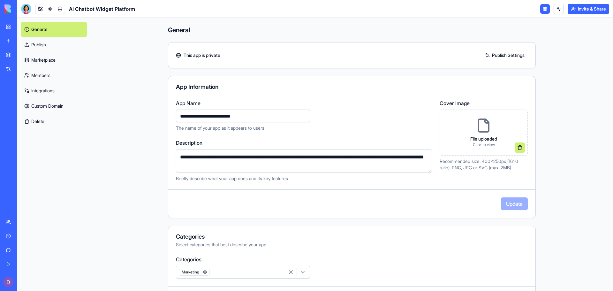
click at [301, 274] on icon "button" at bounding box center [303, 272] width 6 height 6
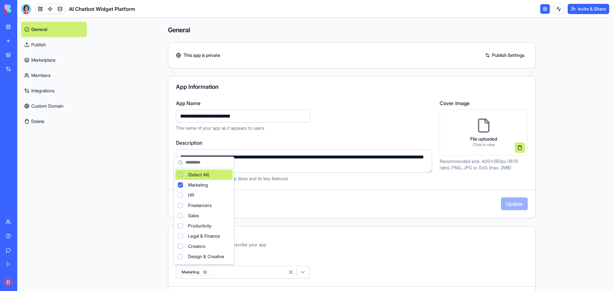
click at [313, 249] on html "**********" at bounding box center [306, 145] width 613 height 291
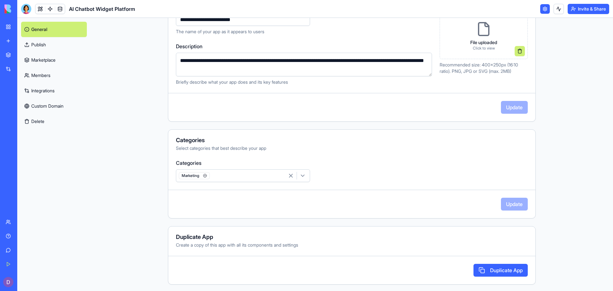
scroll to position [98, 0]
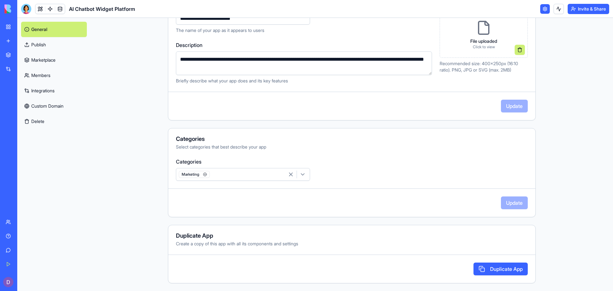
click at [48, 71] on link "Members" at bounding box center [54, 75] width 66 height 15
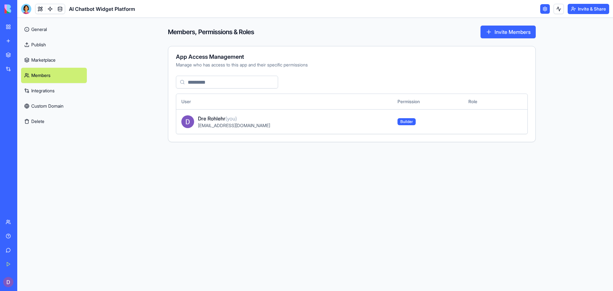
click at [45, 63] on link "Marketplace" at bounding box center [54, 59] width 66 height 15
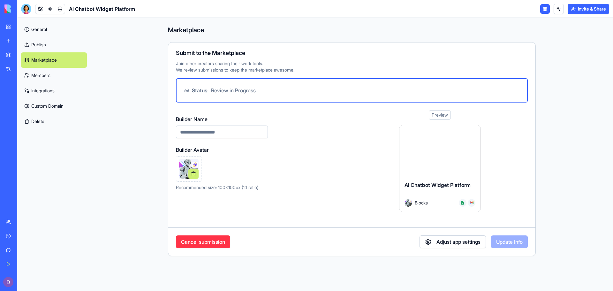
click at [430, 154] on div at bounding box center [440, 150] width 81 height 51
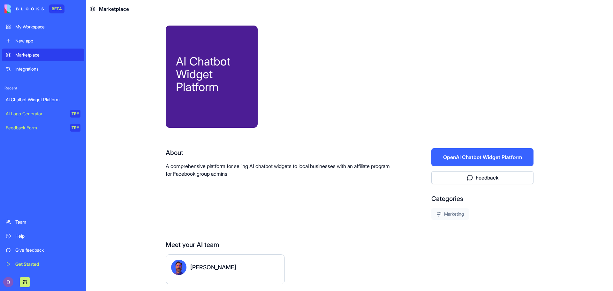
click at [466, 159] on button "Open AI Chatbot Widget Platform" at bounding box center [483, 157] width 102 height 18
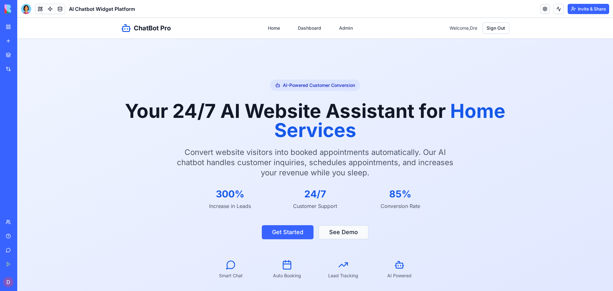
click at [329, 230] on button "See Demo" at bounding box center [344, 232] width 50 height 14
click at [462, 28] on span "Welcome, Dre" at bounding box center [464, 28] width 28 height 6
click at [6, 29] on link "My Workspace" at bounding box center [15, 26] width 26 height 13
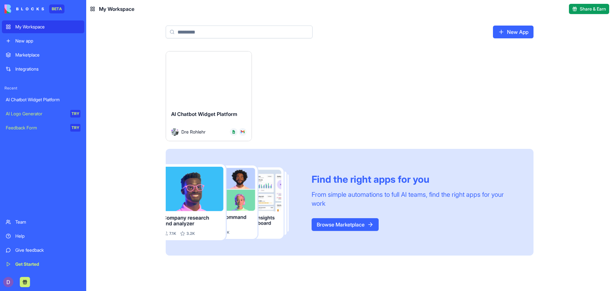
click at [243, 132] on img at bounding box center [243, 132] width 4 height 4
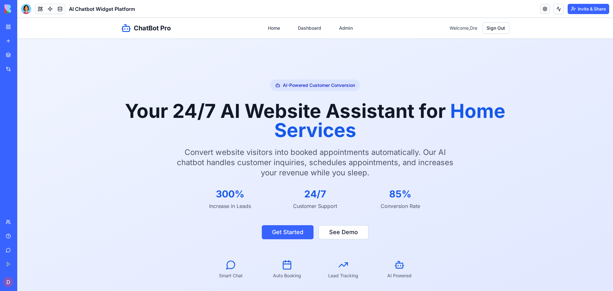
click at [131, 28] on link "ChatBot Pro" at bounding box center [146, 28] width 50 height 10
click at [265, 28] on link "Home" at bounding box center [274, 28] width 20 height 12
click at [295, 28] on link "Dashboard" at bounding box center [309, 28] width 31 height 12
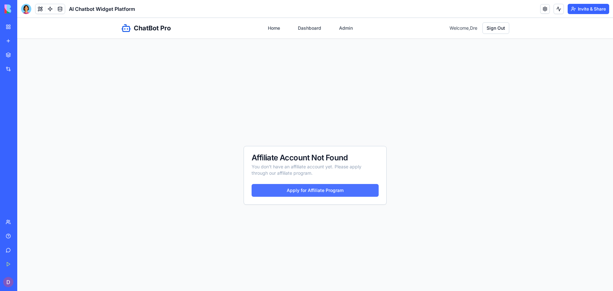
click at [275, 190] on button "Apply for Affiliate Program" at bounding box center [315, 190] width 127 height 13
click at [309, 28] on link "Dashboard" at bounding box center [309, 28] width 31 height 12
click at [268, 28] on link "Home" at bounding box center [274, 28] width 20 height 12
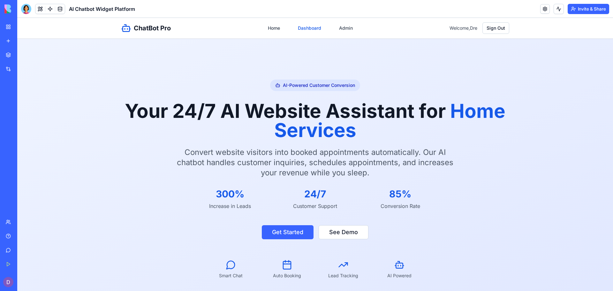
click at [296, 30] on link "Dashboard" at bounding box center [309, 28] width 31 height 12
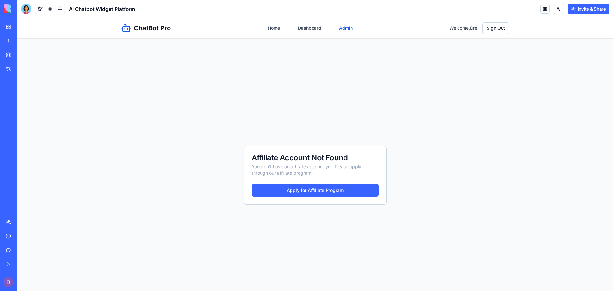
click at [346, 27] on link "Admin" at bounding box center [345, 28] width 21 height 12
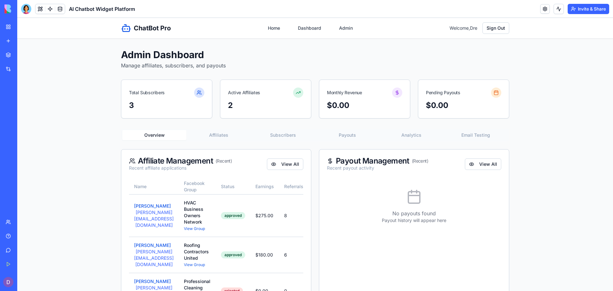
click at [215, 135] on button "Affiliates" at bounding box center [219, 135] width 64 height 10
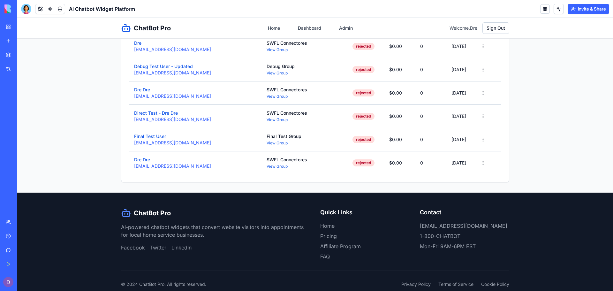
scroll to position [255, 0]
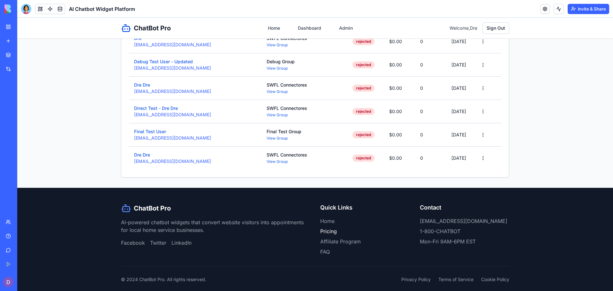
click at [325, 233] on link "Pricing" at bounding box center [328, 231] width 17 height 6
click at [329, 243] on link "Affiliate Program" at bounding box center [340, 241] width 41 height 6
click at [471, 29] on span "Welcome, Dre" at bounding box center [464, 28] width 28 height 6
click at [38, 9] on button at bounding box center [40, 9] width 10 height 10
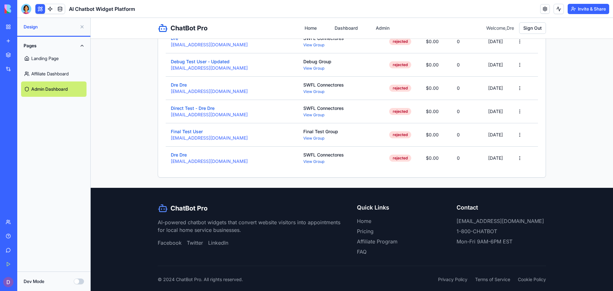
click at [42, 90] on link "Admin Dashboard" at bounding box center [53, 88] width 65 height 15
click at [52, 59] on link "Landing Page" at bounding box center [53, 58] width 65 height 15
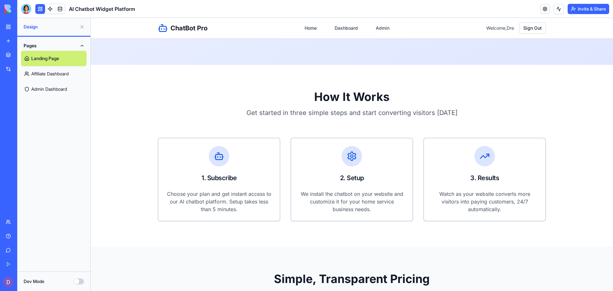
click at [48, 74] on link "Affiliate Dashboard" at bounding box center [53, 73] width 65 height 15
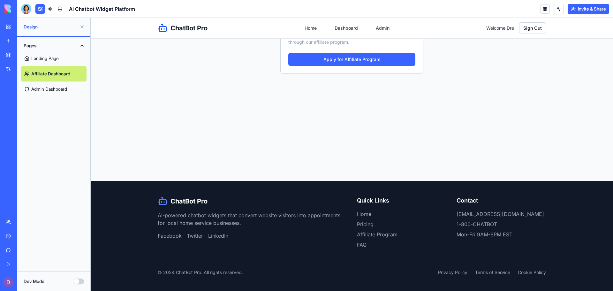
scroll to position [131, 0]
click at [45, 86] on link "Admin Dashboard" at bounding box center [53, 88] width 65 height 15
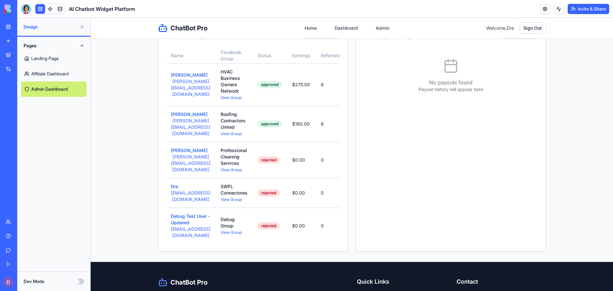
scroll to position [211, 0]
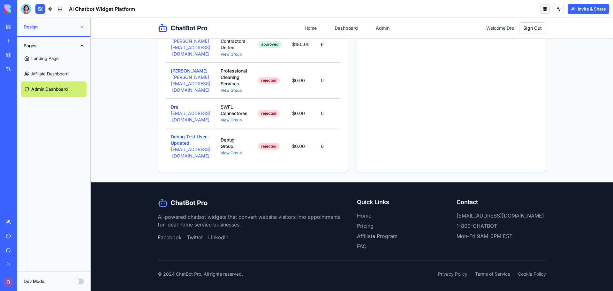
click at [45, 88] on link "Admin Dashboard" at bounding box center [53, 88] width 65 height 15
click at [53, 10] on link at bounding box center [50, 9] width 10 height 10
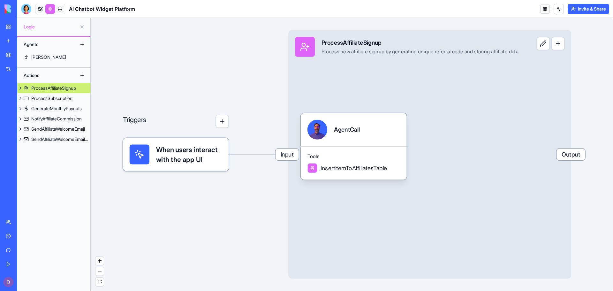
click at [550, 48] on button at bounding box center [543, 43] width 13 height 13
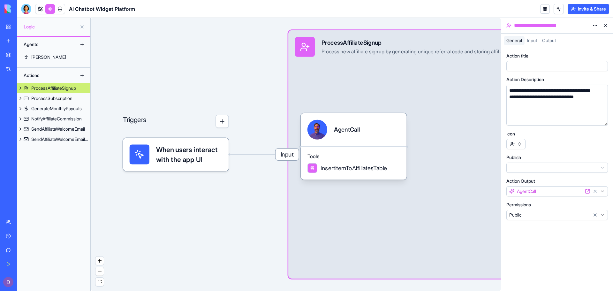
click at [458, 79] on div "Input ProcessAffiliateSignup Process new affiliate signup by generating unique …" at bounding box center [429, 154] width 283 height 248
click at [340, 133] on div "AgentCall" at bounding box center [347, 130] width 26 height 8
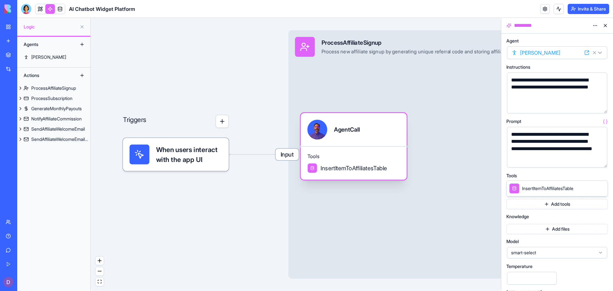
click at [333, 163] on div "Tools InsertItemToAffiliatesTable" at bounding box center [354, 163] width 106 height 34
click at [277, 158] on span "Input" at bounding box center [287, 155] width 23 height 12
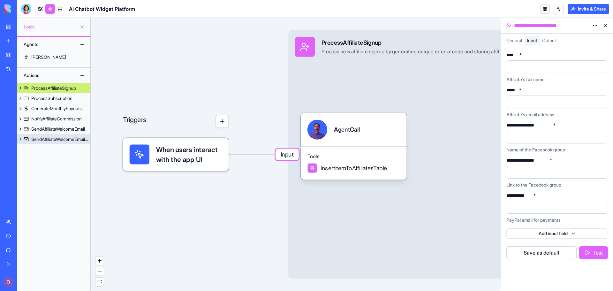
click at [69, 134] on link "SendAffiliateWelcomeEmailFixed" at bounding box center [53, 139] width 73 height 10
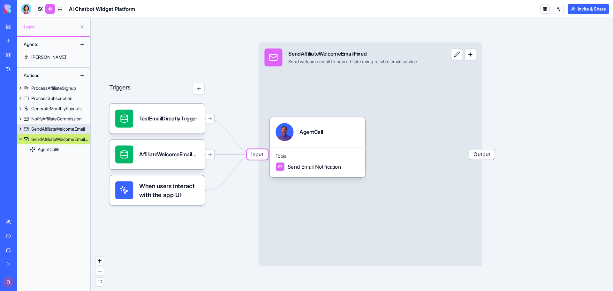
click at [69, 127] on div "SendAffiliateWelcomeEmail" at bounding box center [58, 129] width 54 height 6
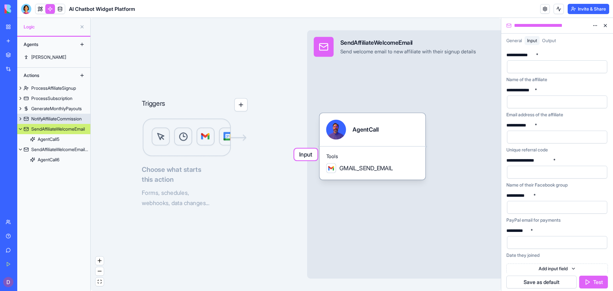
click at [69, 120] on div "NotifyAffiliateCommission" at bounding box center [56, 119] width 50 height 6
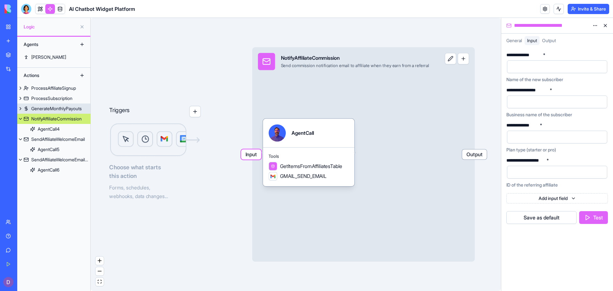
click at [68, 109] on div "GenerateMonthlyPayouts" at bounding box center [56, 108] width 50 height 6
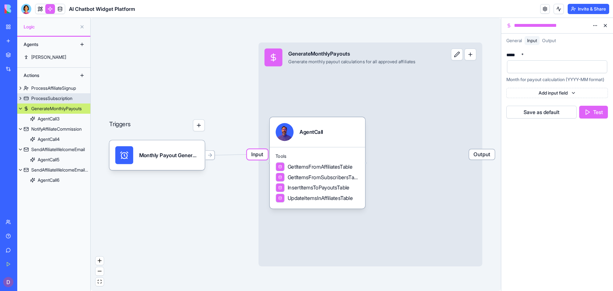
click at [67, 101] on div "ProcessSubscription" at bounding box center [51, 98] width 41 height 6
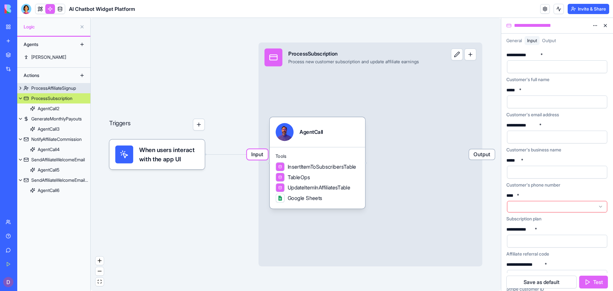
click at [67, 90] on div "ProcessAffiliateSignup" at bounding box center [53, 88] width 45 height 6
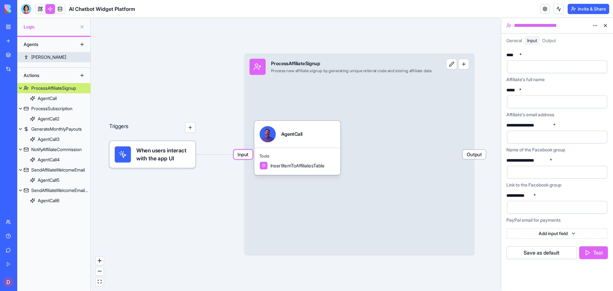
click at [30, 58] on link "Ron" at bounding box center [53, 57] width 73 height 10
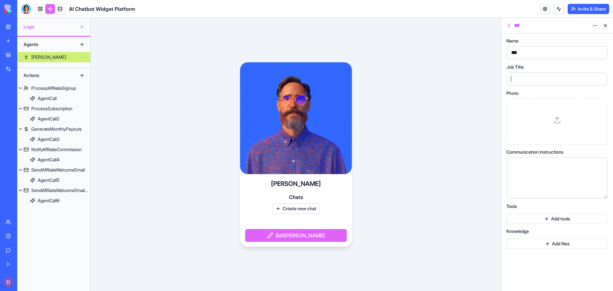
click at [525, 79] on div at bounding box center [552, 79] width 85 height 10
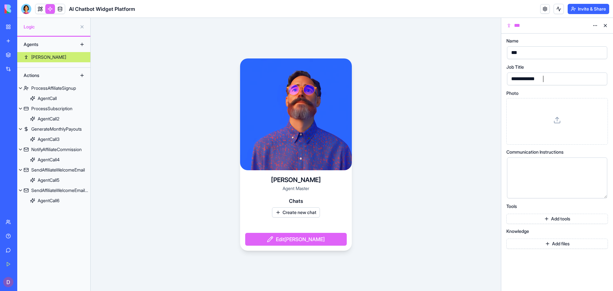
click at [474, 104] on div "Ron Agent Master Chats Create new chat Edit Ron" at bounding box center [296, 154] width 411 height 273
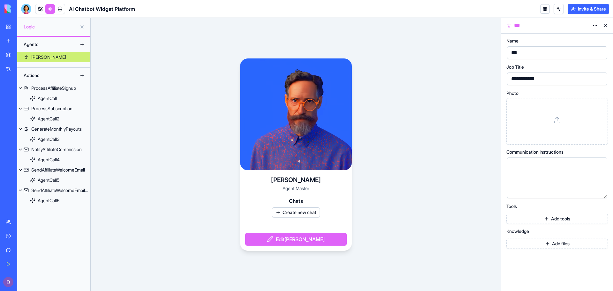
click at [421, 190] on div "Ron Agent Master Chats Create new chat Edit Ron" at bounding box center [296, 154] width 411 height 273
click at [604, 25] on button at bounding box center [606, 25] width 10 height 10
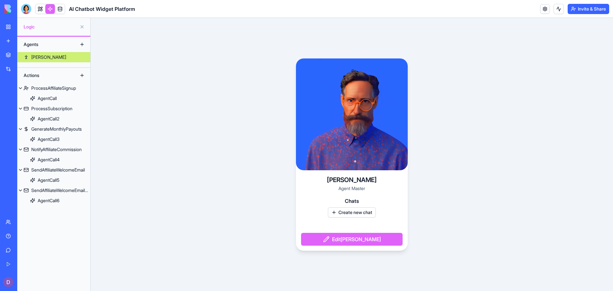
click at [52, 55] on link "Ron" at bounding box center [53, 57] width 73 height 10
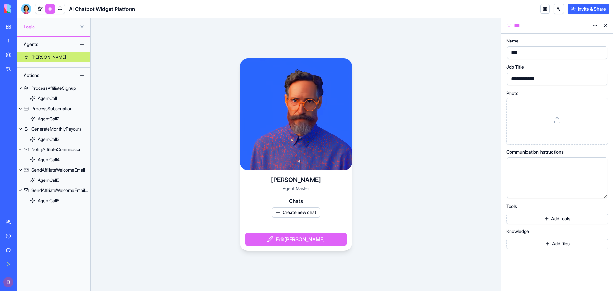
click at [30, 27] on span "Logic" at bounding box center [50, 27] width 53 height 6
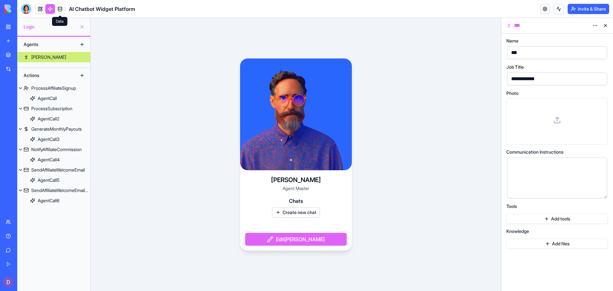
click at [57, 9] on link at bounding box center [60, 9] width 10 height 10
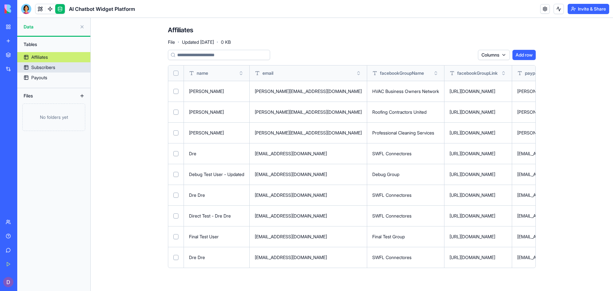
click at [39, 65] on div "Subscribers" at bounding box center [43, 67] width 24 height 6
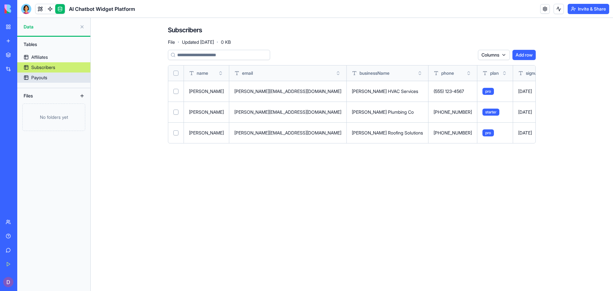
click at [39, 77] on div "Payouts" at bounding box center [39, 77] width 16 height 6
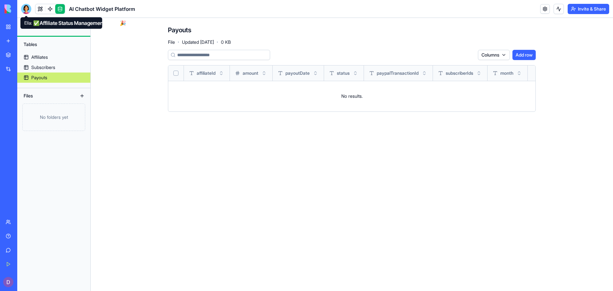
click at [25, 10] on div at bounding box center [26, 9] width 10 height 10
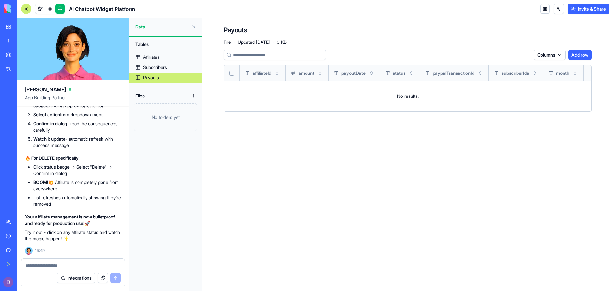
click at [35, 266] on textarea at bounding box center [73, 266] width 96 height 6
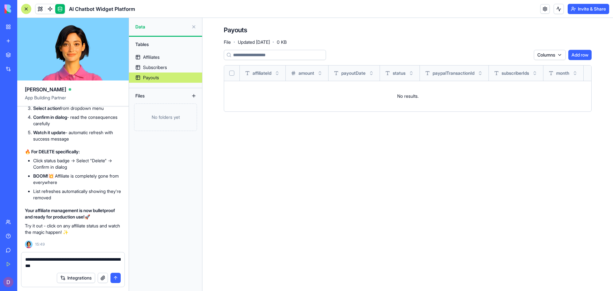
paste textarea "**********"
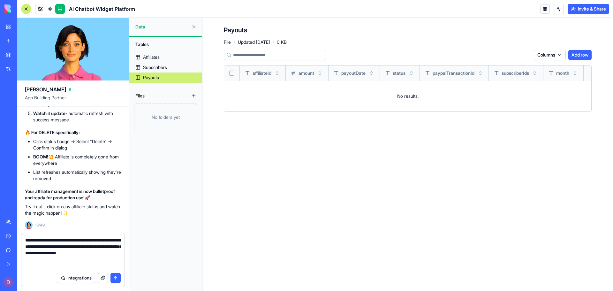
type textarea "**********"
click at [115, 281] on button "submit" at bounding box center [116, 278] width 10 height 10
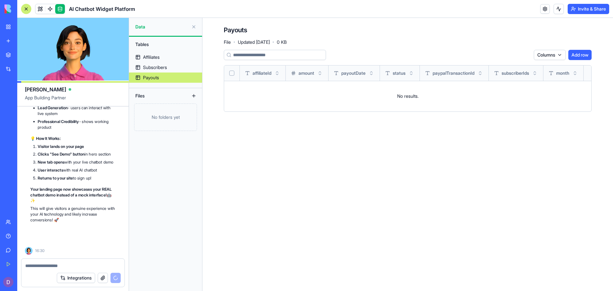
scroll to position [10620, 0]
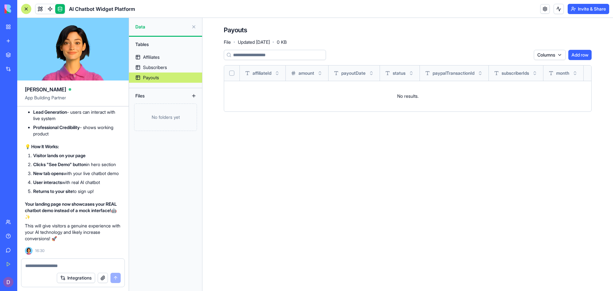
click at [98, 10] on span "AI Chatbot Widget Platform" at bounding box center [102, 9] width 66 height 8
click at [542, 10] on link at bounding box center [546, 9] width 10 height 10
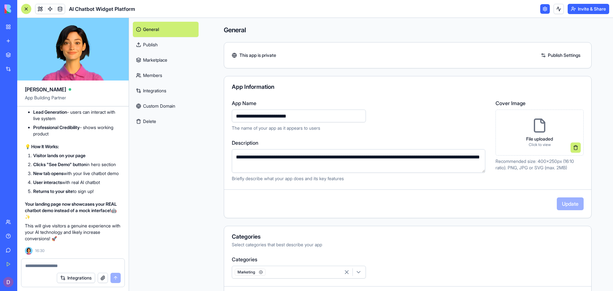
click at [161, 58] on link "Marketplace" at bounding box center [166, 59] width 66 height 15
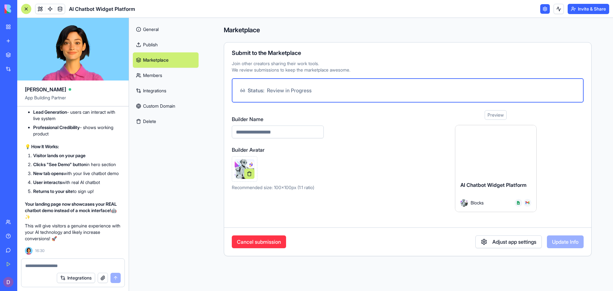
click at [545, 11] on link at bounding box center [546, 9] width 10 height 10
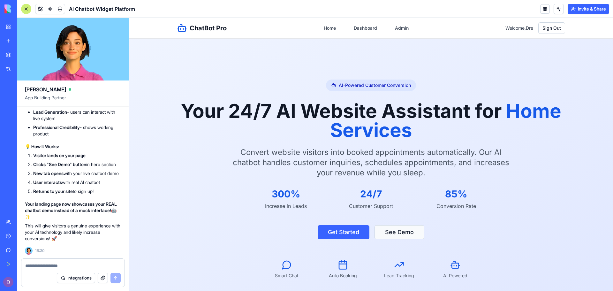
click at [396, 237] on button "See Demo" at bounding box center [400, 232] width 50 height 14
click at [342, 232] on button "Get Started" at bounding box center [344, 232] width 52 height 14
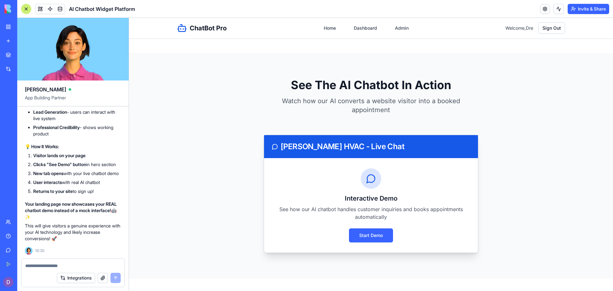
scroll to position [922, 0]
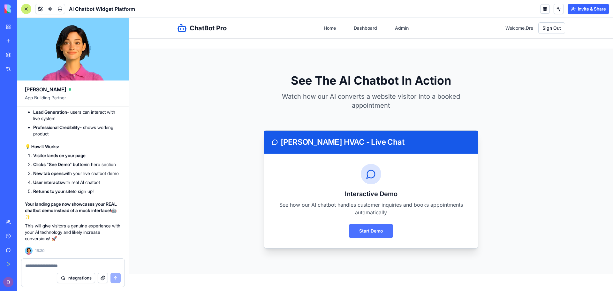
click at [364, 227] on button "Start Demo" at bounding box center [371, 231] width 44 height 14
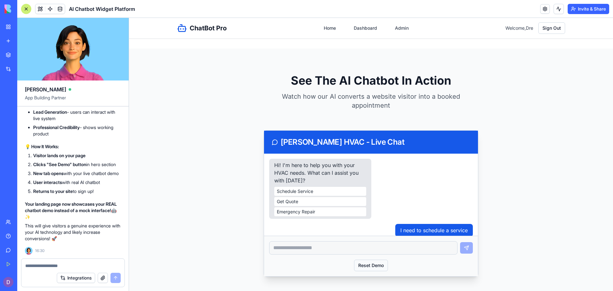
click at [371, 265] on button "Reset Demo" at bounding box center [371, 266] width 34 height 12
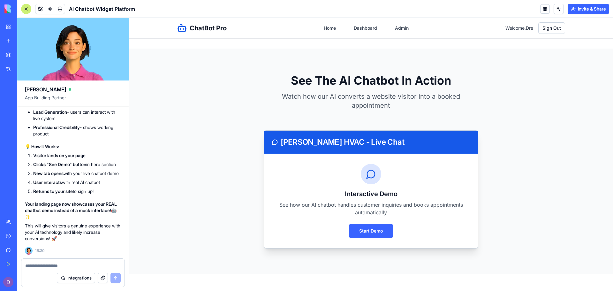
click at [73, 266] on textarea at bounding box center [73, 266] width 96 height 6
click at [88, 266] on textarea at bounding box center [73, 266] width 96 height 6
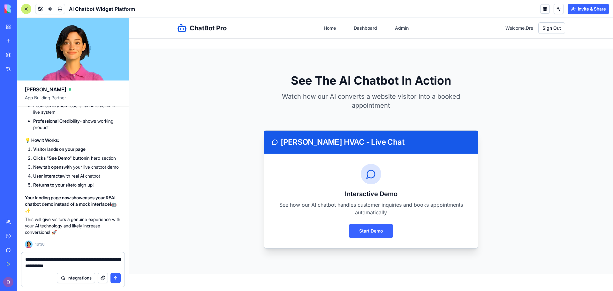
paste textarea "**********"
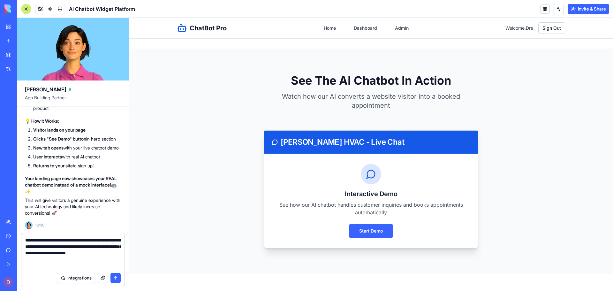
type textarea "**********"
click at [116, 278] on button "submit" at bounding box center [116, 278] width 10 height 10
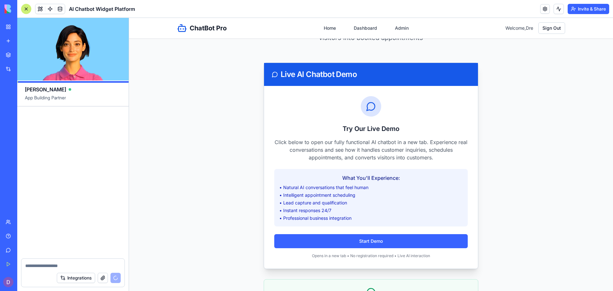
scroll to position [11177, 0]
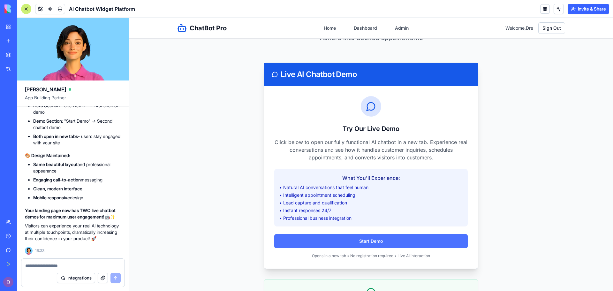
click at [366, 248] on button "Start Demo" at bounding box center [371, 241] width 194 height 14
click at [117, 212] on p "Your landing page now has TWO live chatbot demos for maximum user engagement! 🤖✨" at bounding box center [73, 213] width 96 height 13
click at [56, 264] on textarea at bounding box center [73, 266] width 96 height 6
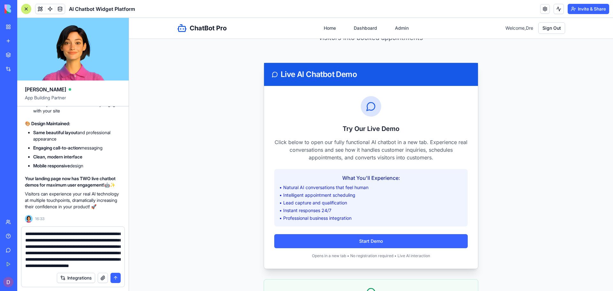
scroll to position [25, 0]
type textarea "**********"
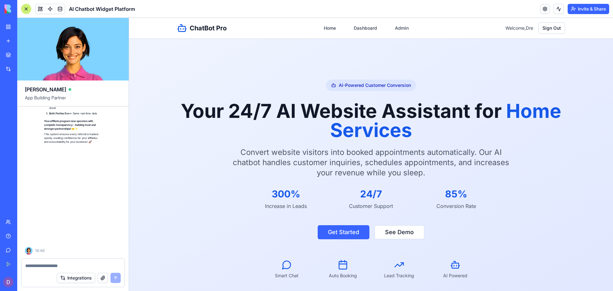
scroll to position [12009, 0]
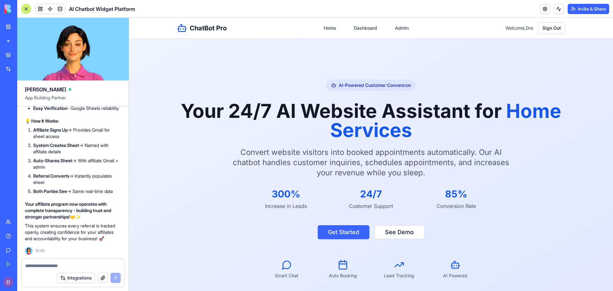
click at [59, 269] on div "Integrations" at bounding box center [72, 278] width 103 height 18
click at [58, 263] on textarea at bounding box center [73, 266] width 96 height 6
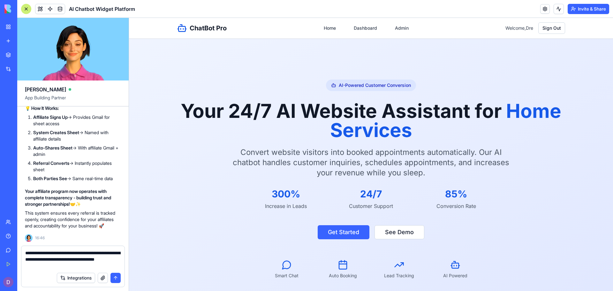
type textarea "**********"
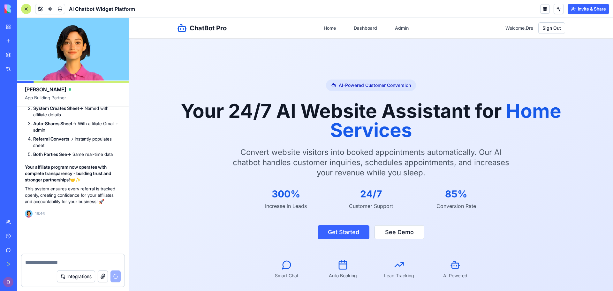
scroll to position [12046, 0]
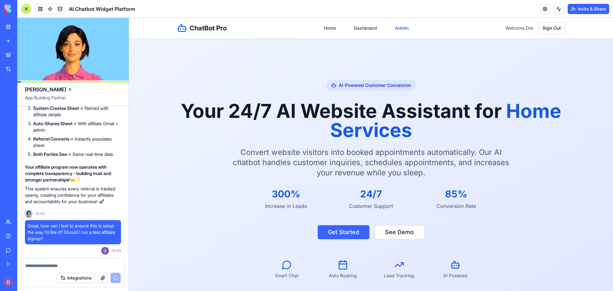
click at [404, 33] on link "Admin" at bounding box center [401, 28] width 21 height 12
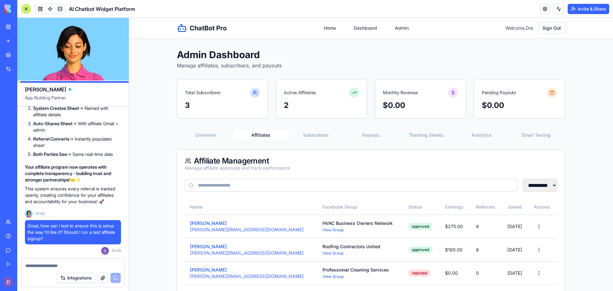
click at [261, 138] on button "Affiliates" at bounding box center [261, 135] width 55 height 10
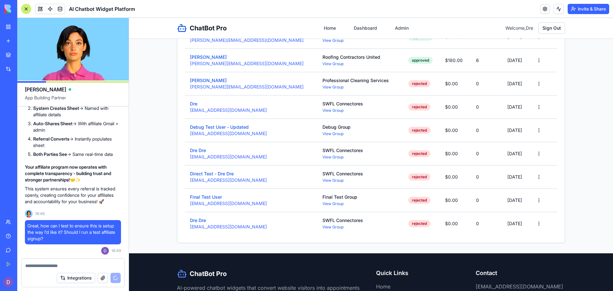
scroll to position [193, 0]
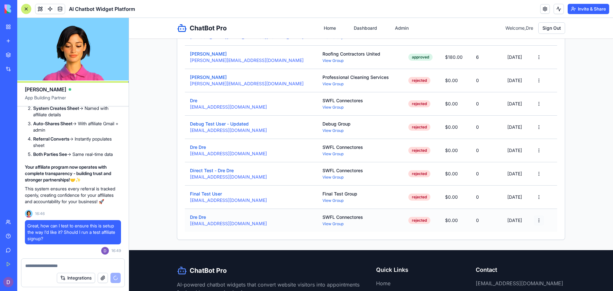
click at [534, 220] on button at bounding box center [539, 220] width 10 height 10
click at [534, 221] on button at bounding box center [539, 220] width 10 height 10
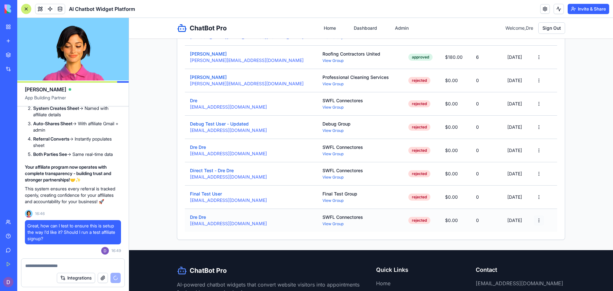
click at [534, 219] on button at bounding box center [539, 220] width 10 height 10
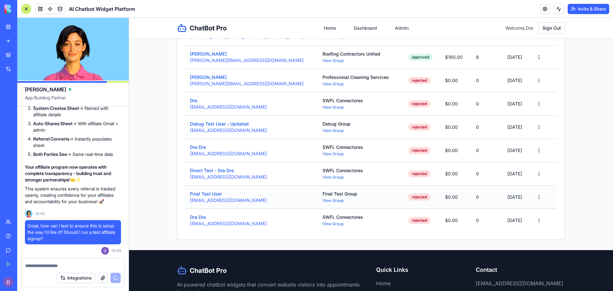
drag, startPoint x: 550, startPoint y: 200, endPoint x: 547, endPoint y: 200, distance: 3.8
click at [547, 200] on td at bounding box center [543, 196] width 28 height 23
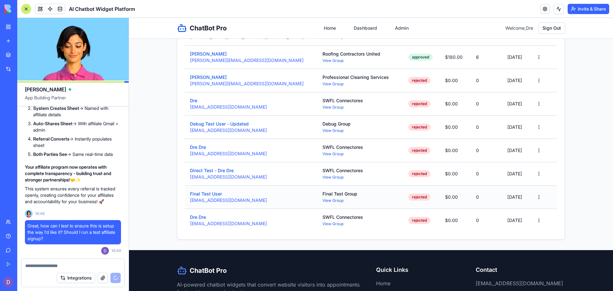
click at [534, 208] on td at bounding box center [543, 196] width 28 height 23
click at [534, 216] on button at bounding box center [539, 220] width 10 height 10
click at [553, 229] on td at bounding box center [543, 220] width 28 height 23
click at [199, 219] on button "Dre Dre" at bounding box center [198, 217] width 16 height 6
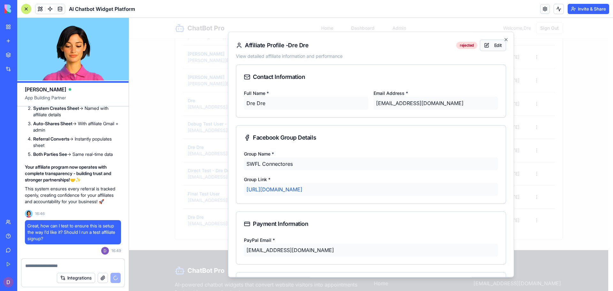
click at [492, 46] on button "Edit" at bounding box center [493, 46] width 26 height 12
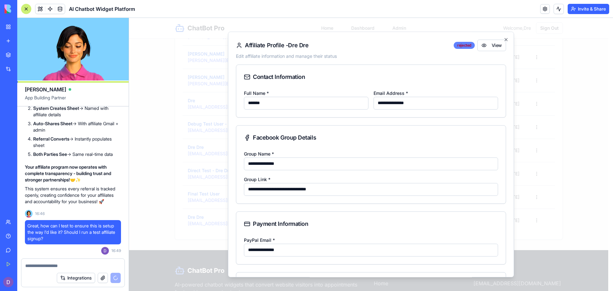
click at [454, 45] on div "rejected" at bounding box center [464, 45] width 21 height 7
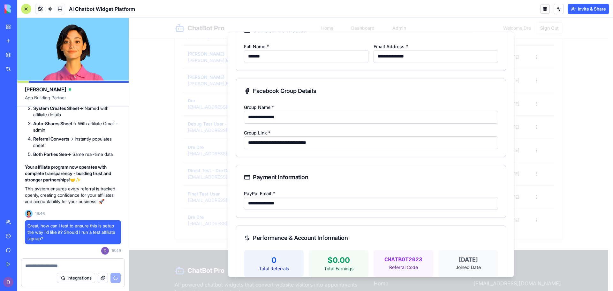
scroll to position [0, 0]
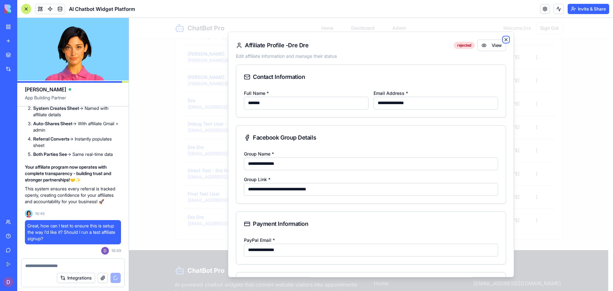
click at [504, 40] on icon "button" at bounding box center [506, 39] width 5 height 5
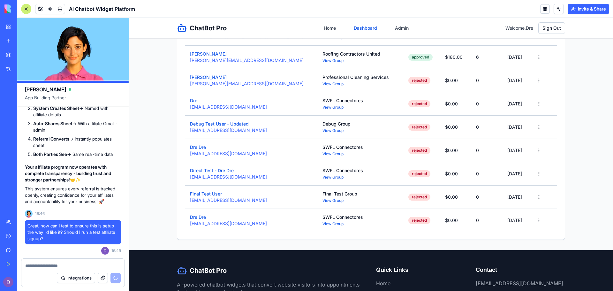
click at [364, 26] on link "Dashboard" at bounding box center [365, 28] width 31 height 12
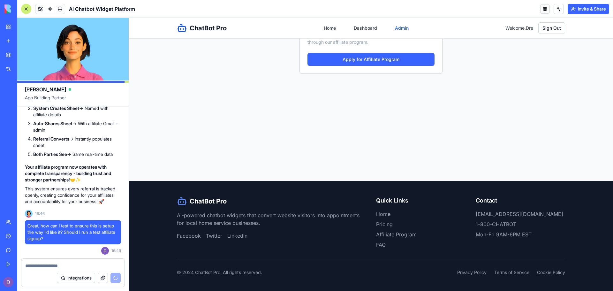
scroll to position [12833, 0]
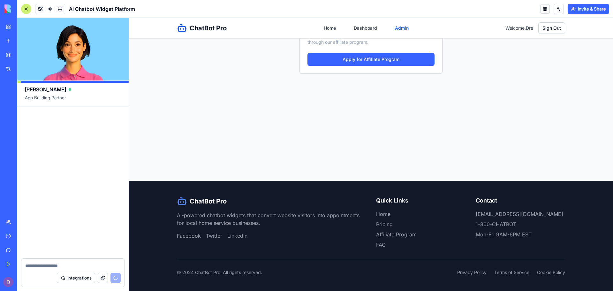
click at [396, 27] on link "Admin" at bounding box center [401, 28] width 21 height 12
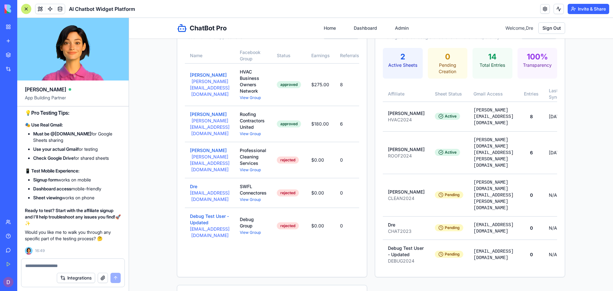
click at [42, 266] on textarea at bounding box center [73, 266] width 96 height 6
click at [322, 26] on link "Home" at bounding box center [330, 28] width 20 height 12
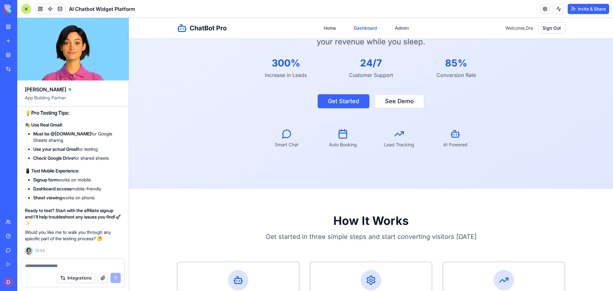
click at [377, 28] on link "Dashboard" at bounding box center [365, 28] width 31 height 12
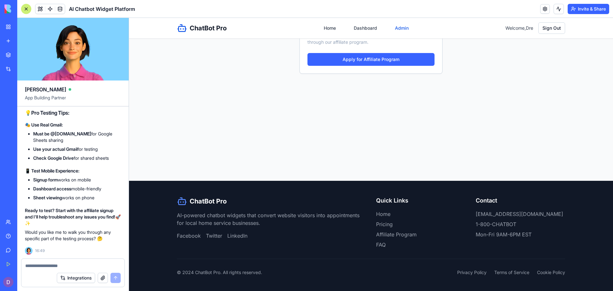
click at [403, 28] on link "Admin" at bounding box center [401, 28] width 21 height 12
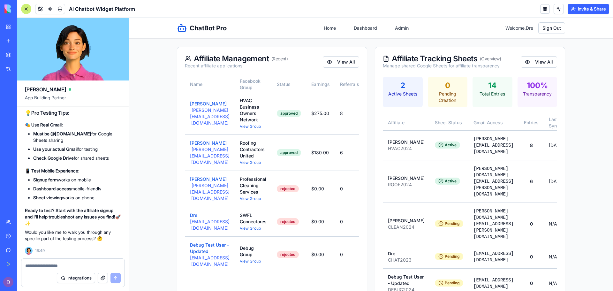
scroll to position [98, 0]
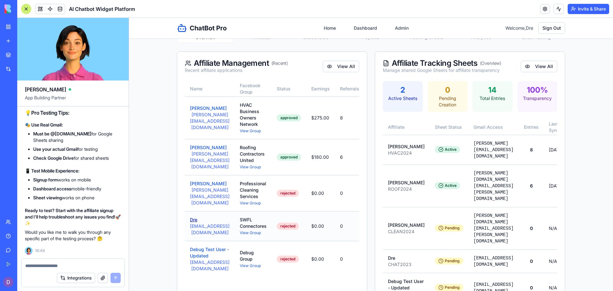
click at [193, 223] on button "Dre" at bounding box center [193, 220] width 7 height 6
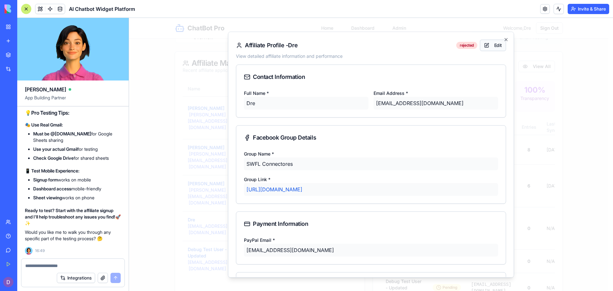
click at [481, 44] on button "Edit" at bounding box center [493, 46] width 26 height 12
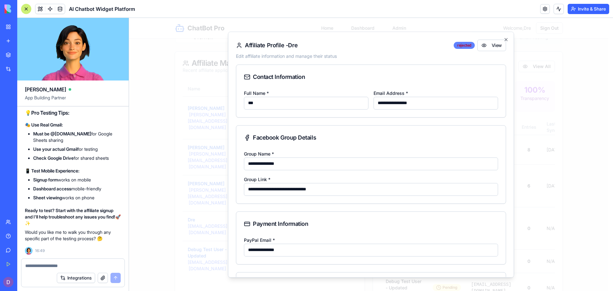
click at [464, 44] on div "rejected" at bounding box center [464, 45] width 21 height 7
click at [505, 39] on icon "button" at bounding box center [506, 39] width 3 height 3
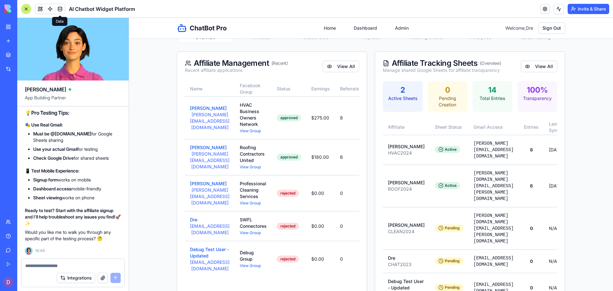
click at [60, 9] on link at bounding box center [60, 9] width 10 height 10
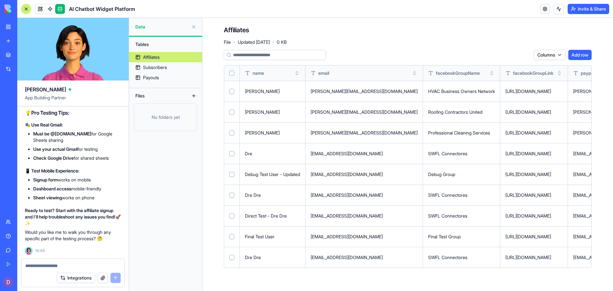
click at [231, 254] on td at bounding box center [232, 257] width 16 height 21
click at [231, 236] on button "Select row" at bounding box center [231, 236] width 5 height 5
click at [231, 256] on button "Select row" at bounding box center [231, 257] width 5 height 5
click at [232, 216] on button "Select row" at bounding box center [231, 215] width 5 height 5
click at [230, 194] on button "Select row" at bounding box center [231, 195] width 5 height 5
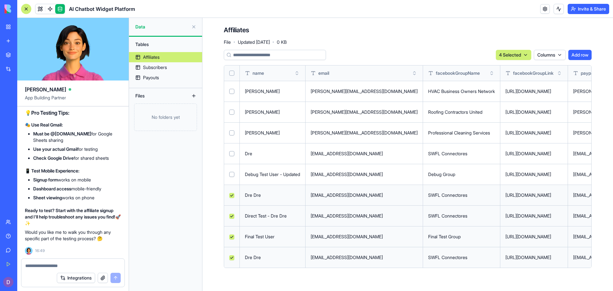
click at [231, 174] on button "Select row" at bounding box center [231, 174] width 5 height 5
click at [555, 56] on html "BETA My Workspace New app Marketplace Integrations Recent AI Chatbot Widget Pla…" at bounding box center [306, 145] width 613 height 291
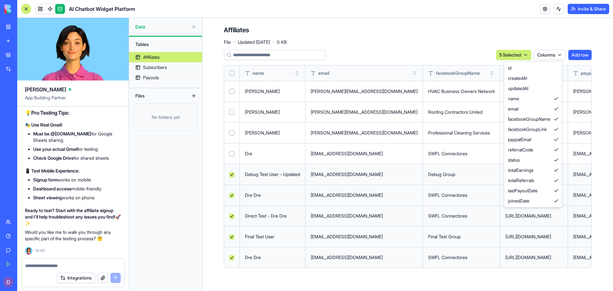
click at [518, 58] on html "BETA My Workspace New app Marketplace Integrations Recent AI Chatbot Widget Pla…" at bounding box center [306, 145] width 613 height 291
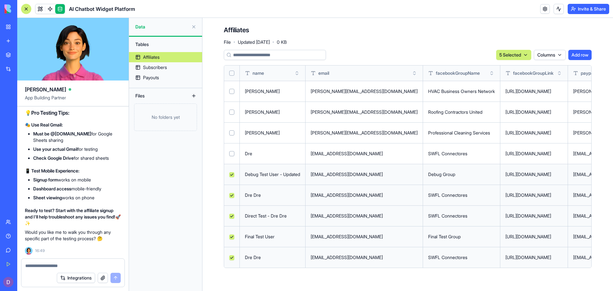
click at [518, 58] on html "BETA My Workspace New app Marketplace Integrations Recent AI Chatbot Widget Pla…" at bounding box center [306, 145] width 613 height 291
click at [511, 69] on div "Delete" at bounding box center [509, 68] width 38 height 10
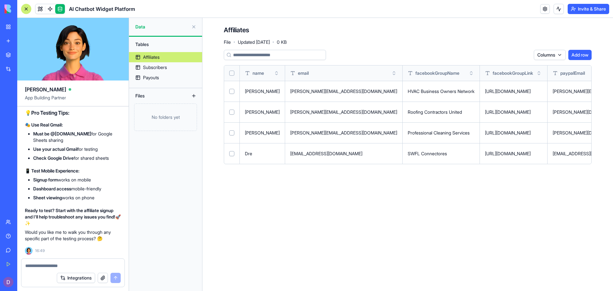
click at [39, 273] on div "Integrations" at bounding box center [72, 278] width 103 height 18
click at [40, 266] on textarea at bounding box center [73, 266] width 96 height 6
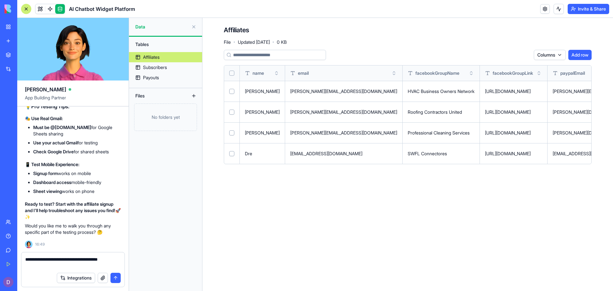
type textarea "**********"
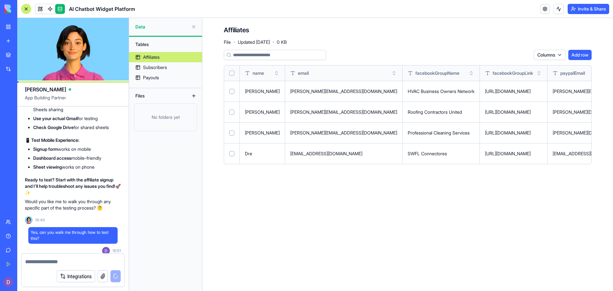
scroll to position [12864, 0]
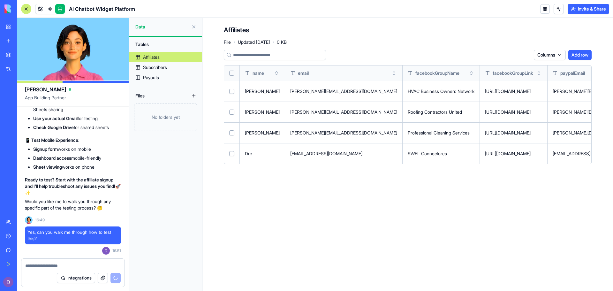
click at [193, 26] on button at bounding box center [194, 27] width 10 height 10
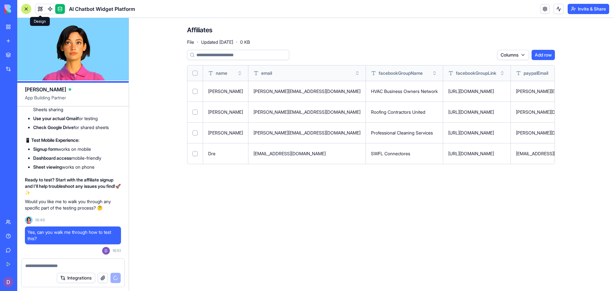
click at [40, 10] on link at bounding box center [40, 9] width 10 height 10
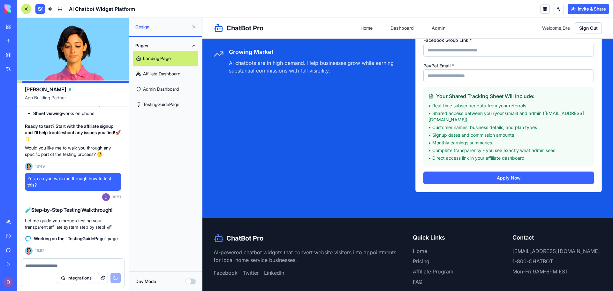
scroll to position [1924, 0]
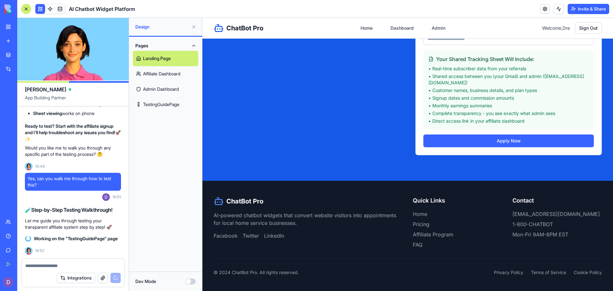
click at [166, 107] on link "TestingGuidePage" at bounding box center [165, 104] width 65 height 15
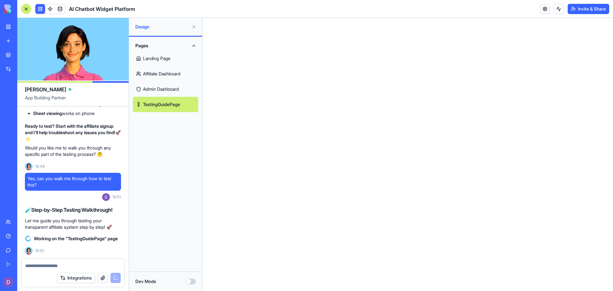
click at [166, 58] on link "Landing Page" at bounding box center [165, 58] width 65 height 15
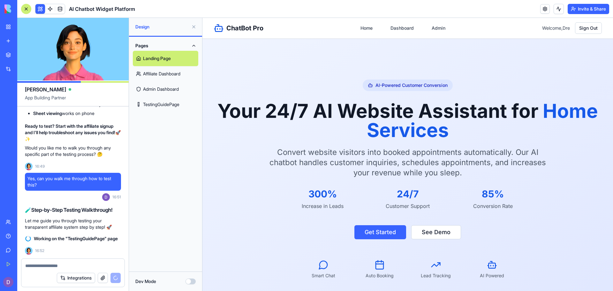
click at [161, 71] on link "Affiliate Dashboard" at bounding box center [165, 73] width 65 height 15
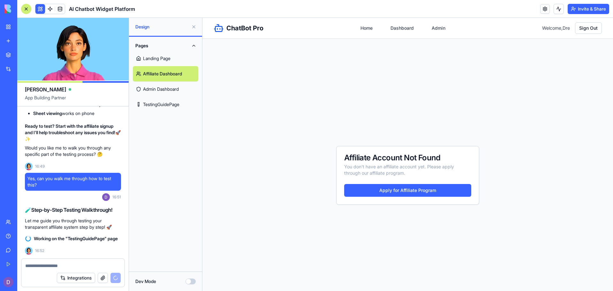
click at [158, 87] on link "Admin Dashboard" at bounding box center [165, 88] width 65 height 15
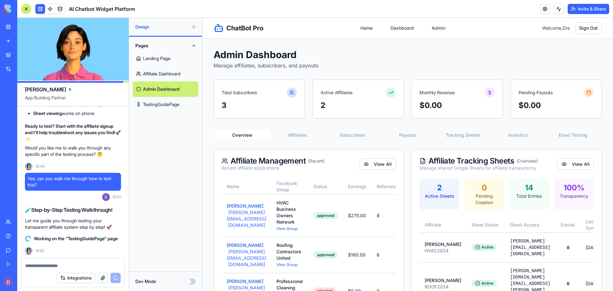
click at [160, 58] on link "Landing Page" at bounding box center [165, 58] width 65 height 15
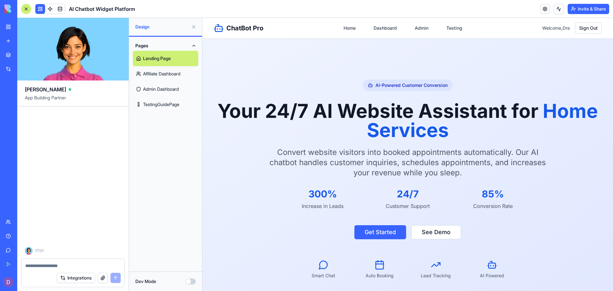
scroll to position [13630, 0]
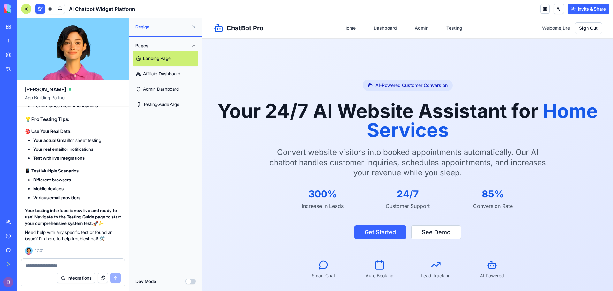
click at [166, 104] on link "TestingGuidePage" at bounding box center [165, 104] width 65 height 15
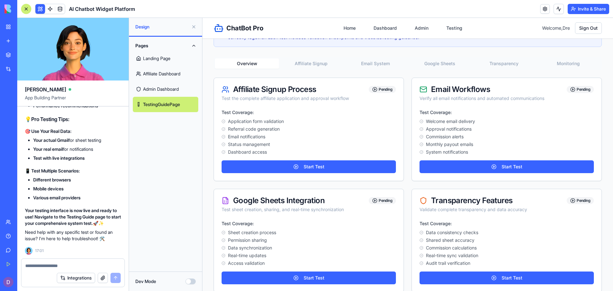
scroll to position [144, 0]
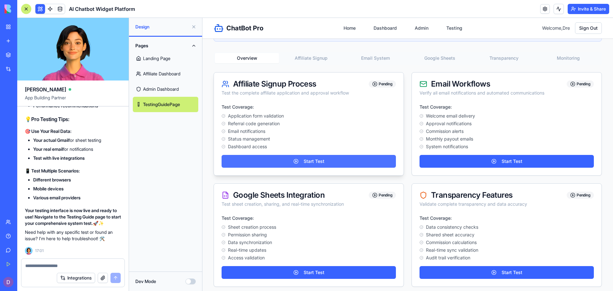
click at [355, 160] on button "Start Test" at bounding box center [309, 161] width 174 height 13
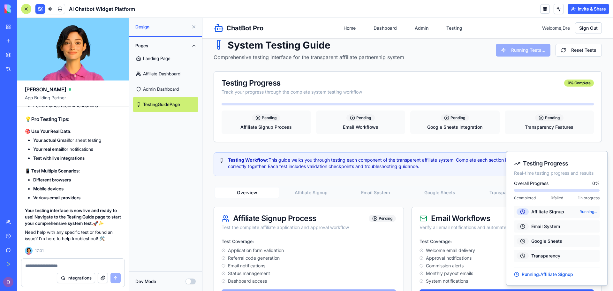
scroll to position [0, 0]
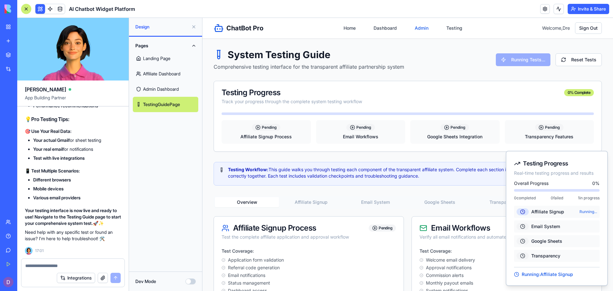
click at [417, 29] on link "Admin" at bounding box center [421, 28] width 21 height 12
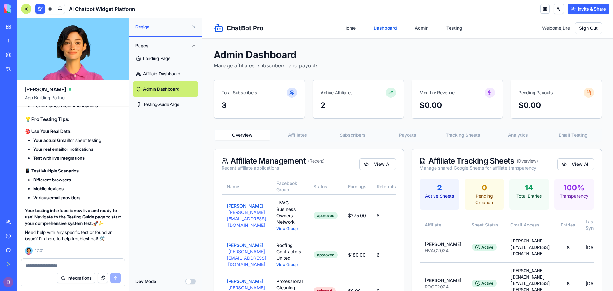
click at [380, 31] on link "Dashboard" at bounding box center [385, 28] width 31 height 12
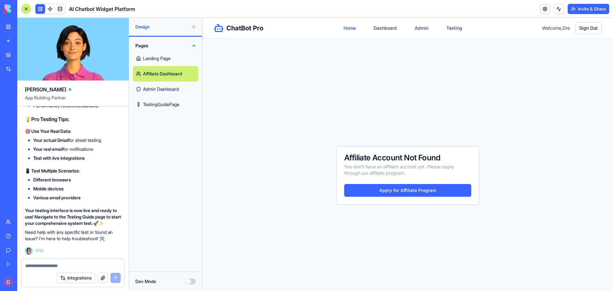
click at [344, 28] on link "Home" at bounding box center [350, 28] width 20 height 12
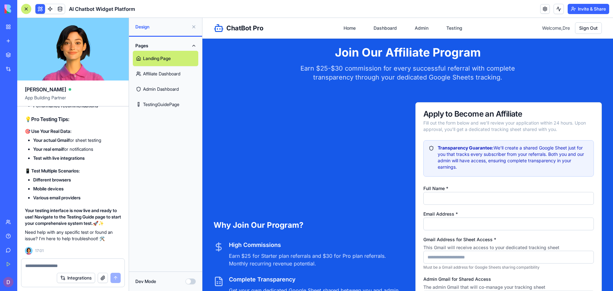
scroll to position [1591, 0]
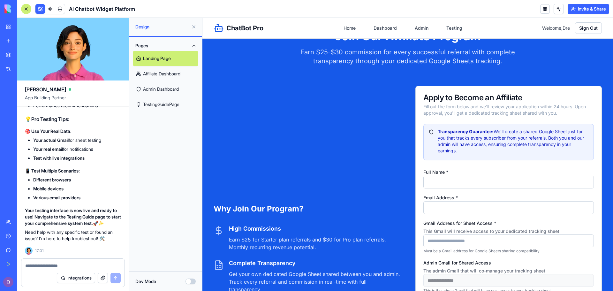
click at [587, 234] on div "Gmail Address for Sheet Access * This Gmail will receive access to your dedicat…" at bounding box center [509, 236] width 171 height 35
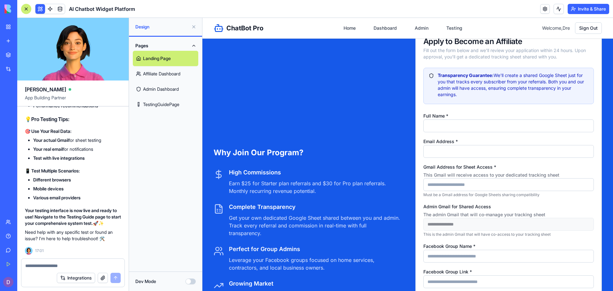
scroll to position [1653, 0]
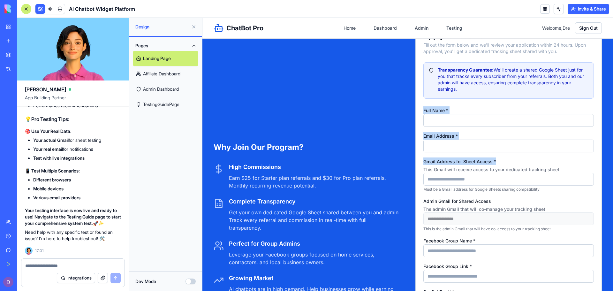
click at [464, 127] on input "Full Name *" at bounding box center [509, 120] width 171 height 13
type input "*******"
click at [456, 152] on input "Email Address *" at bounding box center [509, 146] width 171 height 13
type input "**********"
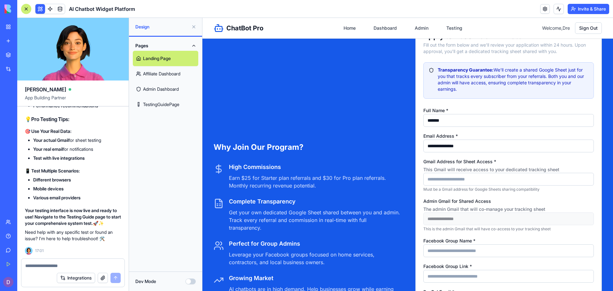
click at [462, 186] on input "Gmail Address for Sheet Access * This Gmail will receive access to your dedicat…" at bounding box center [509, 179] width 171 height 13
type input "**********"
click at [443, 256] on input "Facebook Group Name *" at bounding box center [509, 250] width 171 height 13
click at [450, 269] on label "Facebook Group Link *" at bounding box center [448, 266] width 49 height 5
click at [450, 274] on input "Facebook Group Link *" at bounding box center [509, 276] width 171 height 13
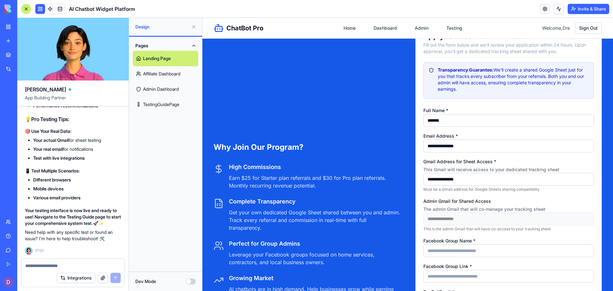
click at [458, 257] on input "Facebook Group Name *" at bounding box center [509, 250] width 171 height 13
type input "**********"
click at [457, 281] on input "Facebook Group Link *" at bounding box center [509, 276] width 171 height 13
type input "**********"
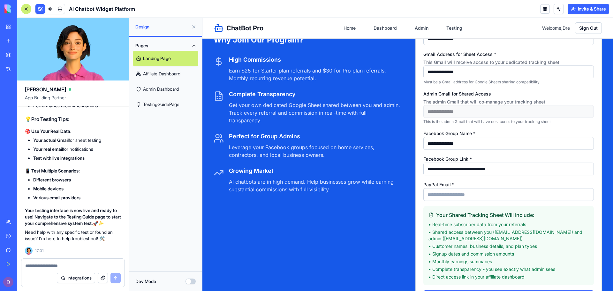
scroll to position [1765, 0]
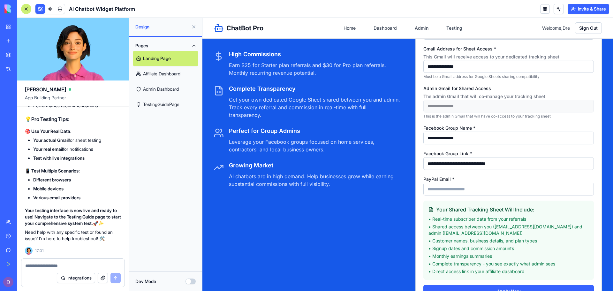
click at [493, 193] on input "PayPal Email *" at bounding box center [509, 189] width 171 height 13
type input "**********"
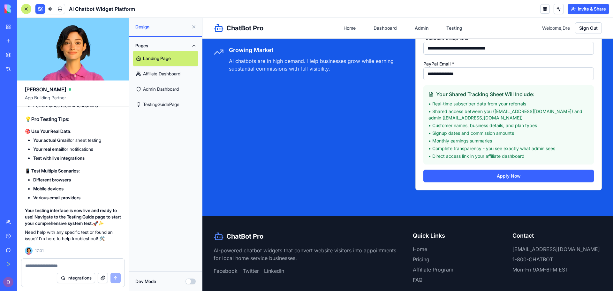
scroll to position [1891, 0]
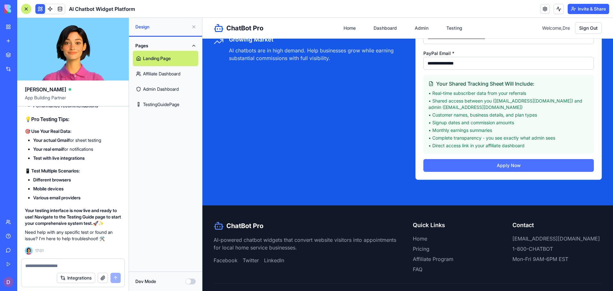
click at [524, 172] on button "Apply Now" at bounding box center [509, 165] width 171 height 13
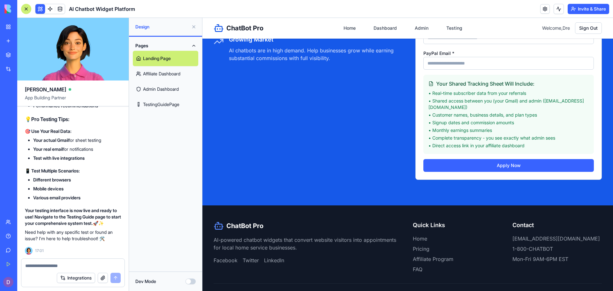
click at [182, 102] on link "TestingGuidePage" at bounding box center [165, 104] width 65 height 15
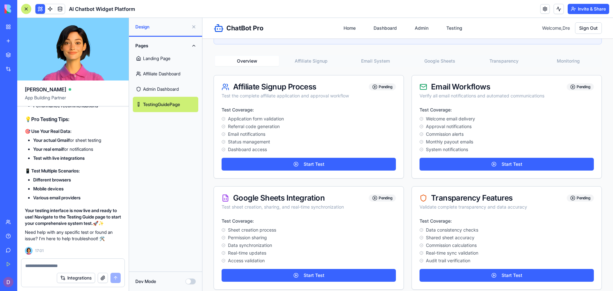
scroll to position [118, 0]
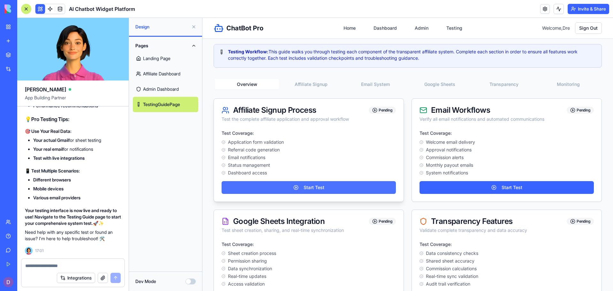
click at [367, 190] on button "Start Test" at bounding box center [309, 187] width 174 height 13
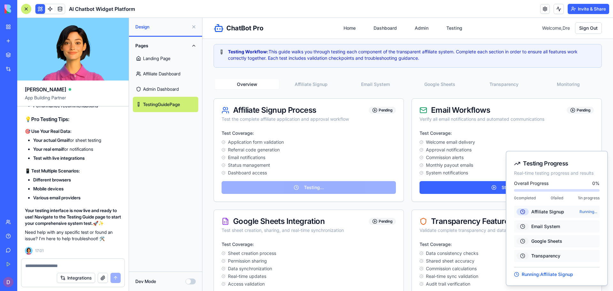
click at [300, 87] on button "Affiliate Signup" at bounding box center [311, 84] width 64 height 10
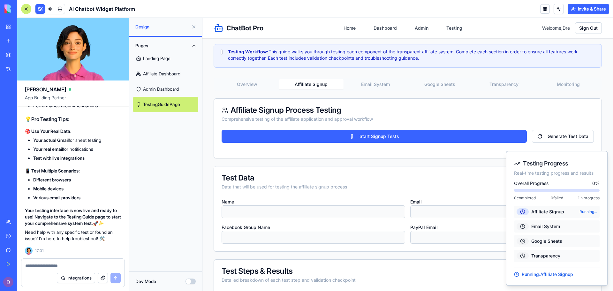
click at [279, 214] on input at bounding box center [314, 211] width 184 height 13
click at [338, 177] on div "Test Data" at bounding box center [408, 178] width 373 height 8
click at [568, 138] on button "Generate Test Data" at bounding box center [563, 136] width 62 height 13
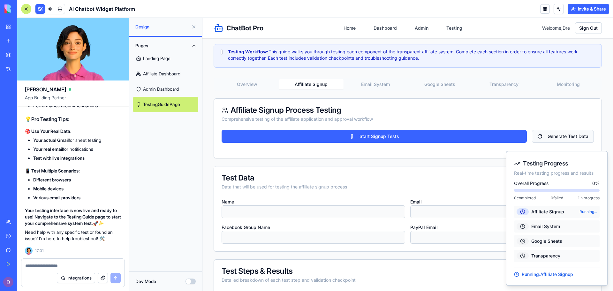
type input "**********"
drag, startPoint x: 608, startPoint y: 138, endPoint x: 609, endPoint y: 148, distance: 10.0
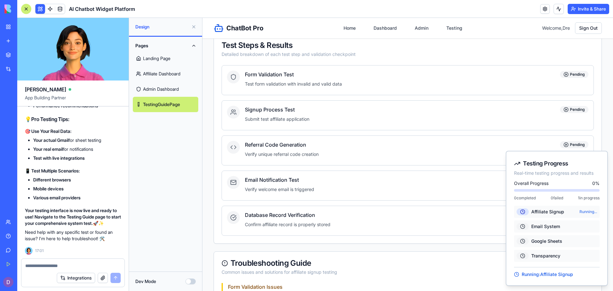
scroll to position [338, 0]
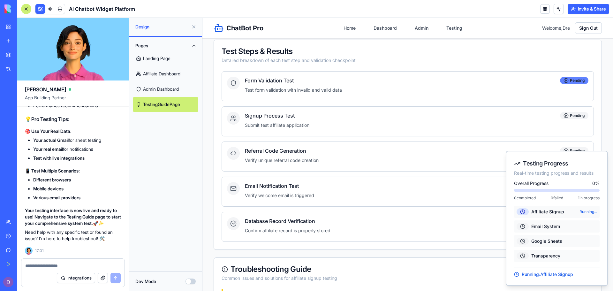
click at [564, 82] on circle at bounding box center [566, 80] width 4 height 4
click at [566, 81] on polygon at bounding box center [566, 81] width 1 height 2
click at [564, 116] on icon at bounding box center [566, 115] width 5 height 5
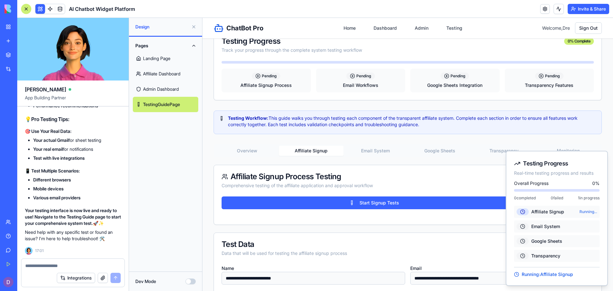
scroll to position [45, 0]
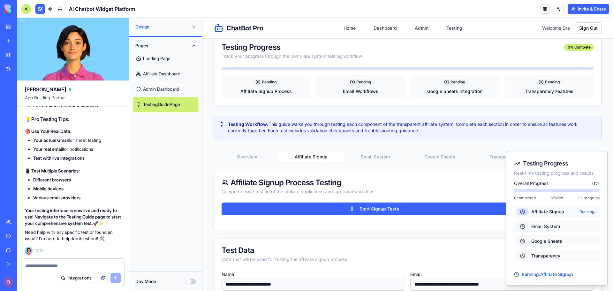
click at [373, 163] on div "Overview Affiliate Signup Email System Google Sheets Transparency Monitoring" at bounding box center [408, 156] width 388 height 13
click at [373, 161] on button "Email System" at bounding box center [376, 157] width 64 height 10
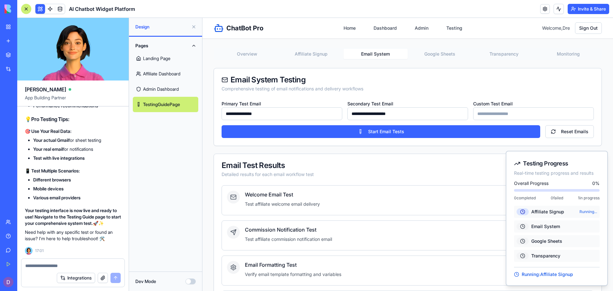
scroll to position [166, 0]
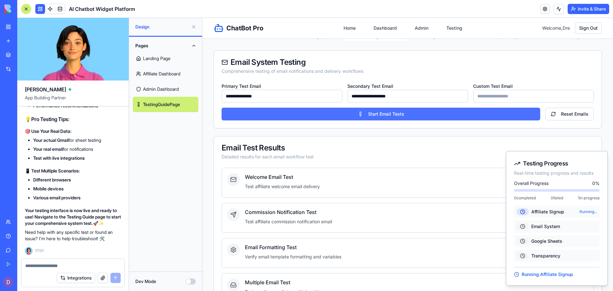
click at [405, 117] on button "Start Email Tests" at bounding box center [381, 114] width 319 height 13
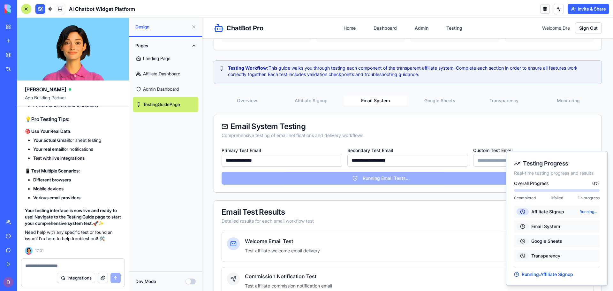
scroll to position [95, 0]
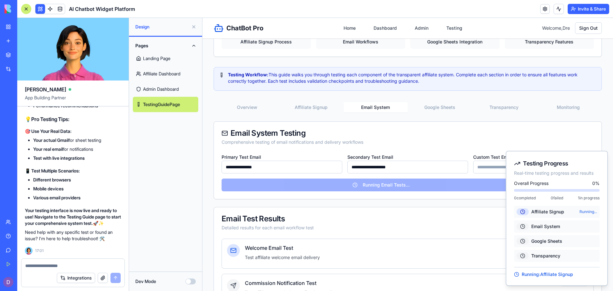
click at [445, 110] on button "Google Sheets" at bounding box center [440, 107] width 64 height 10
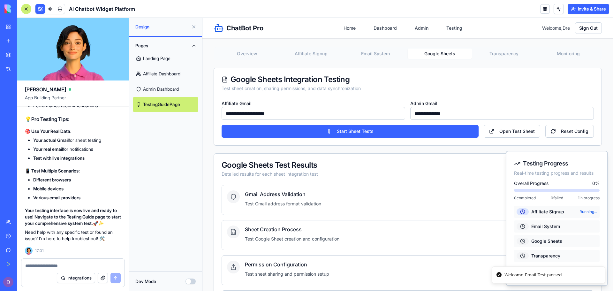
scroll to position [165, 0]
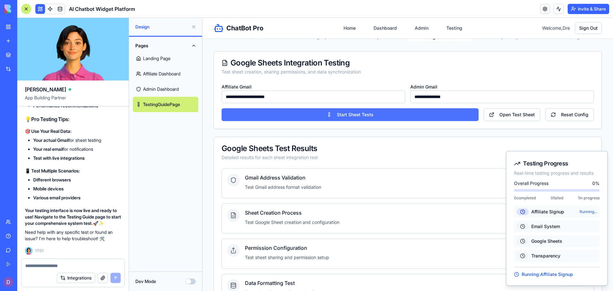
click at [443, 117] on button "Start Sheet Tests" at bounding box center [350, 114] width 257 height 13
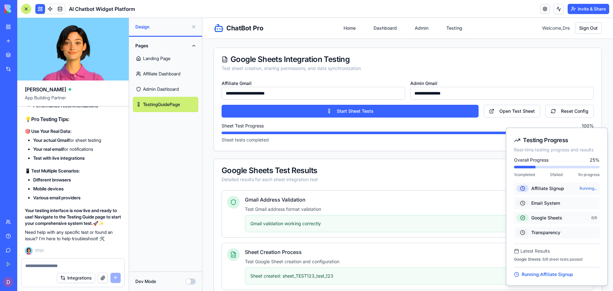
scroll to position [135, 0]
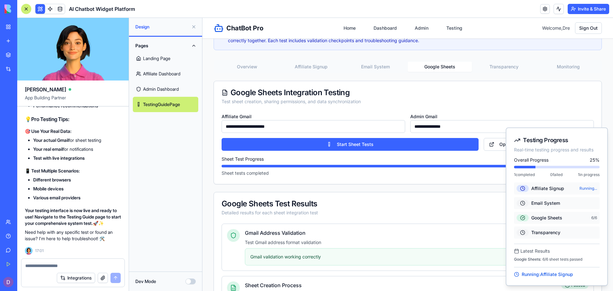
click at [507, 69] on button "Transparency" at bounding box center [504, 67] width 64 height 10
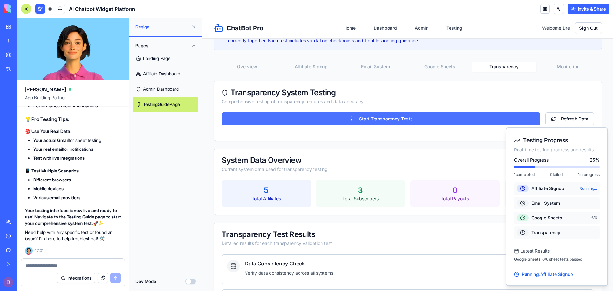
click at [468, 117] on button "Start Transparency Tests" at bounding box center [381, 118] width 319 height 13
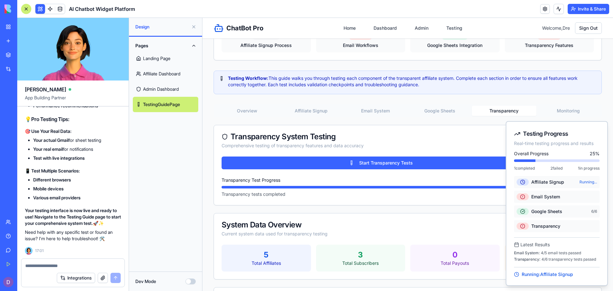
scroll to position [87, 0]
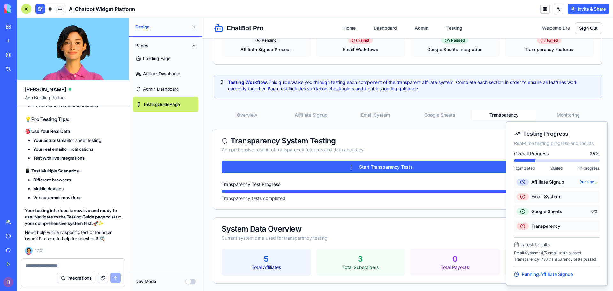
click at [566, 113] on button "Monitoring" at bounding box center [569, 115] width 64 height 10
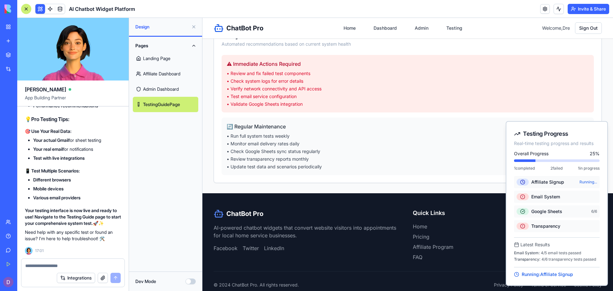
scroll to position [544, 0]
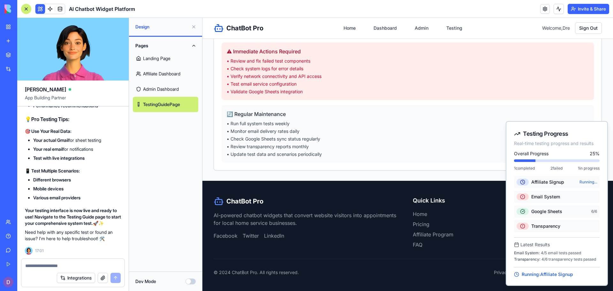
click at [94, 264] on textarea at bounding box center [73, 266] width 96 height 6
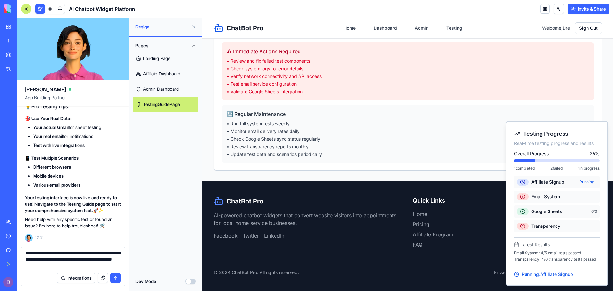
type textarea "**********"
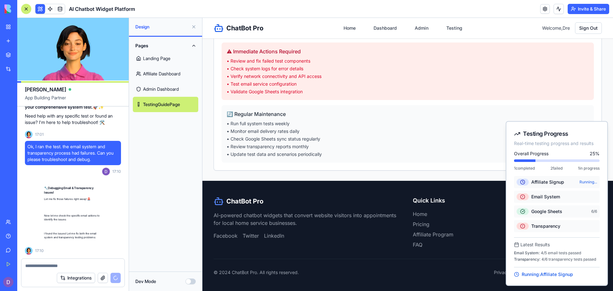
scroll to position [13746, 0]
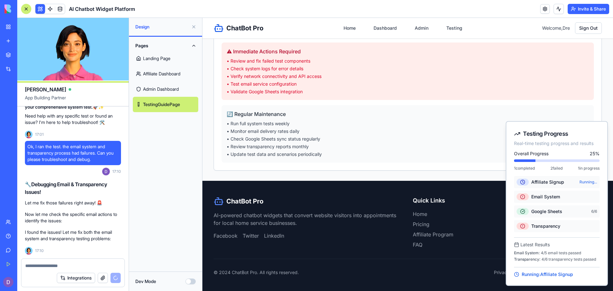
click at [452, 133] on li "• Monitor email delivery rates daily" at bounding box center [408, 131] width 362 height 6
click at [346, 28] on link "Home" at bounding box center [350, 28] width 20 height 12
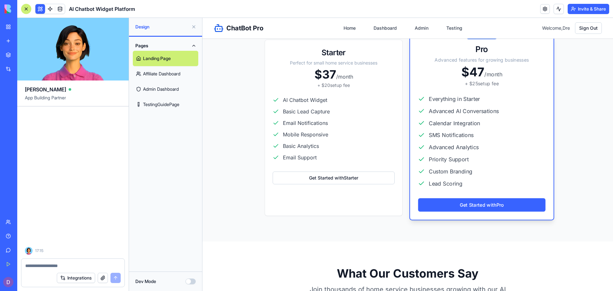
scroll to position [14514, 0]
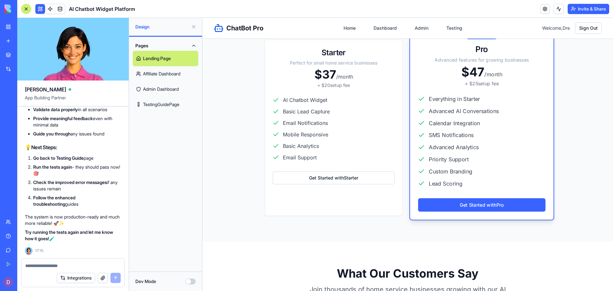
click at [147, 100] on link "TestingGuidePage" at bounding box center [165, 104] width 65 height 15
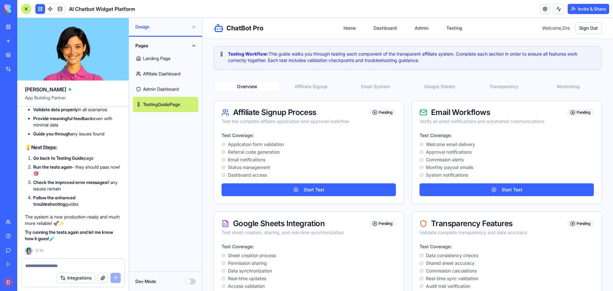
scroll to position [115, 0]
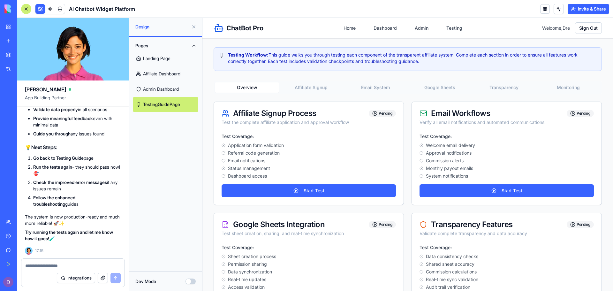
click at [296, 89] on button "Affiliate Signup" at bounding box center [311, 87] width 64 height 10
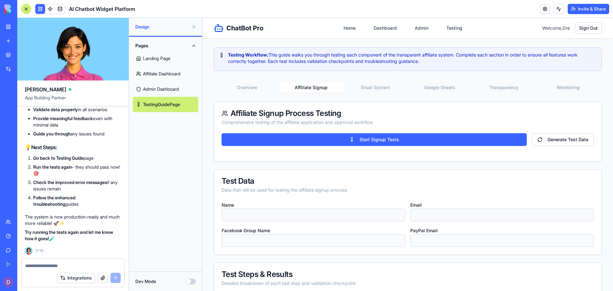
click at [294, 131] on div "Affiliate Signup Process Testing Comprehensive testing of the affiliate applica…" at bounding box center [408, 117] width 388 height 31
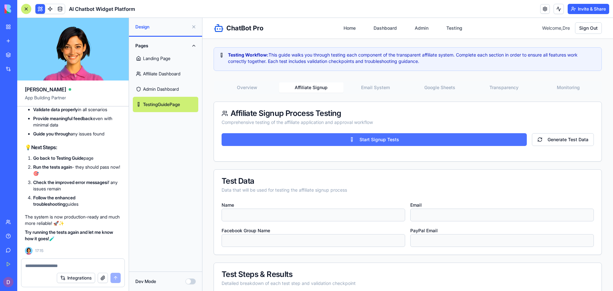
click at [292, 138] on button "Start Signup Tests" at bounding box center [374, 139] width 305 height 13
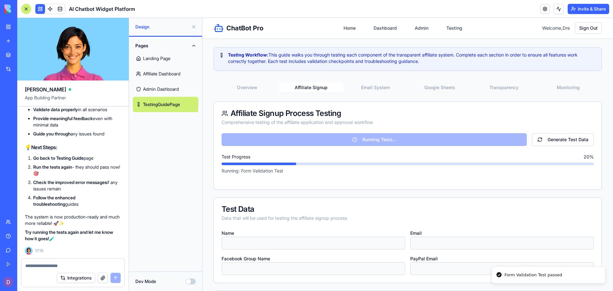
type input "**********"
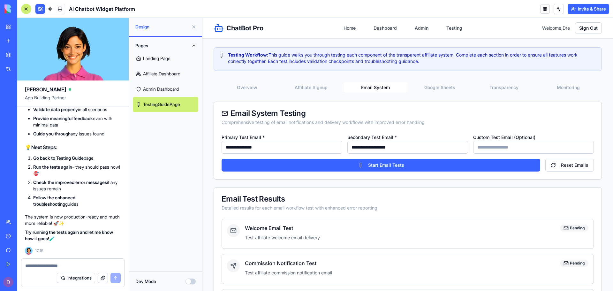
click at [380, 87] on button "Email System" at bounding box center [376, 87] width 64 height 10
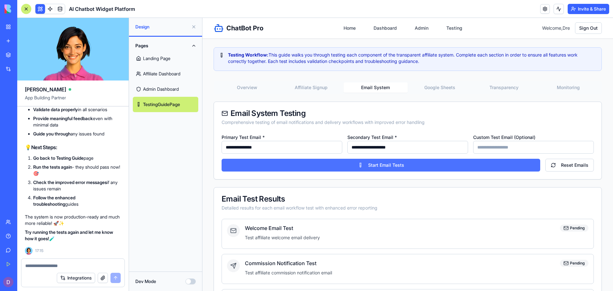
click at [362, 166] on button "Start Email Tests" at bounding box center [381, 165] width 319 height 13
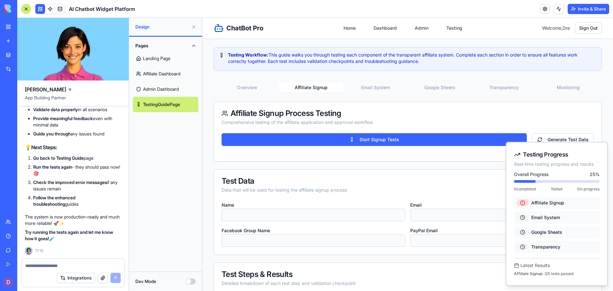
click at [307, 86] on button "Affiliate Signup" at bounding box center [311, 87] width 64 height 10
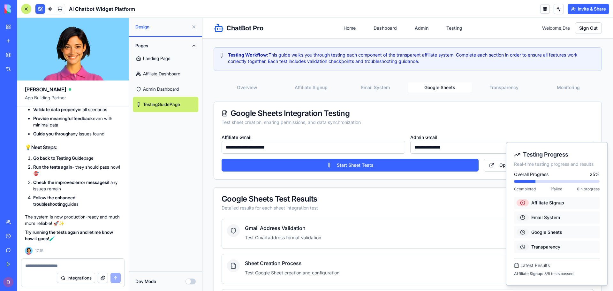
click at [424, 85] on button "Google Sheets" at bounding box center [440, 87] width 64 height 10
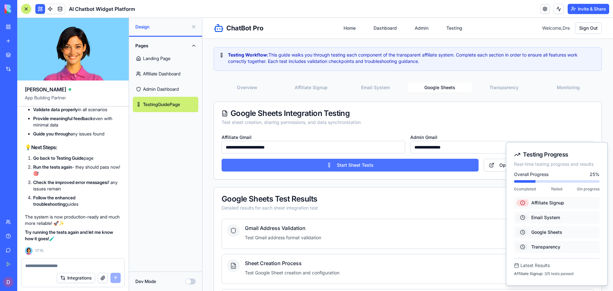
click at [384, 165] on button "Start Sheet Tests" at bounding box center [350, 165] width 257 height 13
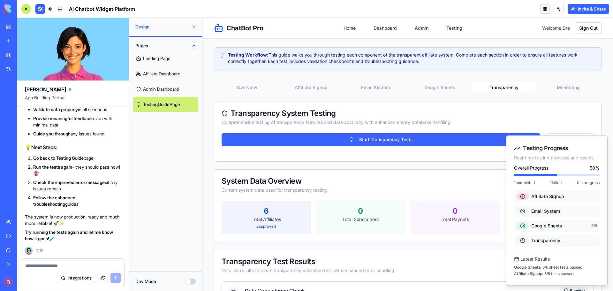
click at [508, 87] on button "Transparency" at bounding box center [504, 87] width 64 height 10
click at [507, 88] on button "Transparency" at bounding box center [504, 87] width 64 height 10
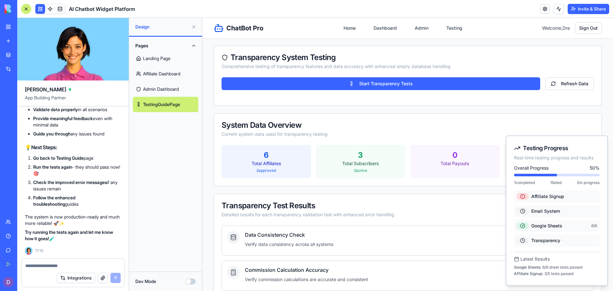
scroll to position [139, 0]
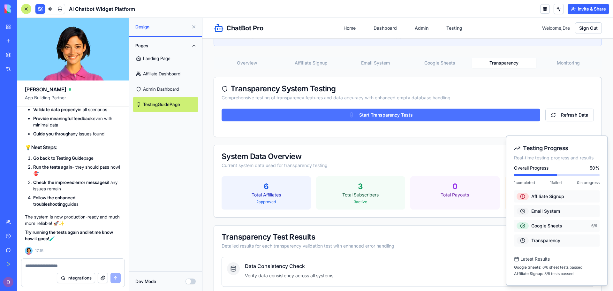
click at [516, 116] on button "Start Transparency Tests" at bounding box center [381, 115] width 319 height 13
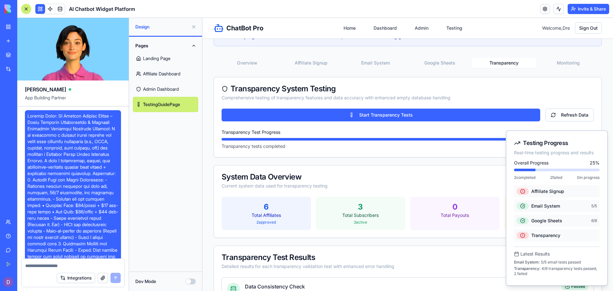
scroll to position [14514, 0]
